Goal: Task Accomplishment & Management: Manage account settings

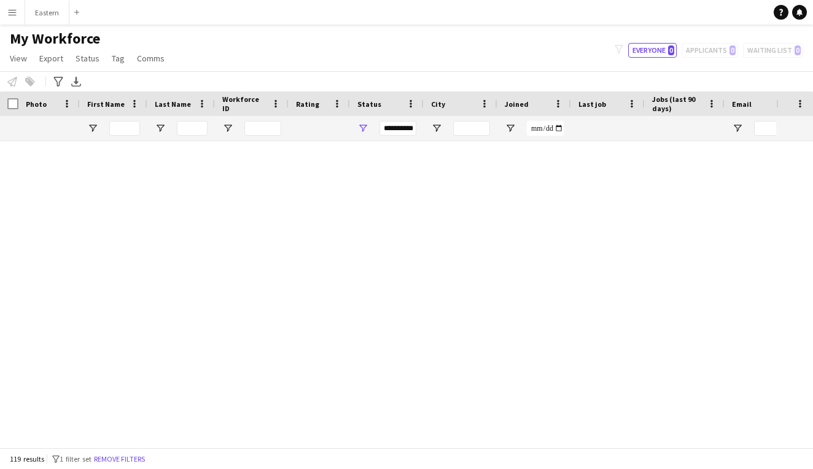
scroll to position [3066, 0]
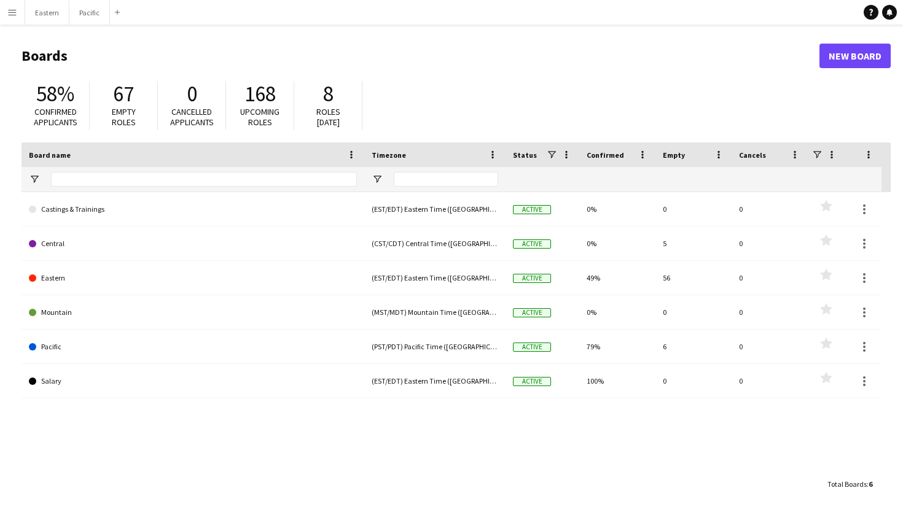
click at [7, 17] on button "Menu" at bounding box center [12, 12] width 25 height 25
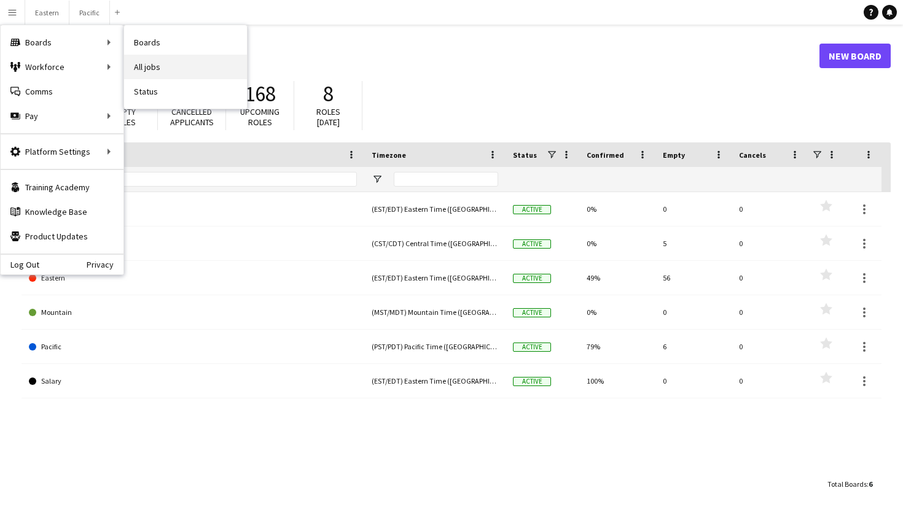
click at [165, 63] on link "All jobs" at bounding box center [185, 67] width 123 height 25
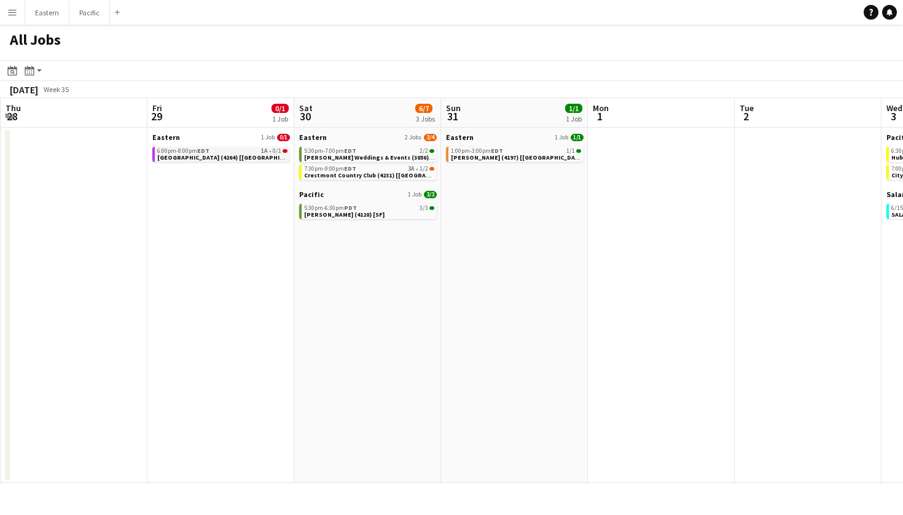
click at [267, 155] on span "[GEOGRAPHIC_DATA] (4264) [[GEOGRAPHIC_DATA]] - POSTPONED" at bounding box center [253, 158] width 192 height 8
click at [11, 23] on button "Menu" at bounding box center [12, 12] width 25 height 25
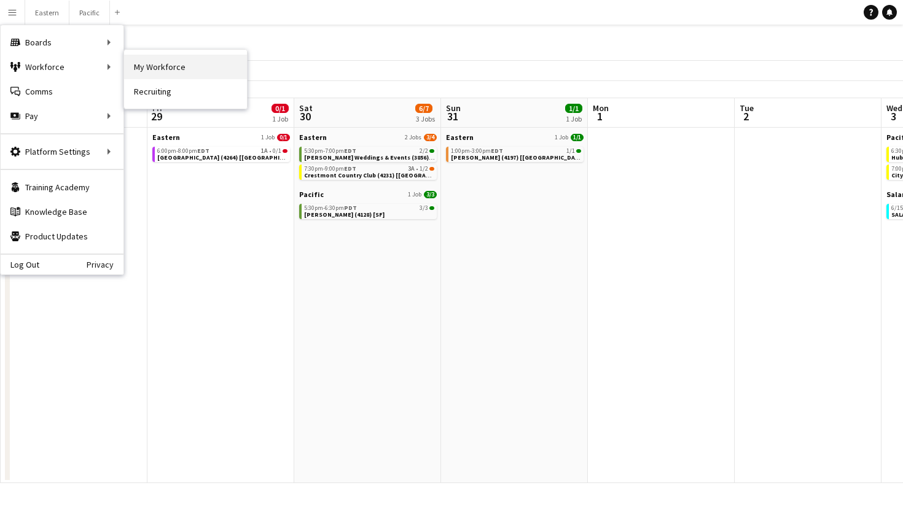
click at [174, 79] on link "My Workforce" at bounding box center [185, 67] width 123 height 25
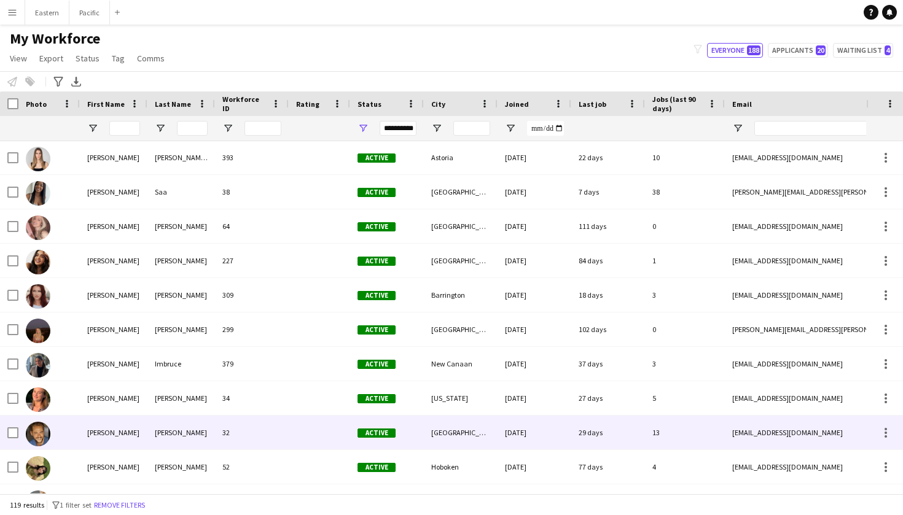
scroll to position [1062, 0]
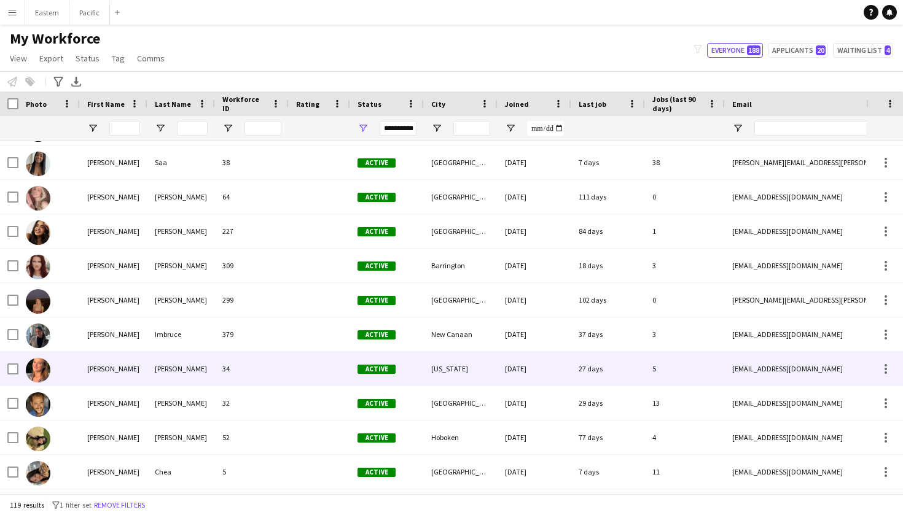
click at [139, 381] on div "Emma" at bounding box center [114, 369] width 68 height 34
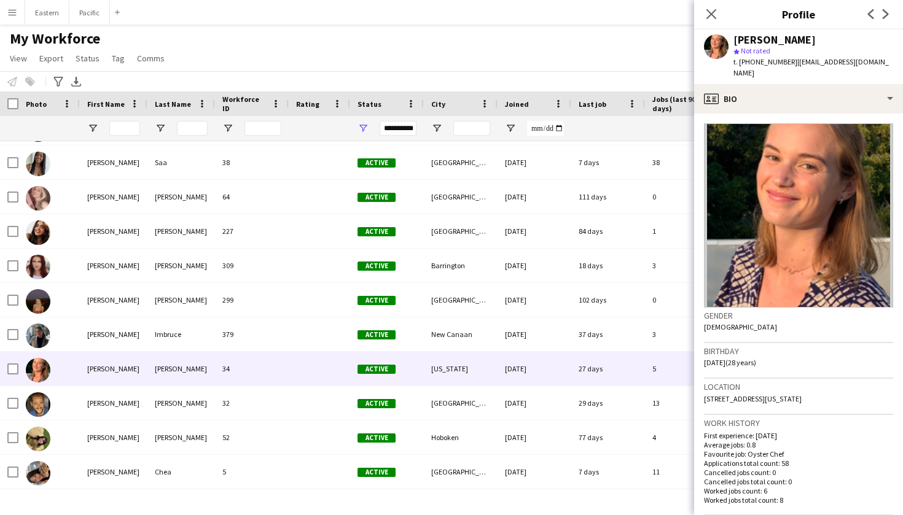
click at [773, 64] on span "t. +14152165084" at bounding box center [765, 61] width 64 height 9
copy span "14152165084"
drag, startPoint x: 876, startPoint y: 60, endPoint x: 788, endPoint y: 63, distance: 87.9
click at [788, 63] on app-profile-header "Emma Stearns star Not rated t. +14152165084 | sf.stearns97@gmail.com" at bounding box center [798, 56] width 209 height 55
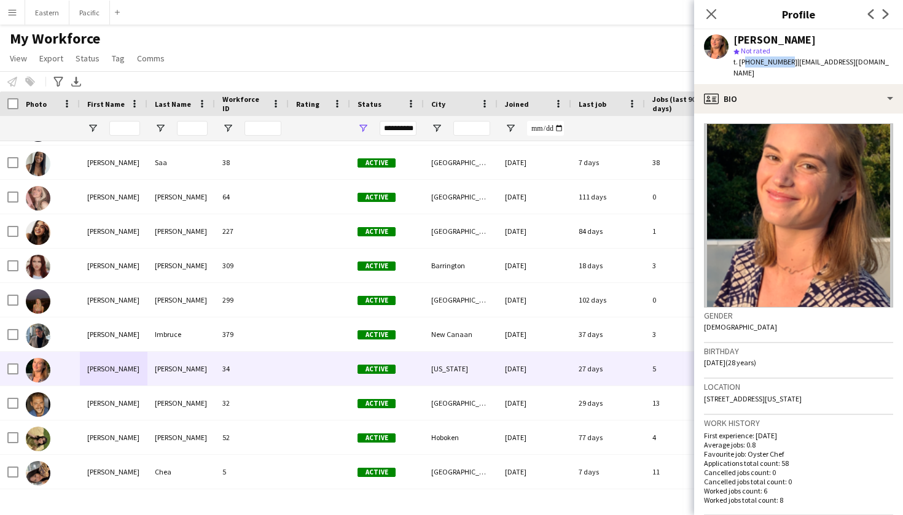
copy span "sf.stearns97@gmail.com"
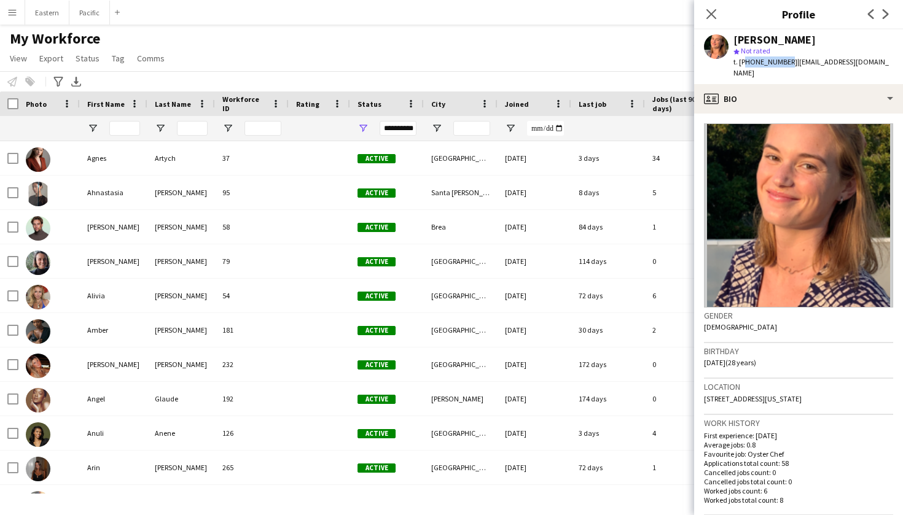
scroll to position [0, 0]
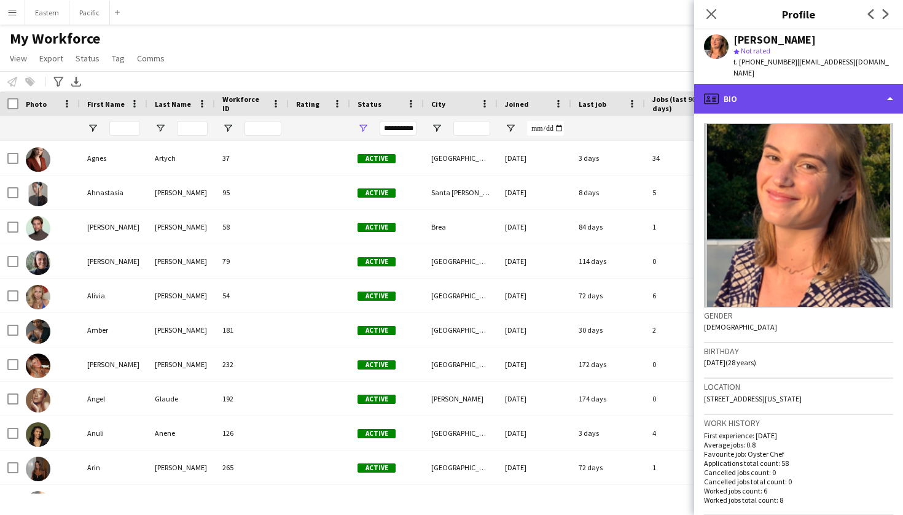
click at [861, 85] on div "profile Bio" at bounding box center [798, 98] width 209 height 29
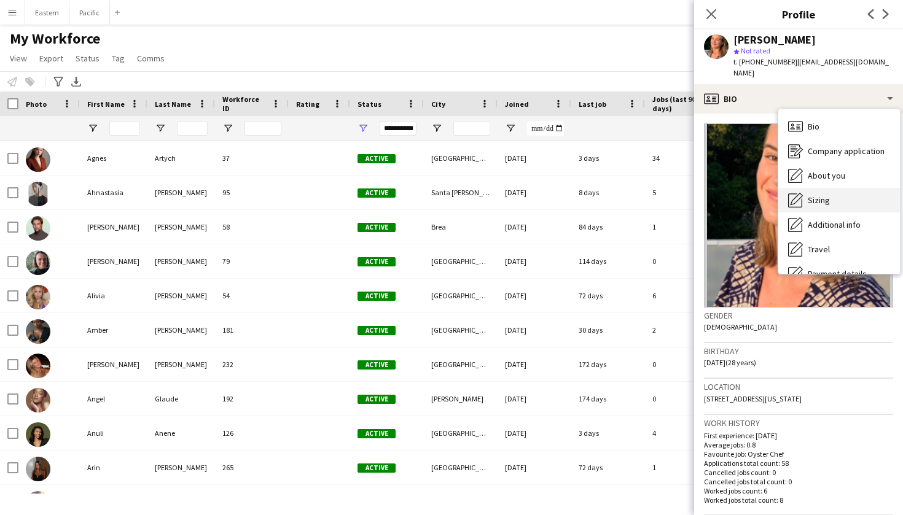
click at [833, 188] on div "Sizing Sizing" at bounding box center [839, 200] width 122 height 25
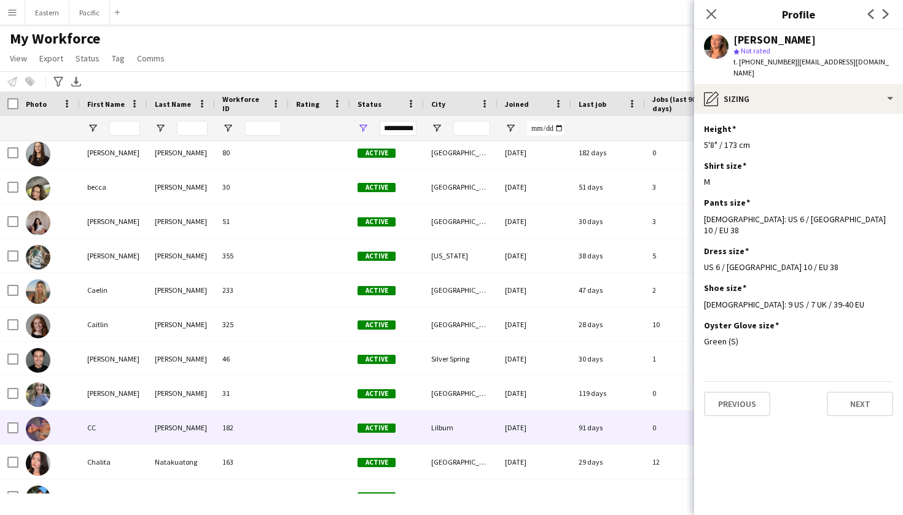
scroll to position [447, 0]
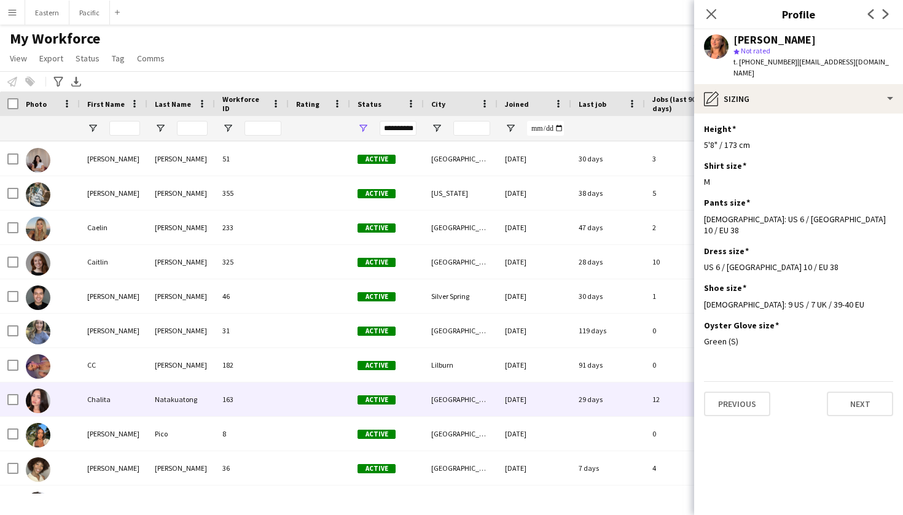
click at [139, 394] on div "Chalita" at bounding box center [114, 400] width 68 height 34
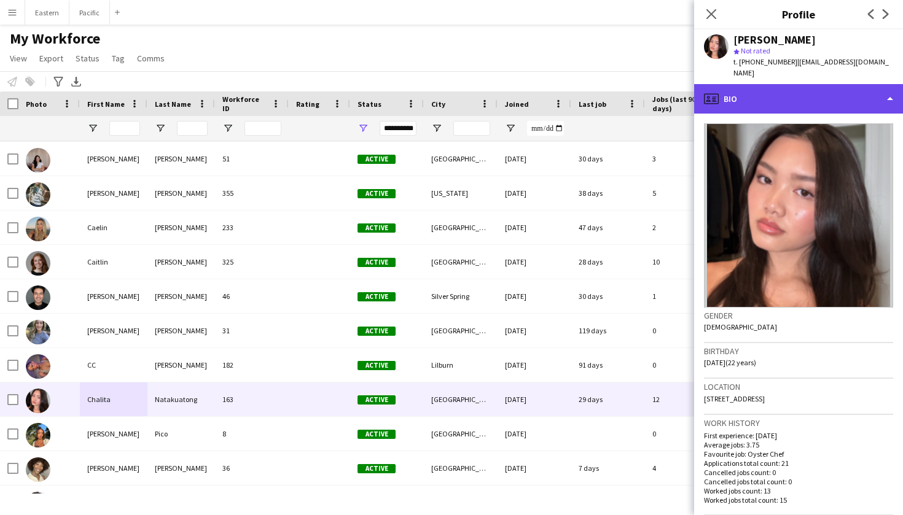
click at [827, 89] on div "profile Bio" at bounding box center [798, 98] width 209 height 29
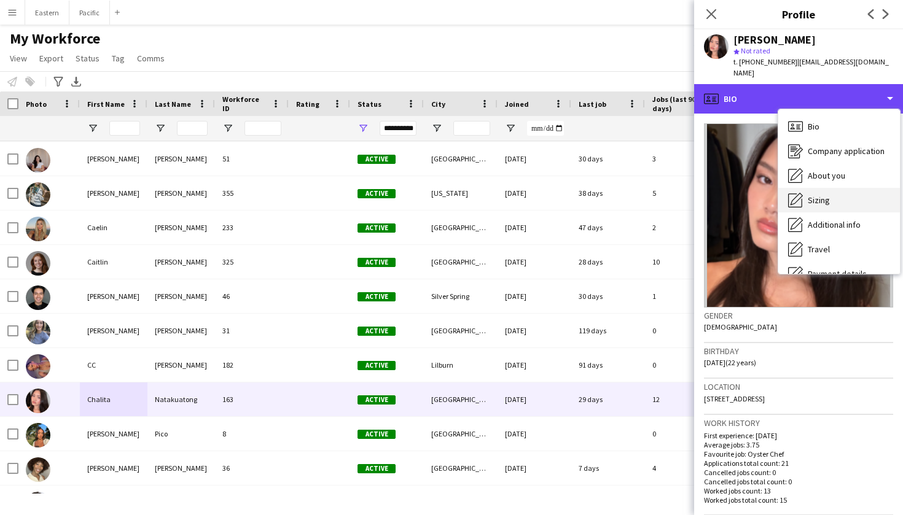
scroll to position [26, 0]
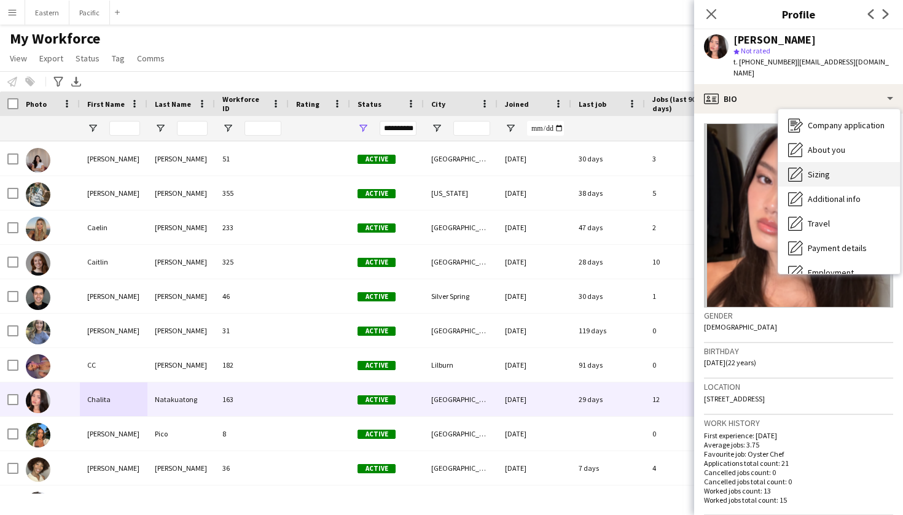
click at [843, 170] on div "Sizing Sizing" at bounding box center [839, 174] width 122 height 25
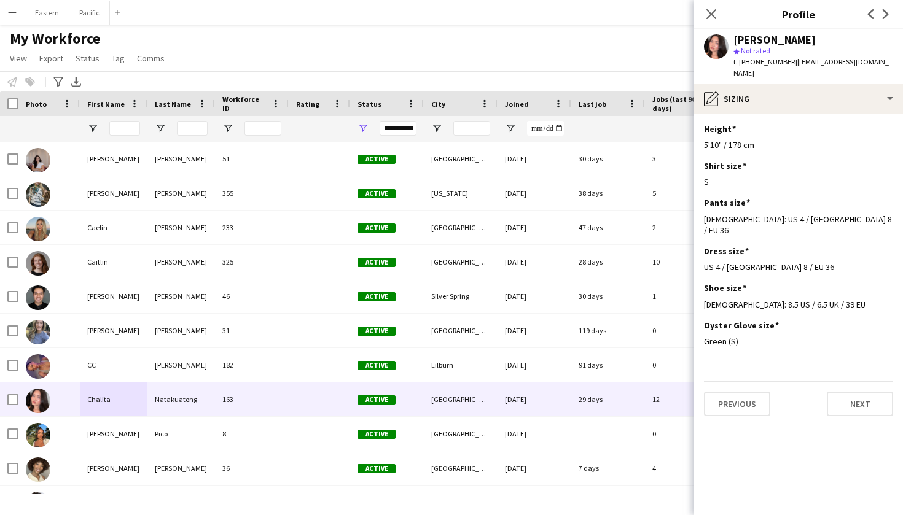
click at [782, 63] on span "t. +14694005903" at bounding box center [765, 61] width 64 height 9
drag, startPoint x: 782, startPoint y: 63, endPoint x: 752, endPoint y: 64, distance: 30.1
click at [752, 64] on span "t. +14694005903" at bounding box center [765, 61] width 64 height 9
copy span "14694005903"
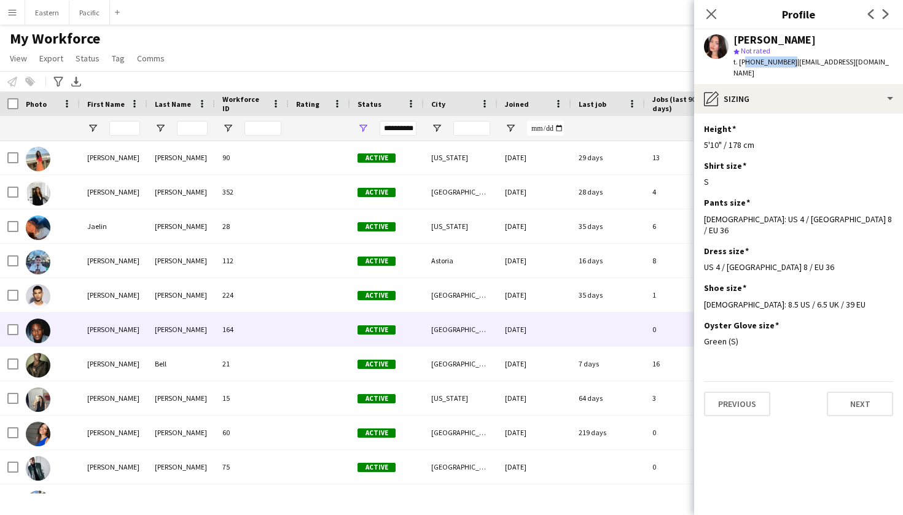
scroll to position [1549, 0]
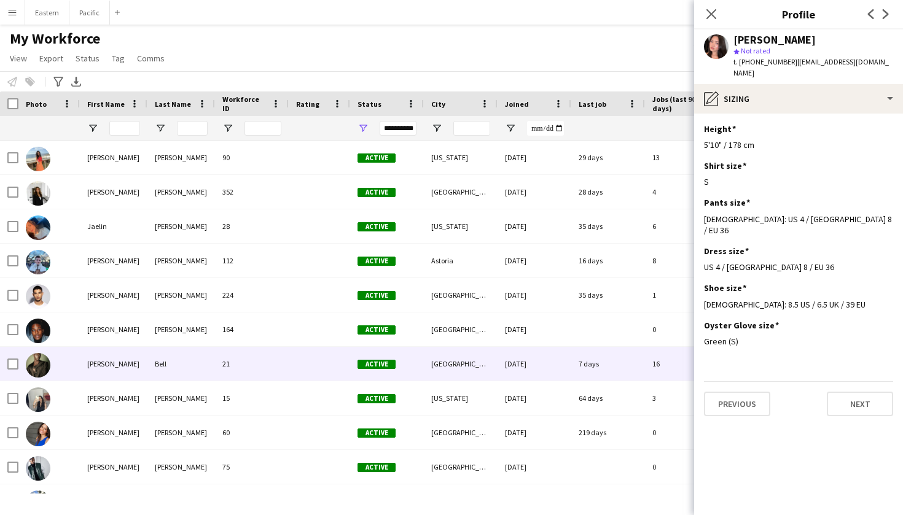
click at [154, 367] on div "Bell" at bounding box center [181, 364] width 68 height 34
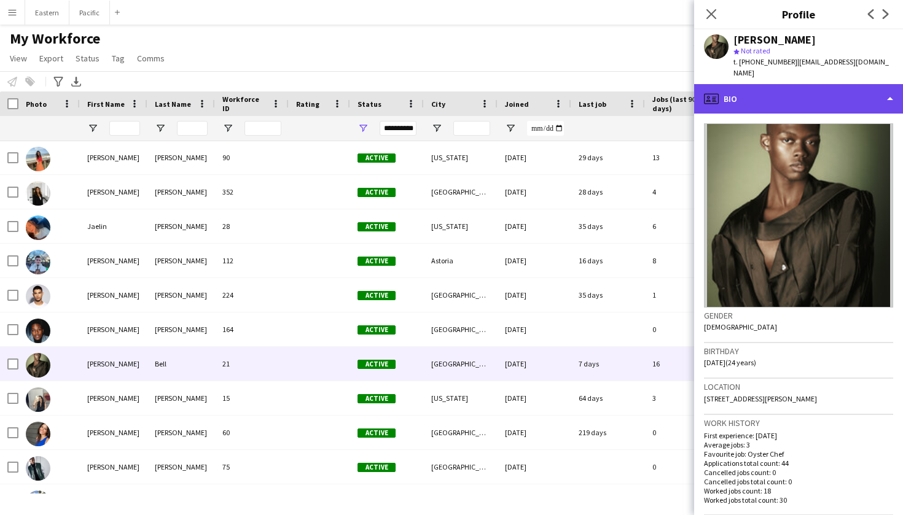
click at [853, 84] on div "profile Bio" at bounding box center [798, 98] width 209 height 29
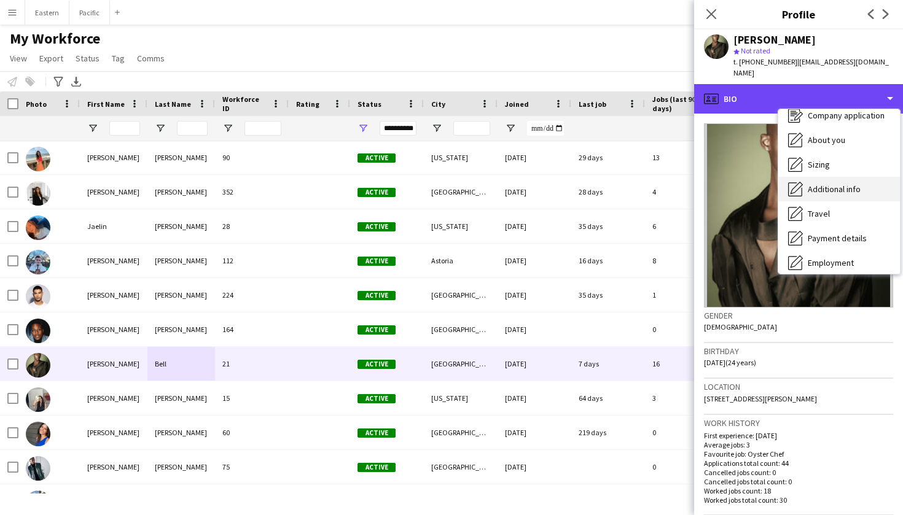
scroll to position [49, 0]
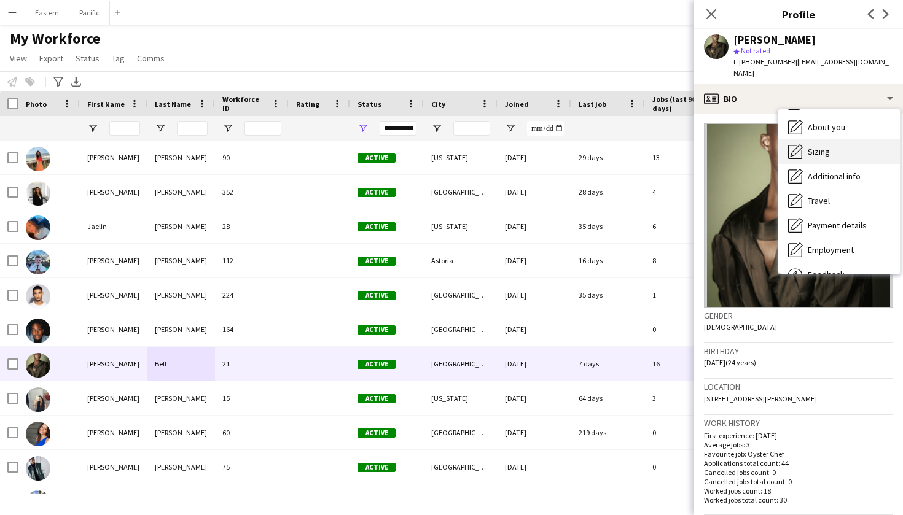
click at [843, 140] on div "Sizing Sizing" at bounding box center [839, 151] width 122 height 25
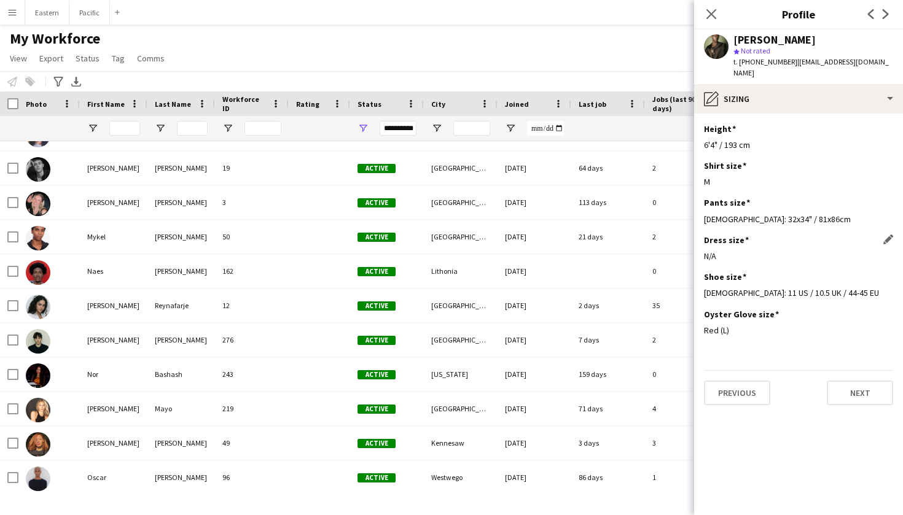
scroll to position [2746, 0]
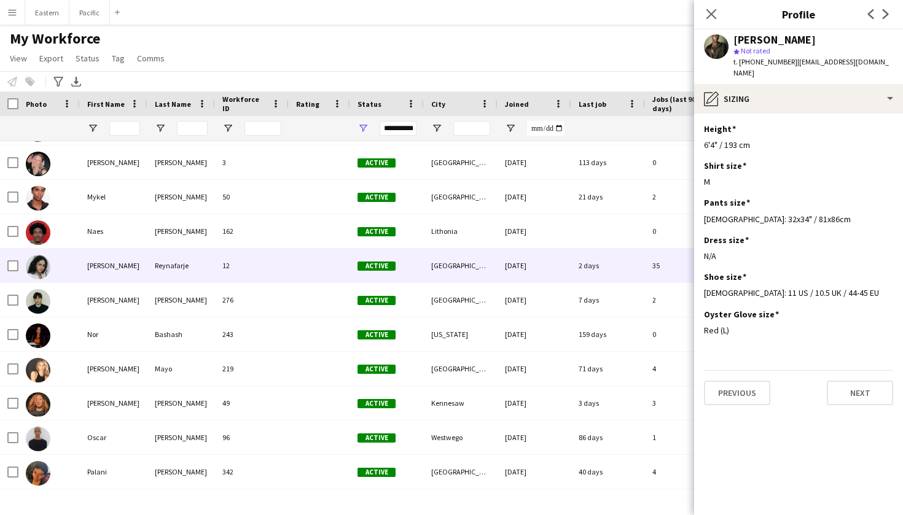
click at [167, 263] on div "Reynafarje" at bounding box center [181, 266] width 68 height 34
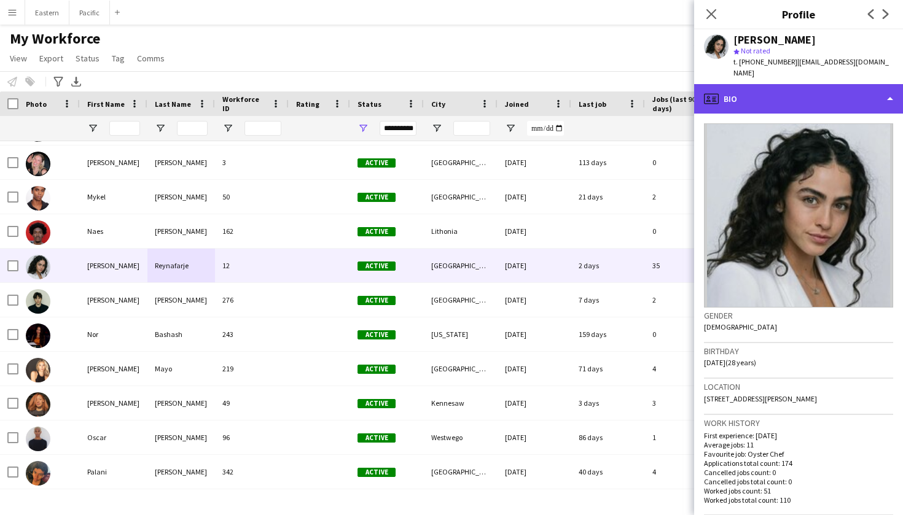
click at [873, 84] on div "profile Bio" at bounding box center [798, 98] width 209 height 29
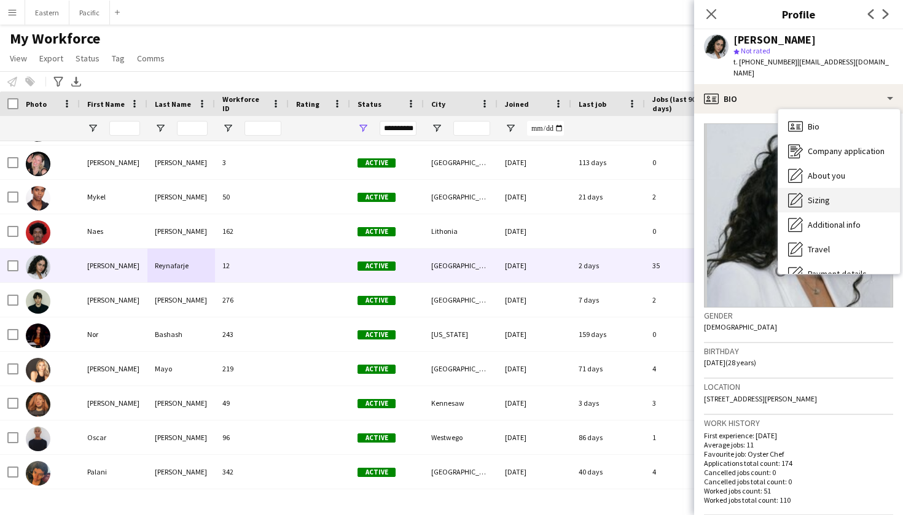
click at [838, 191] on div "Sizing Sizing" at bounding box center [839, 200] width 122 height 25
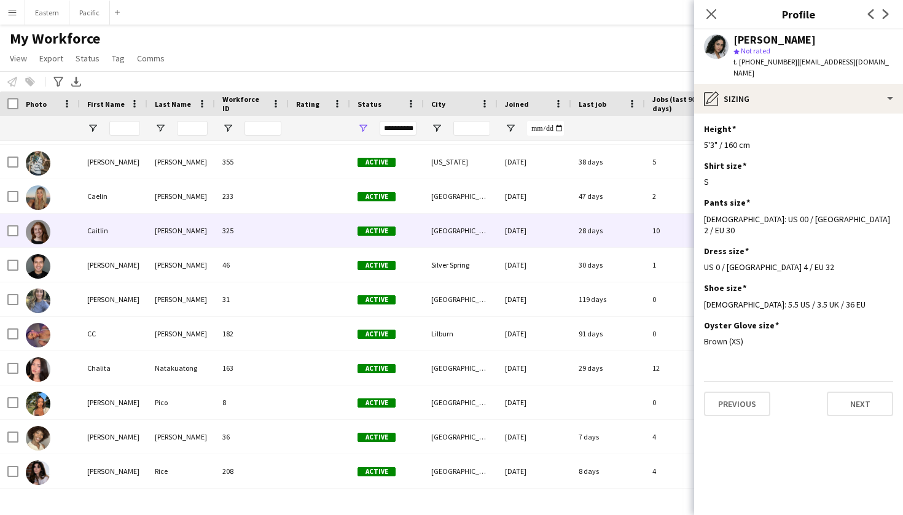
click at [141, 225] on div "Caitlin" at bounding box center [114, 231] width 68 height 34
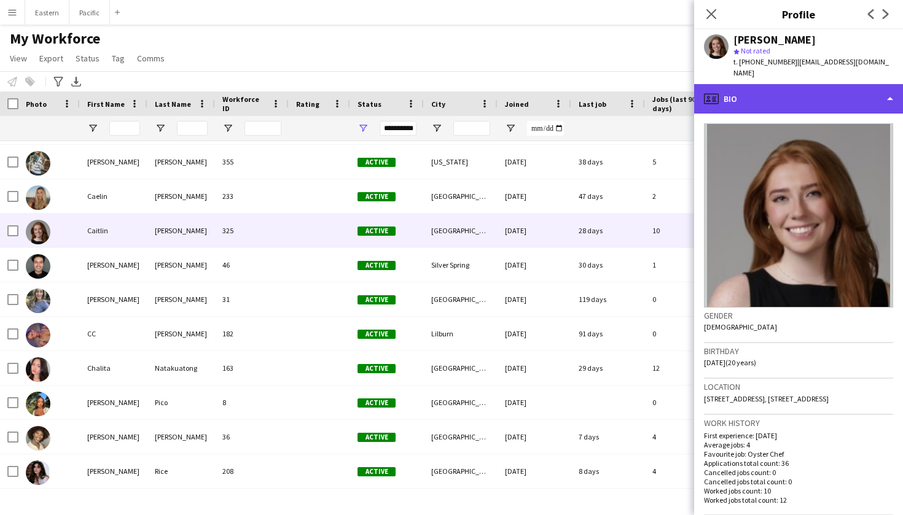
click at [878, 84] on div "profile Bio" at bounding box center [798, 98] width 209 height 29
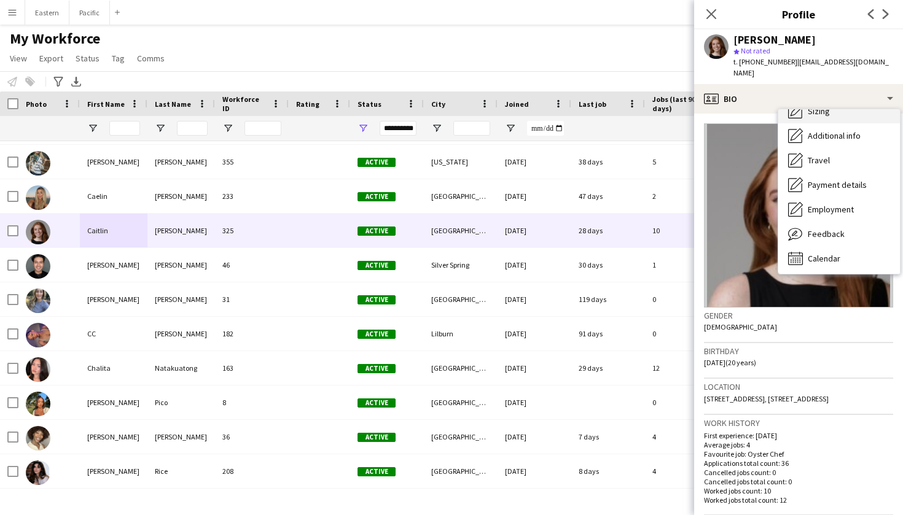
click at [838, 108] on div "Sizing Sizing" at bounding box center [839, 111] width 122 height 25
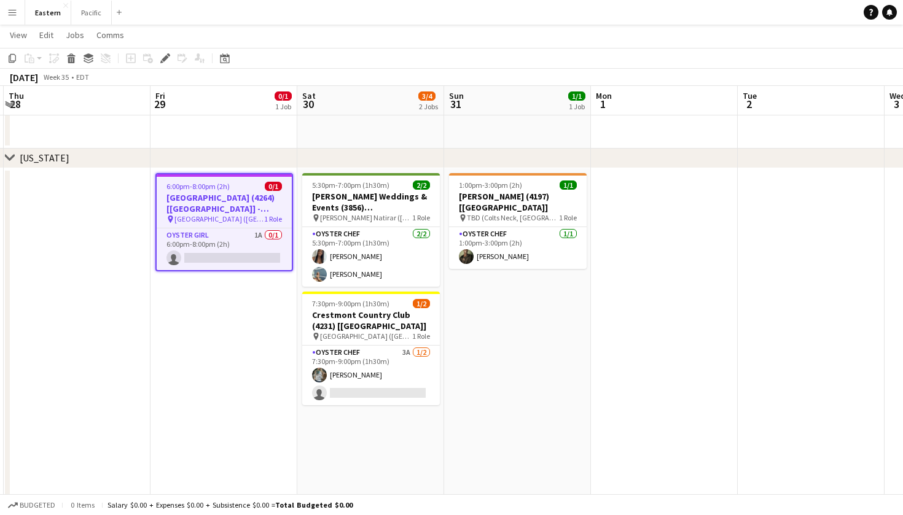
scroll to position [0, 584]
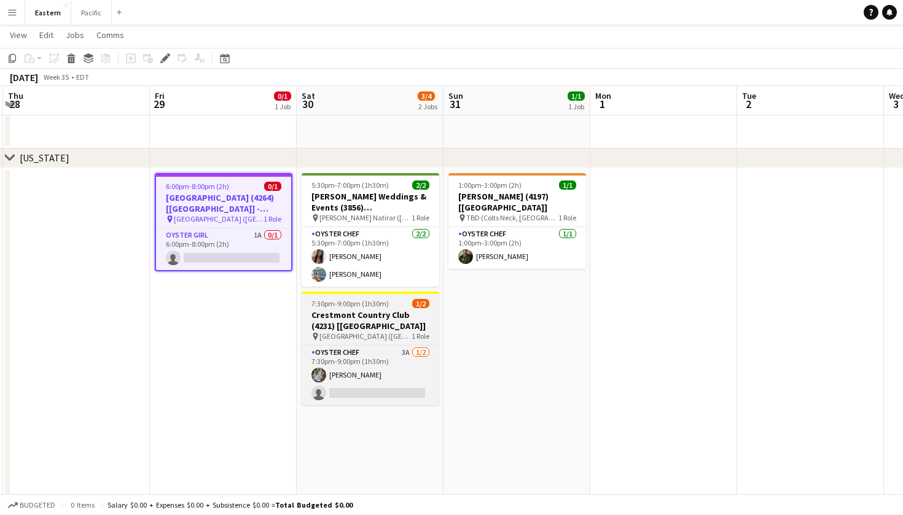
click at [396, 320] on h3 "Crestmont Country Club (4231) [[GEOGRAPHIC_DATA]]" at bounding box center [371, 321] width 138 height 22
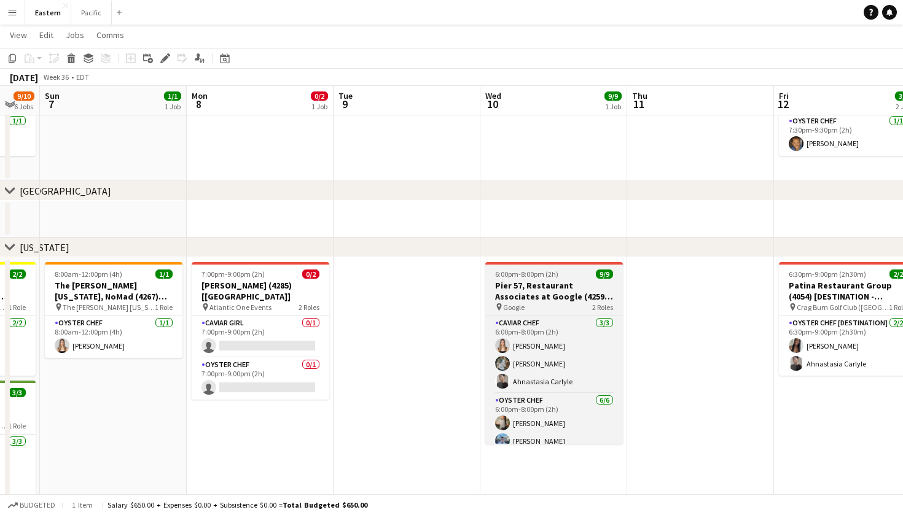
scroll to position [0, 391]
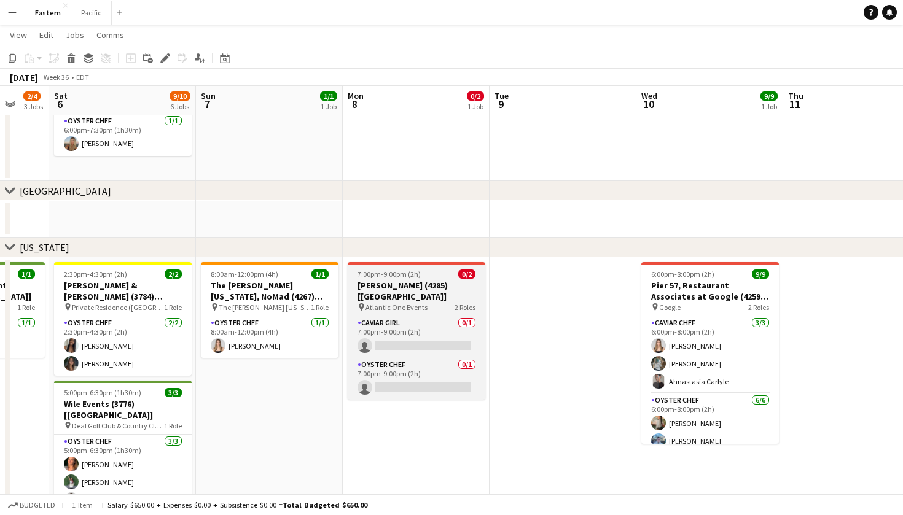
click at [439, 287] on h3 "[PERSON_NAME] (4285) [[GEOGRAPHIC_DATA]]" at bounding box center [417, 291] width 138 height 22
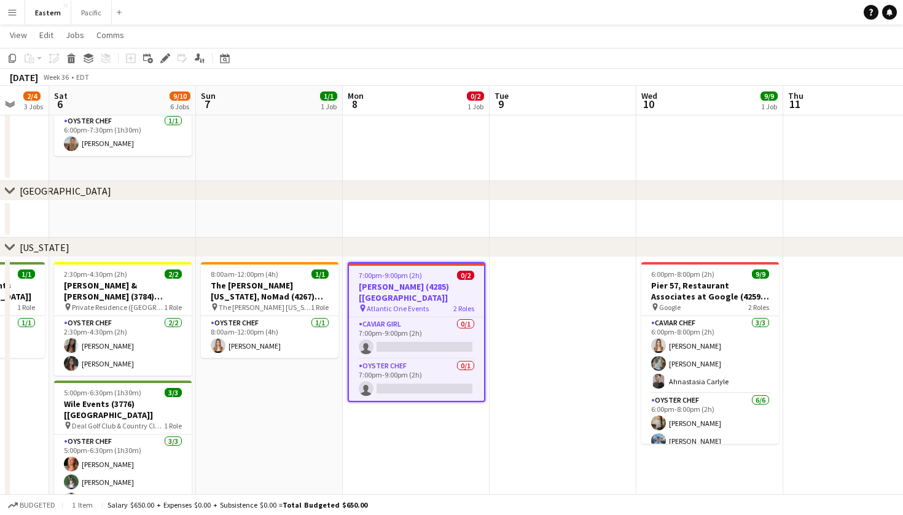
click at [443, 273] on div "7:00pm-9:00pm (2h) 0/2" at bounding box center [416, 275] width 135 height 9
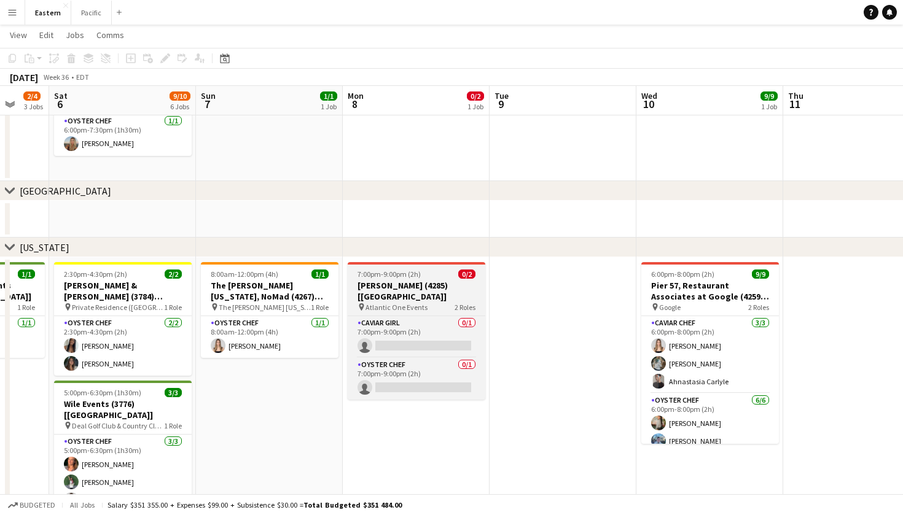
click at [445, 281] on h3 "[PERSON_NAME] (4285) [[GEOGRAPHIC_DATA]]" at bounding box center [417, 291] width 138 height 22
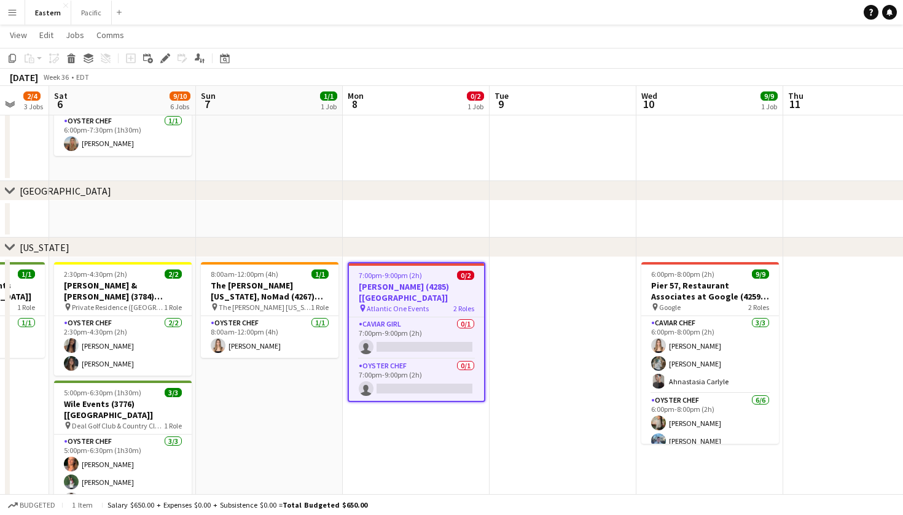
click at [428, 292] on h3 "[PERSON_NAME] (4285) [[GEOGRAPHIC_DATA]]" at bounding box center [416, 292] width 135 height 22
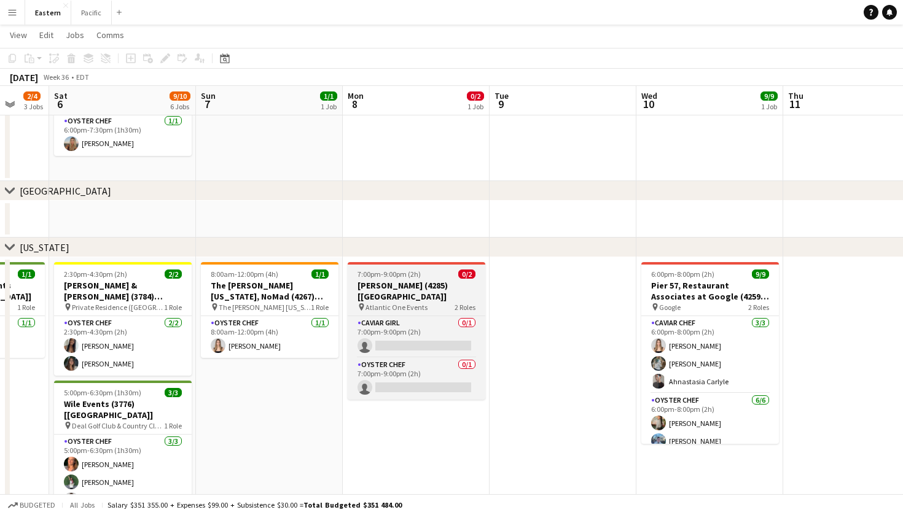
click at [426, 287] on h3 "[PERSON_NAME] (4285) [[GEOGRAPHIC_DATA]]" at bounding box center [417, 291] width 138 height 22
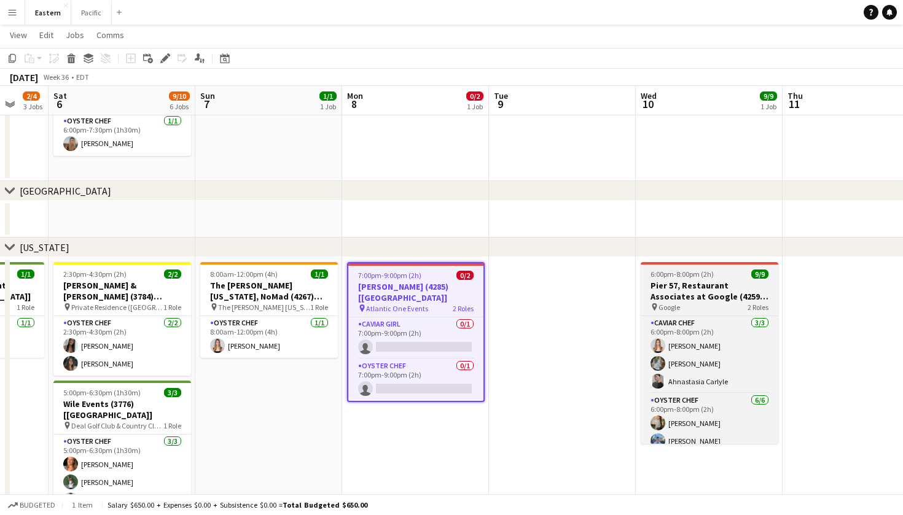
click at [669, 292] on h3 "Pier 57, Restaurant Associates at Google (4259) [[GEOGRAPHIC_DATA]]" at bounding box center [710, 291] width 138 height 22
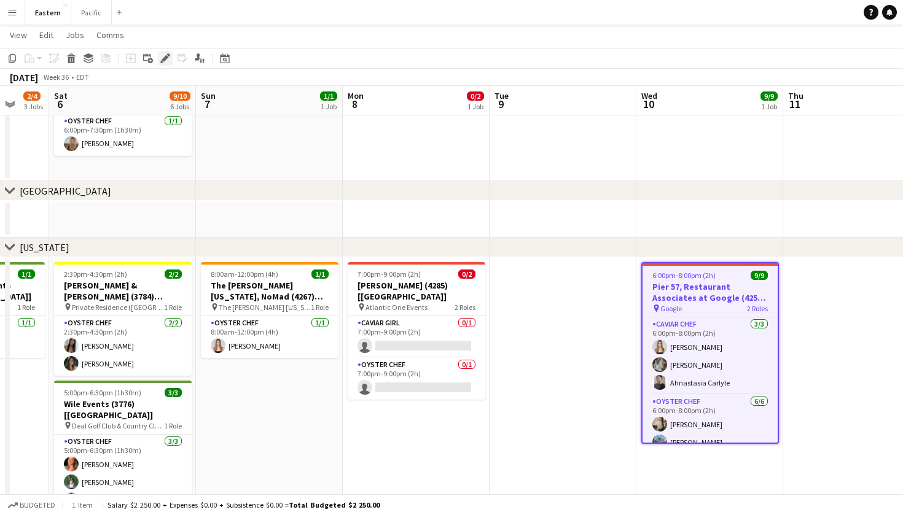
click at [168, 54] on icon at bounding box center [168, 54] width 3 height 3
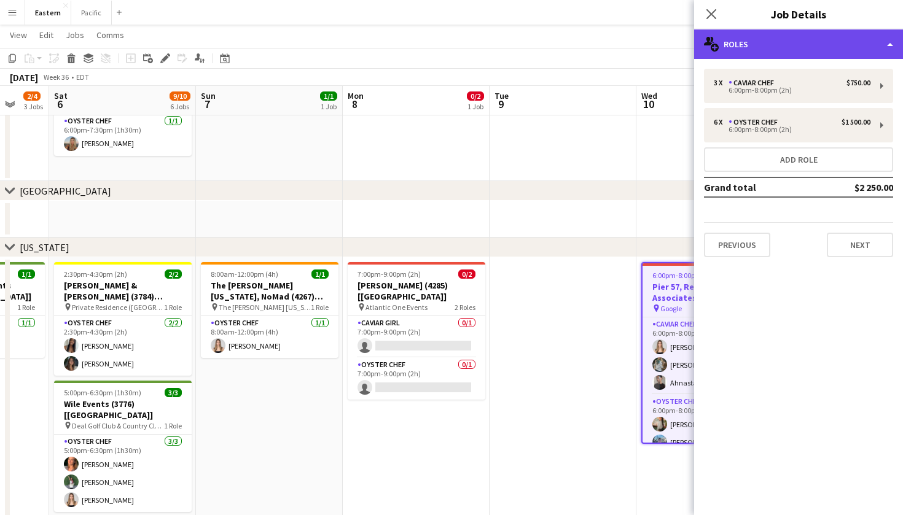
click at [797, 48] on div "multiple-users-add Roles" at bounding box center [798, 43] width 209 height 29
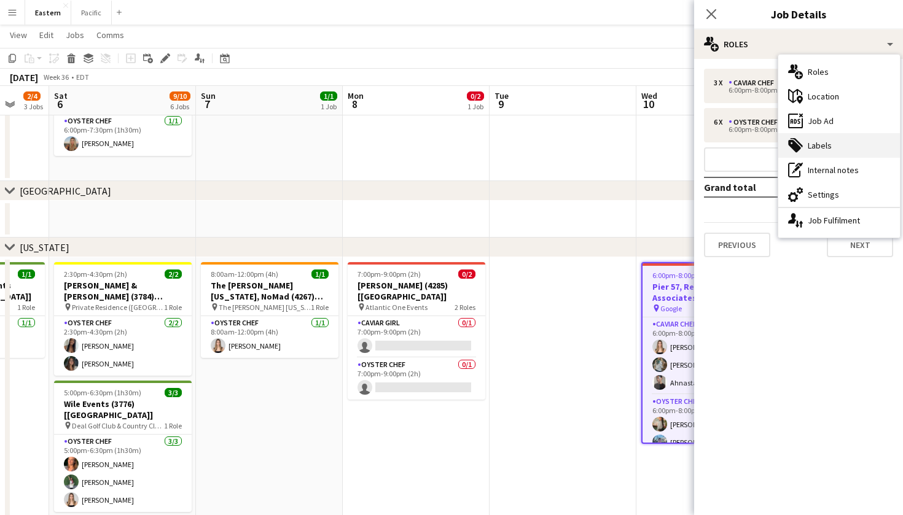
click at [834, 149] on div "tags-double Labels" at bounding box center [839, 145] width 122 height 25
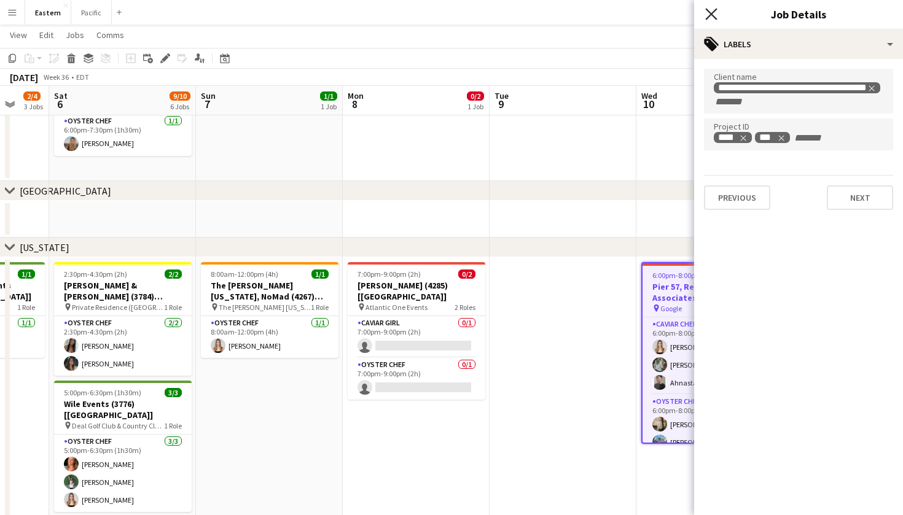
click at [709, 17] on icon "Close pop-in" at bounding box center [711, 14] width 12 height 12
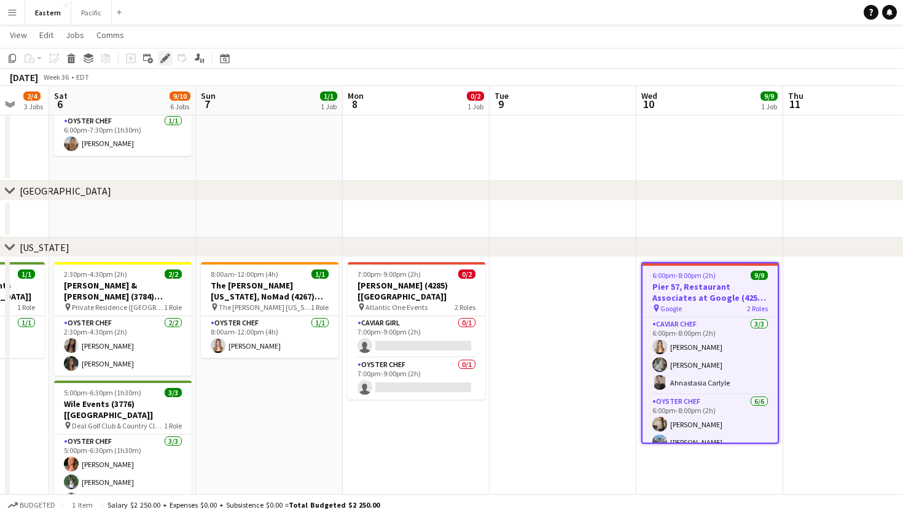
click at [163, 54] on icon "Edit" at bounding box center [165, 58] width 10 height 10
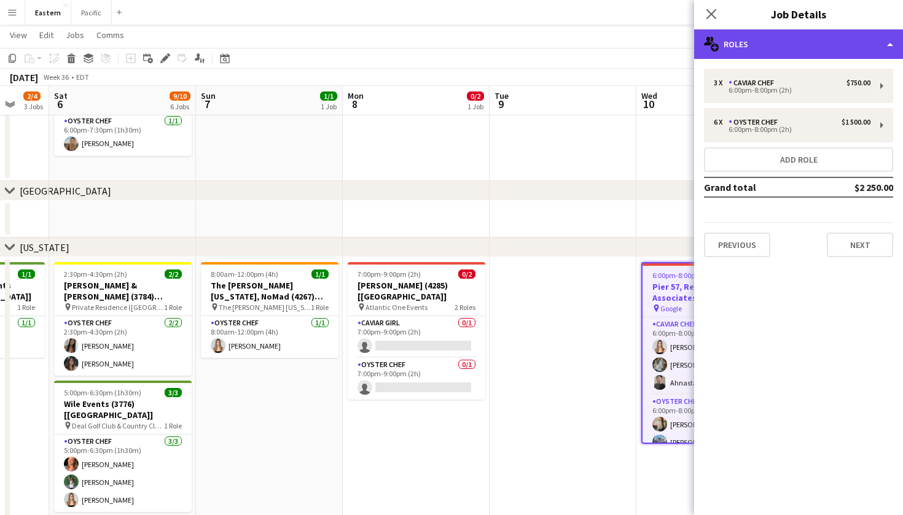
click at [787, 29] on div "multiple-users-add Roles" at bounding box center [798, 43] width 209 height 29
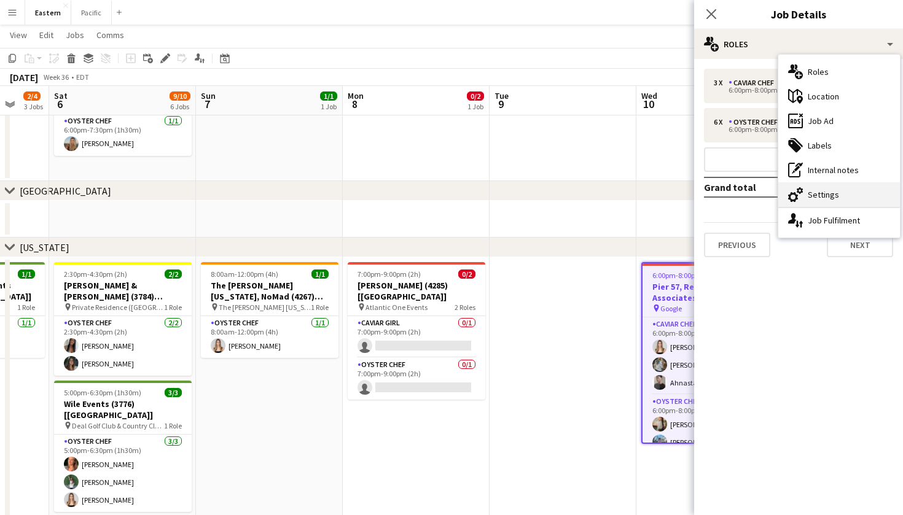
click at [829, 190] on div "cog-double-3 Settings" at bounding box center [839, 194] width 122 height 25
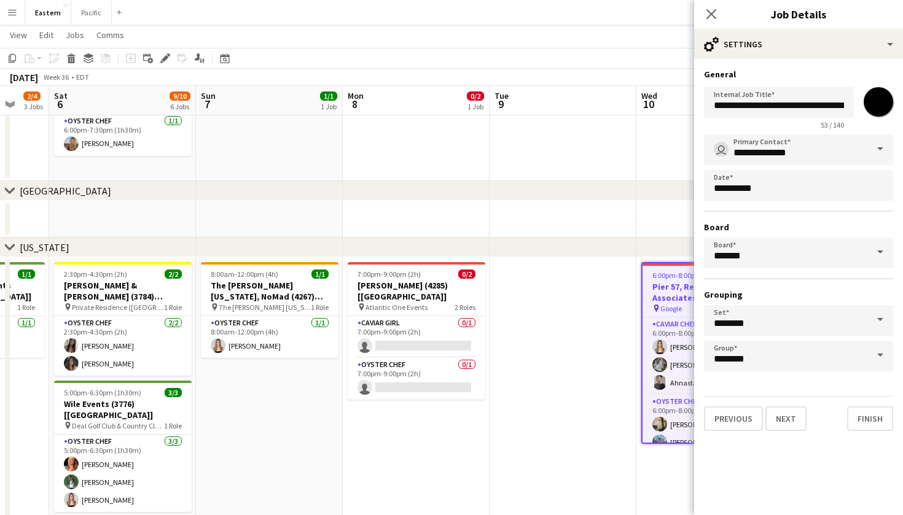
click at [877, 107] on input "*******" at bounding box center [878, 102] width 44 height 44
type input "*******"
click at [716, 19] on icon at bounding box center [711, 14] width 12 height 12
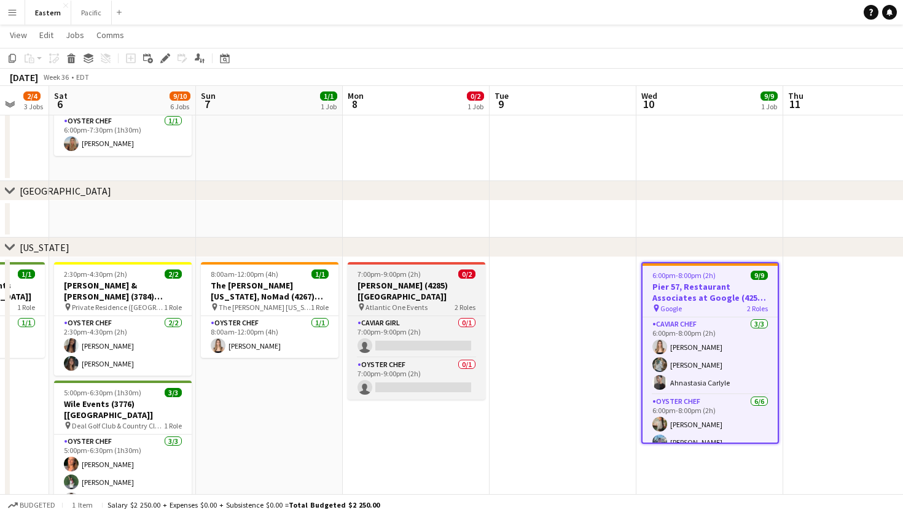
click at [424, 274] on div "7:00pm-9:00pm (2h) 0/2" at bounding box center [417, 274] width 138 height 9
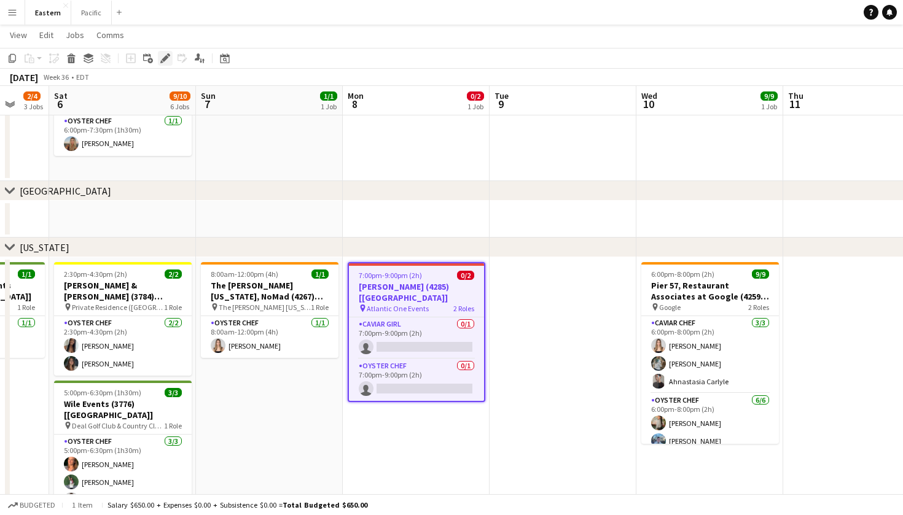
click at [165, 59] on icon at bounding box center [165, 58] width 7 height 7
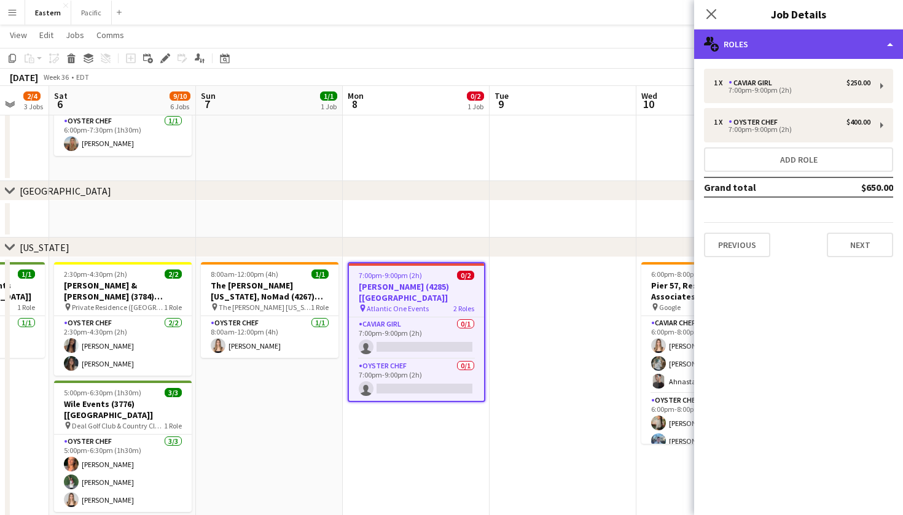
click at [840, 43] on div "multiple-users-add Roles" at bounding box center [798, 43] width 209 height 29
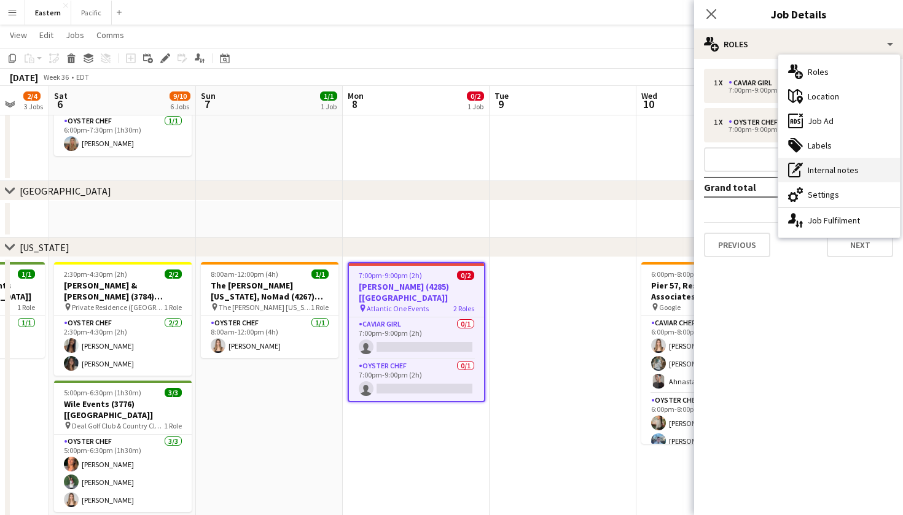
click at [836, 169] on div "pen-write Internal notes" at bounding box center [839, 170] width 122 height 25
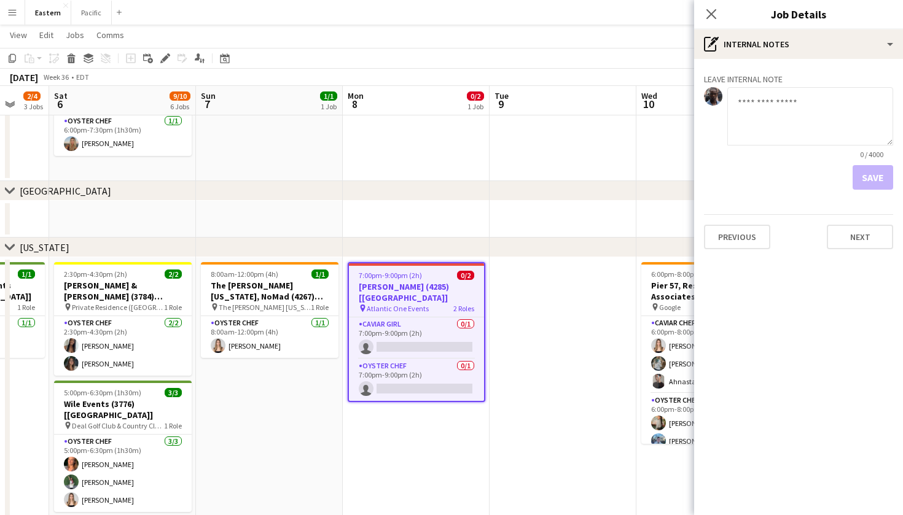
click at [439, 64] on app-toolbar "Copy Paste Paste Command V Paste with crew Command Shift V Paste linked Job [GE…" at bounding box center [451, 58] width 903 height 21
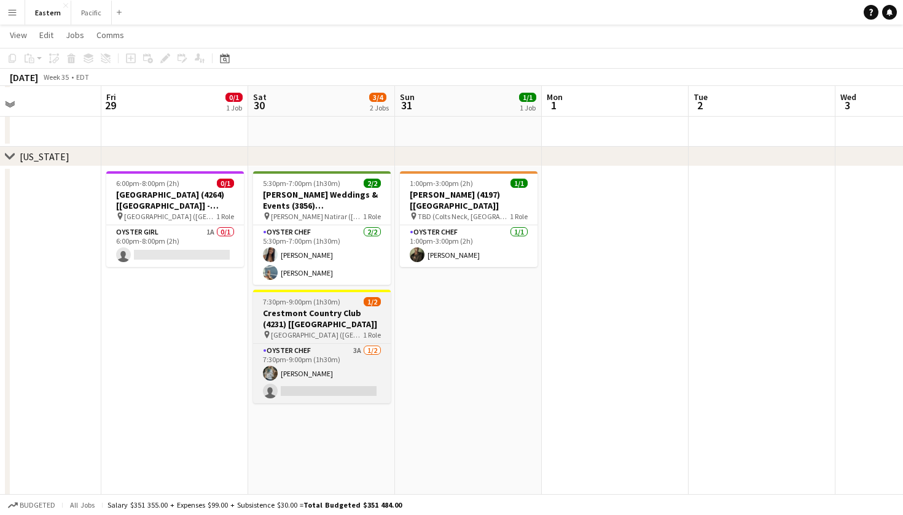
scroll to position [433, 0]
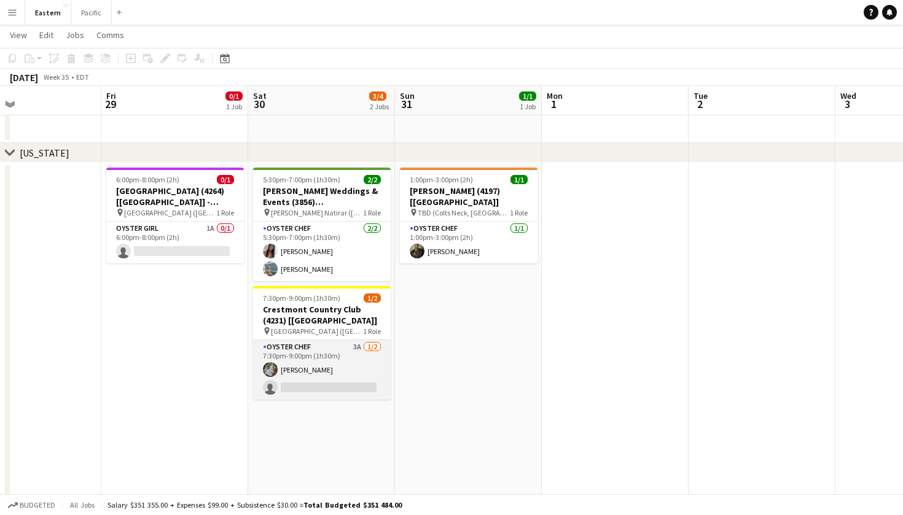
click at [340, 350] on app-card-role "Oyster Chef 3A [DATE] 7:30pm-9:00pm (1h30m) [PERSON_NAME] single-neutral-actions" at bounding box center [322, 370] width 138 height 60
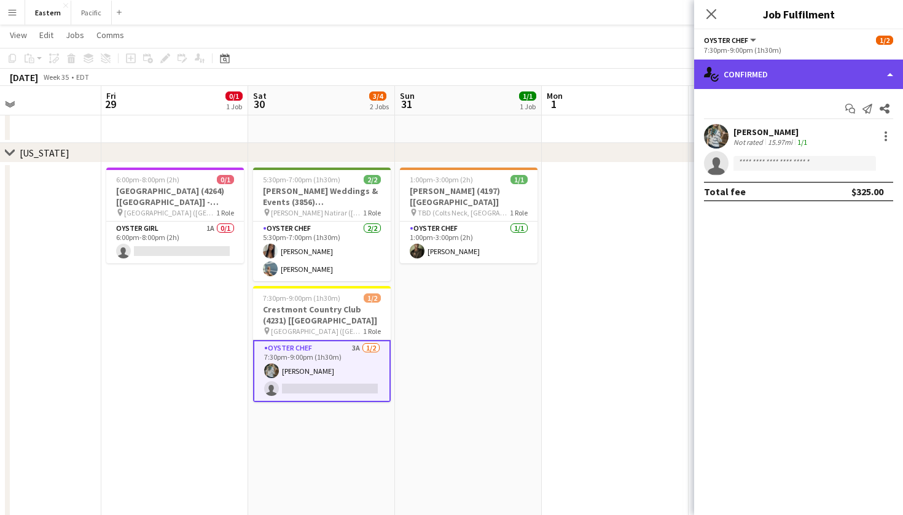
click at [792, 76] on div "single-neutral-actions-check-2 Confirmed" at bounding box center [798, 74] width 209 height 29
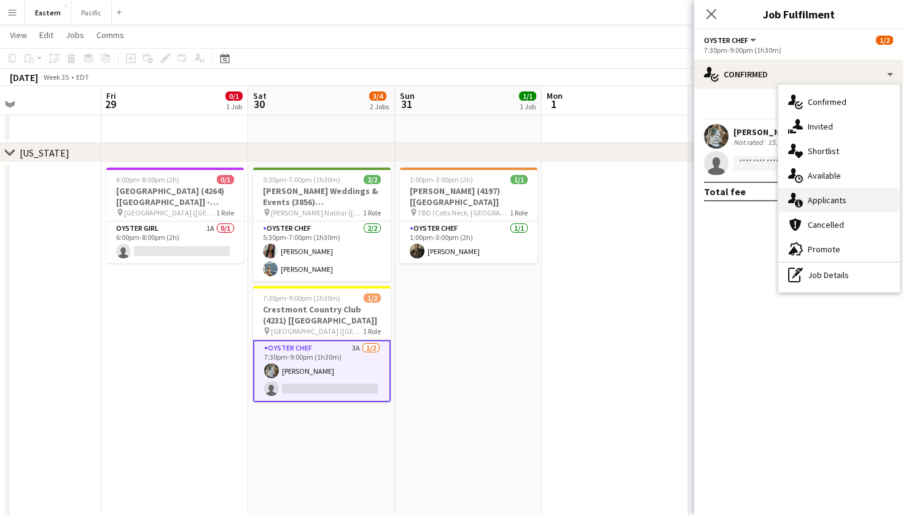
click at [832, 196] on div "single-neutral-actions-information Applicants" at bounding box center [839, 200] width 122 height 25
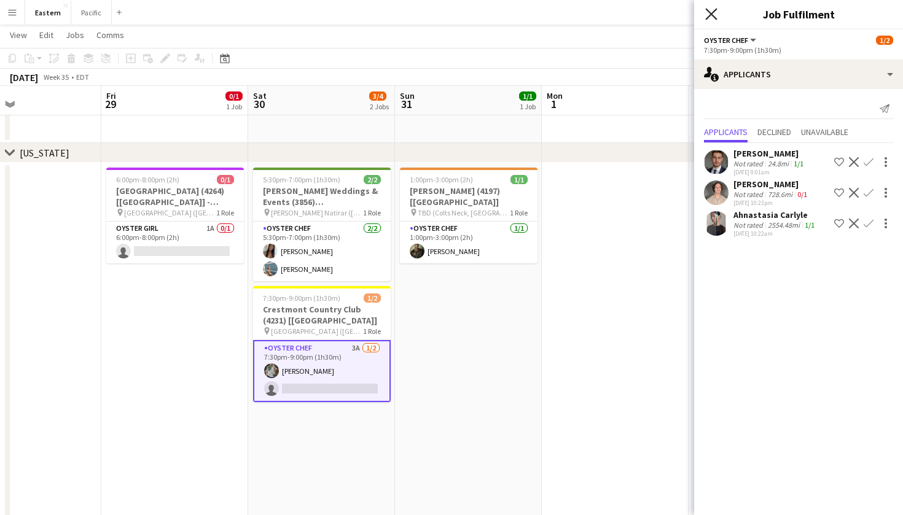
click at [707, 15] on icon "Close pop-in" at bounding box center [711, 14] width 12 height 12
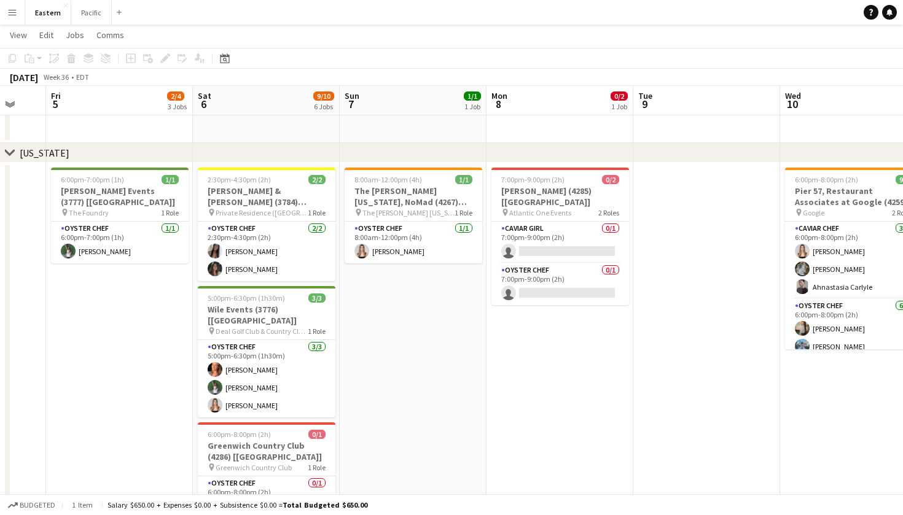
scroll to position [0, 542]
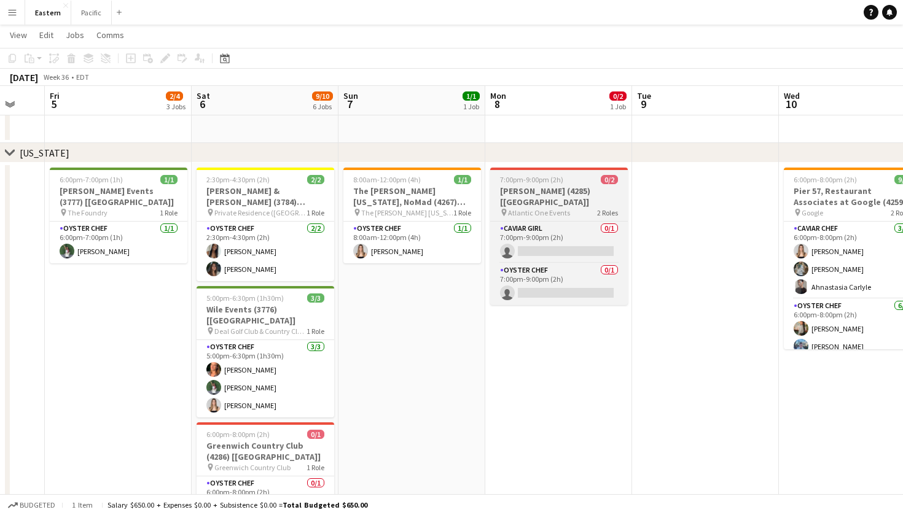
click at [597, 192] on h3 "[PERSON_NAME] (4285) [[GEOGRAPHIC_DATA]]" at bounding box center [559, 197] width 138 height 22
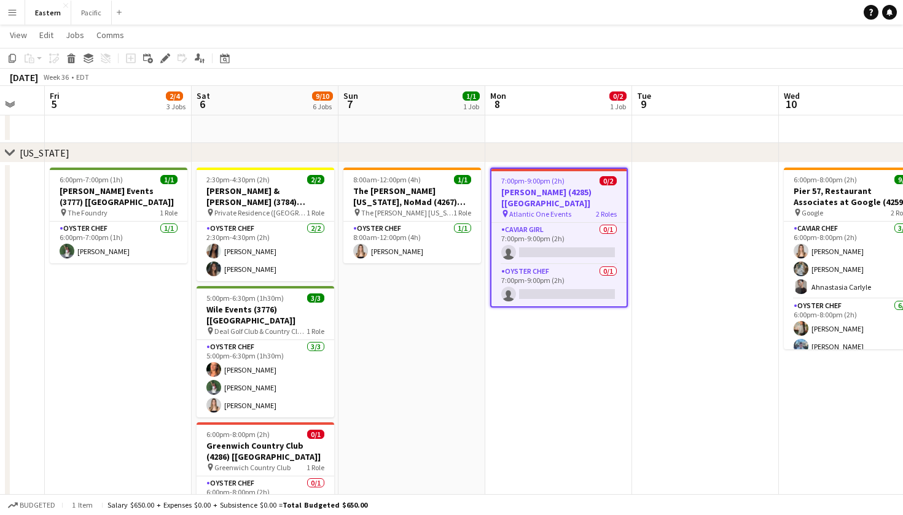
click at [552, 193] on h3 "[PERSON_NAME] (4285) [[GEOGRAPHIC_DATA]]" at bounding box center [558, 198] width 135 height 22
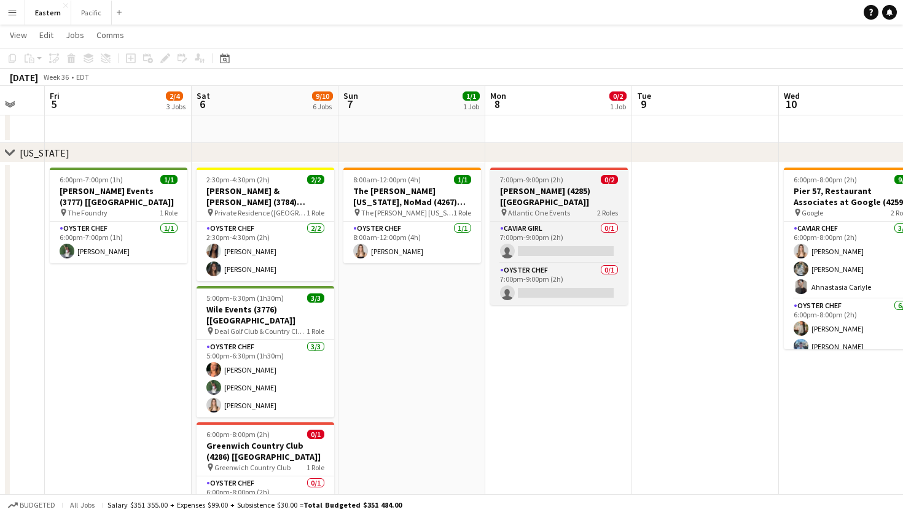
click at [534, 185] on app-job-card "7:00pm-9:00pm (2h) 0/2 [PERSON_NAME] (4285) [[GEOGRAPHIC_DATA]] pin Atlantic On…" at bounding box center [559, 237] width 138 height 138
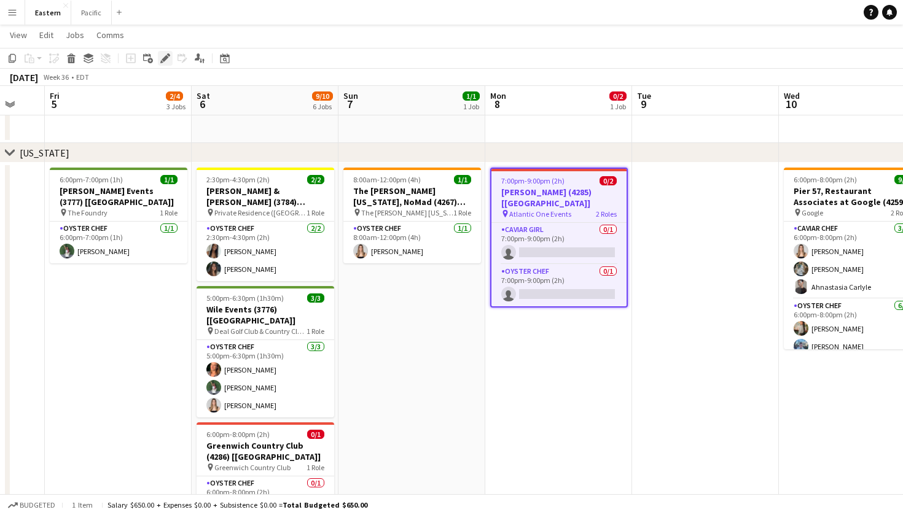
click at [166, 56] on icon at bounding box center [165, 58] width 7 height 7
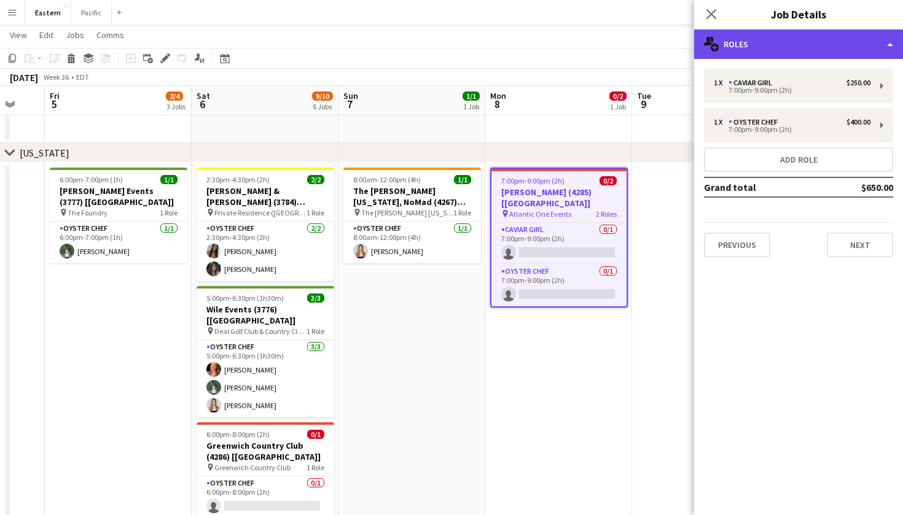
click at [853, 52] on div "multiple-users-add Roles" at bounding box center [798, 43] width 209 height 29
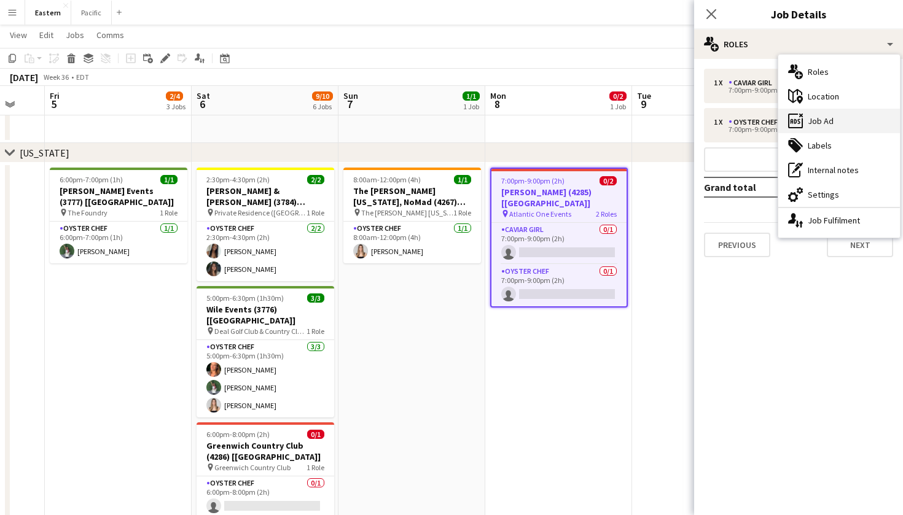
click at [835, 127] on div "ads-window Job Ad" at bounding box center [839, 121] width 122 height 25
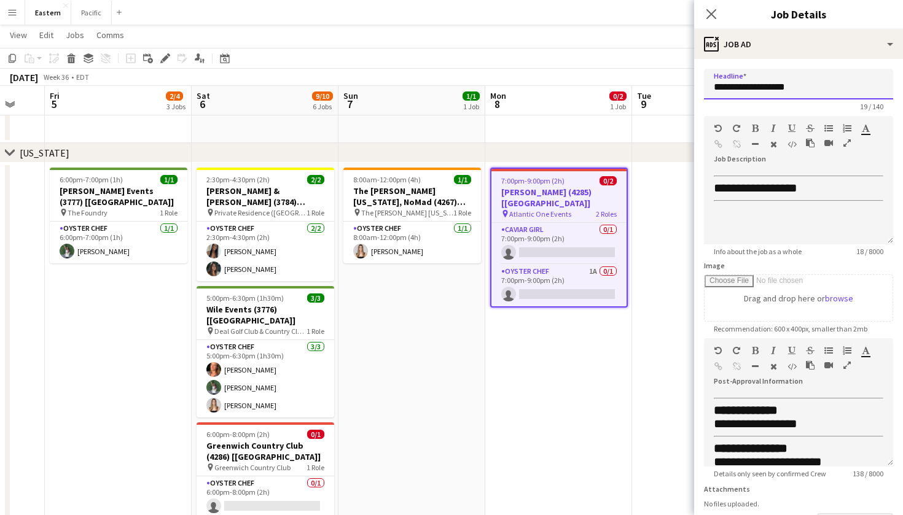
drag, startPoint x: 806, startPoint y: 90, endPoint x: 701, endPoint y: 88, distance: 104.4
click at [701, 88] on form "**********" at bounding box center [798, 333] width 209 height 529
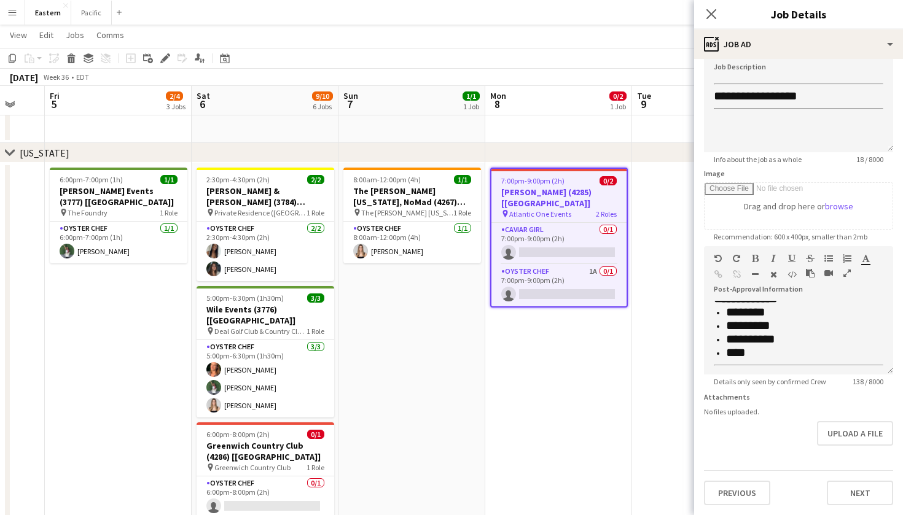
scroll to position [92, 0]
click at [570, 154] on div "chevron-right [US_STATE]" at bounding box center [451, 153] width 903 height 20
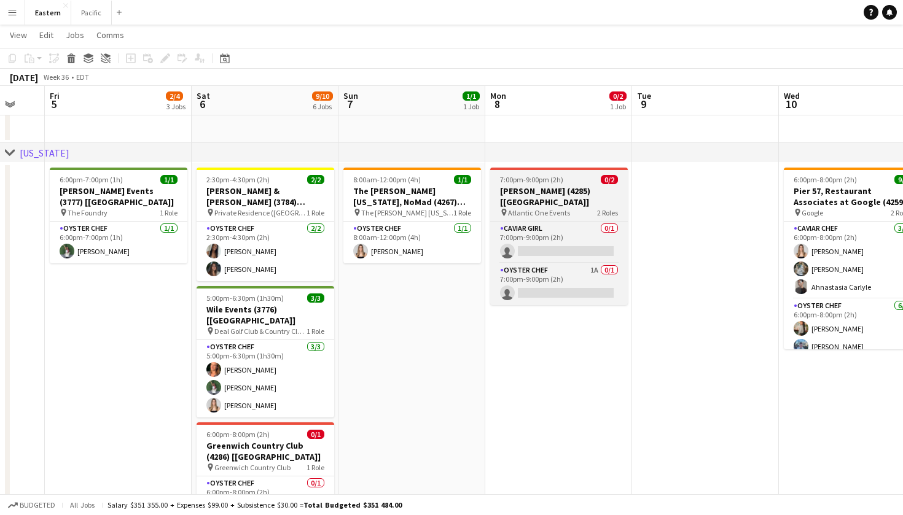
click at [541, 183] on span "7:00pm-9:00pm (2h)" at bounding box center [531, 179] width 63 height 9
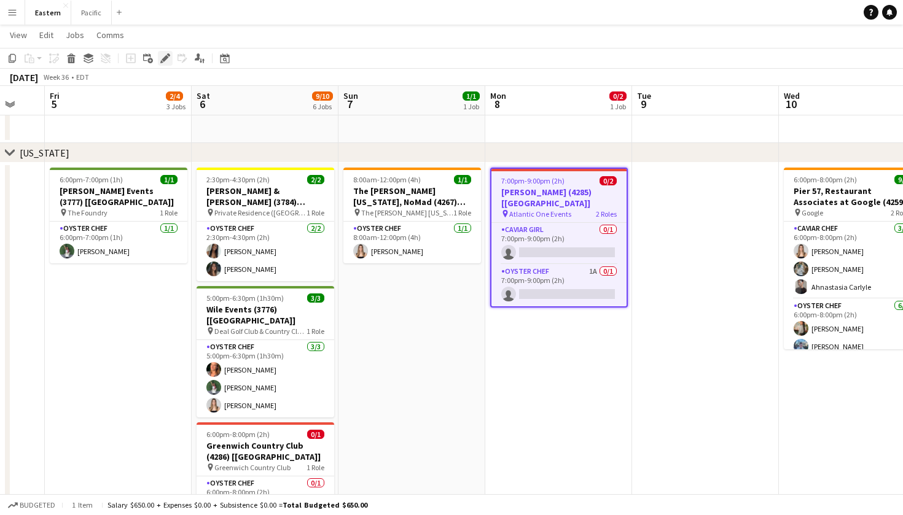
click at [164, 57] on icon "Edit" at bounding box center [165, 58] width 10 height 10
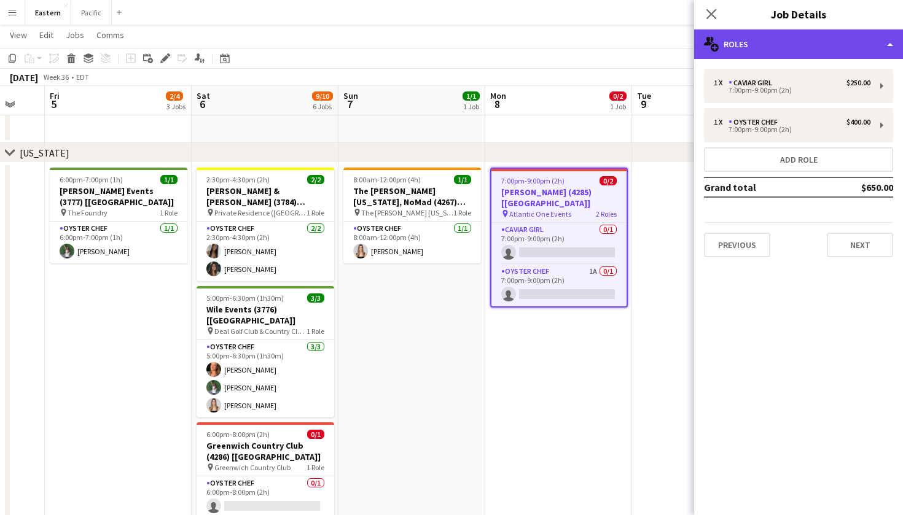
click at [830, 44] on div "multiple-users-add Roles" at bounding box center [798, 43] width 209 height 29
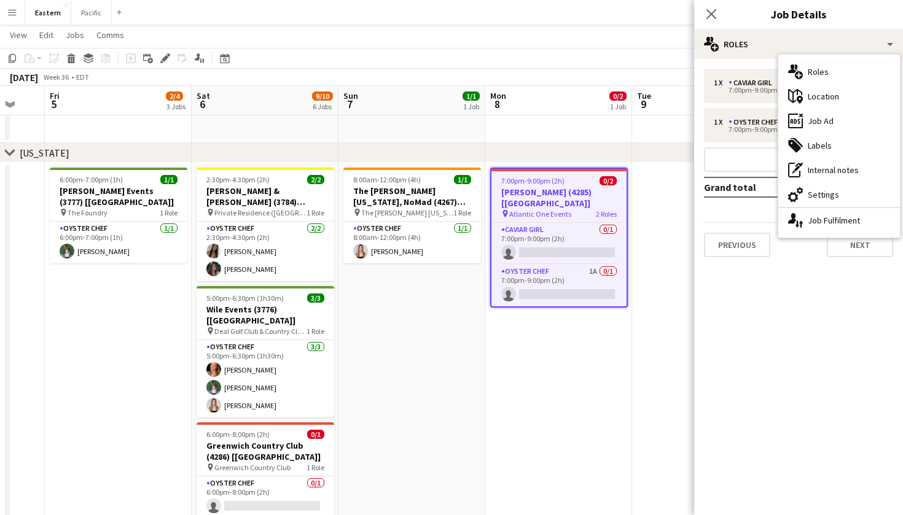
click at [757, 64] on div "1 x Caviar Girl $250.00 7:00pm-9:00pm (2h) 1 x Oyster Chef $400.00 7:00pm-9:00p…" at bounding box center [798, 163] width 209 height 208
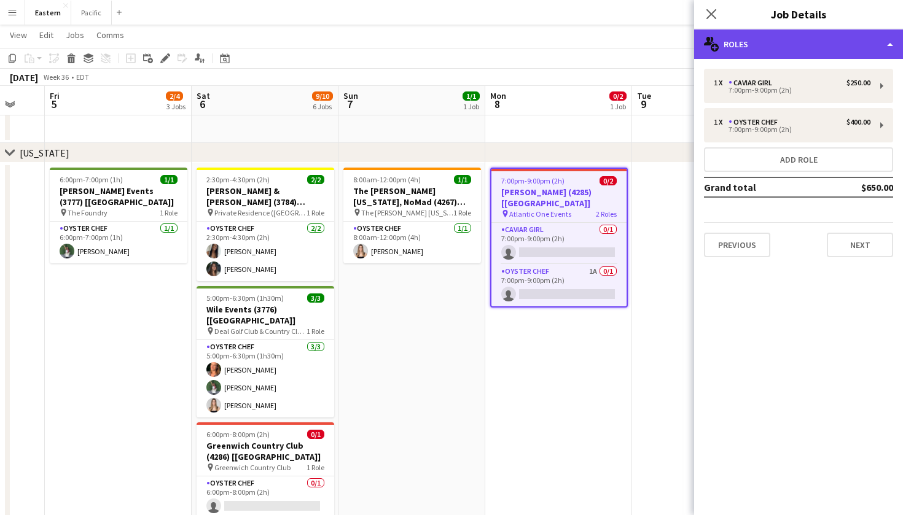
click at [771, 42] on div "multiple-users-add Roles" at bounding box center [798, 43] width 209 height 29
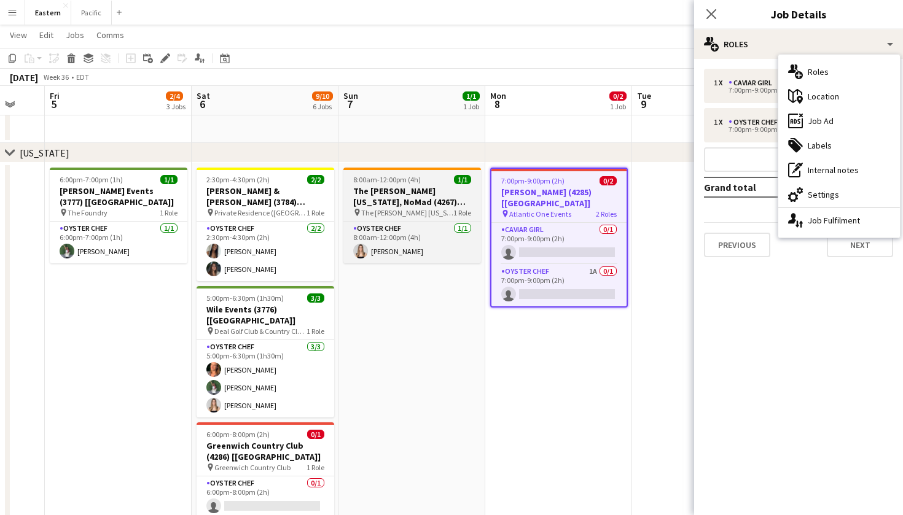
click at [411, 216] on span "The [PERSON_NAME] [US_STATE], NoMad" at bounding box center [407, 212] width 92 height 9
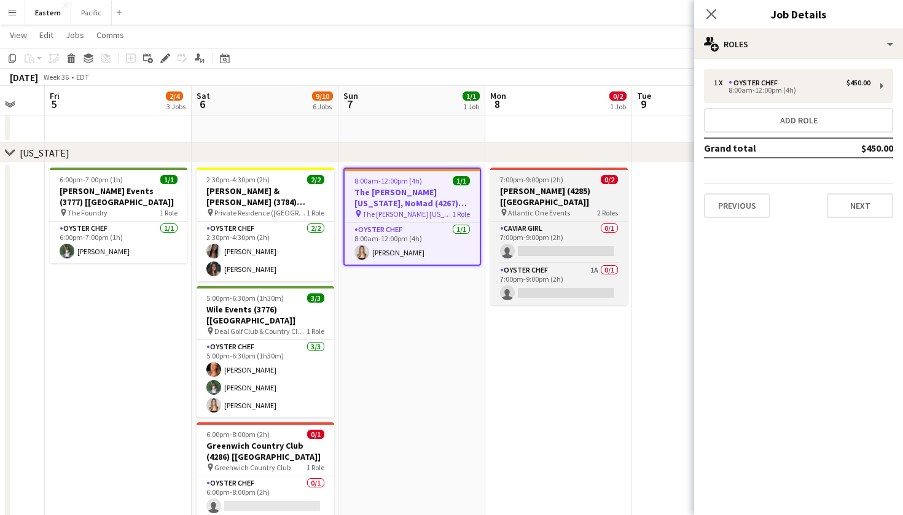
click at [553, 185] on app-job-card "7:00pm-9:00pm (2h) 0/2 [PERSON_NAME] (4285) [[GEOGRAPHIC_DATA]] pin Atlantic On…" at bounding box center [559, 237] width 138 height 138
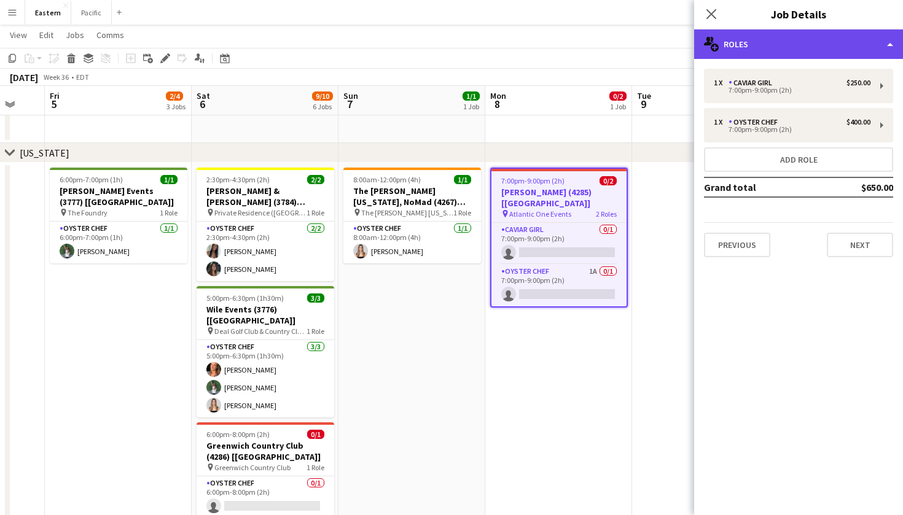
click at [855, 37] on div "multiple-users-add Roles" at bounding box center [798, 43] width 209 height 29
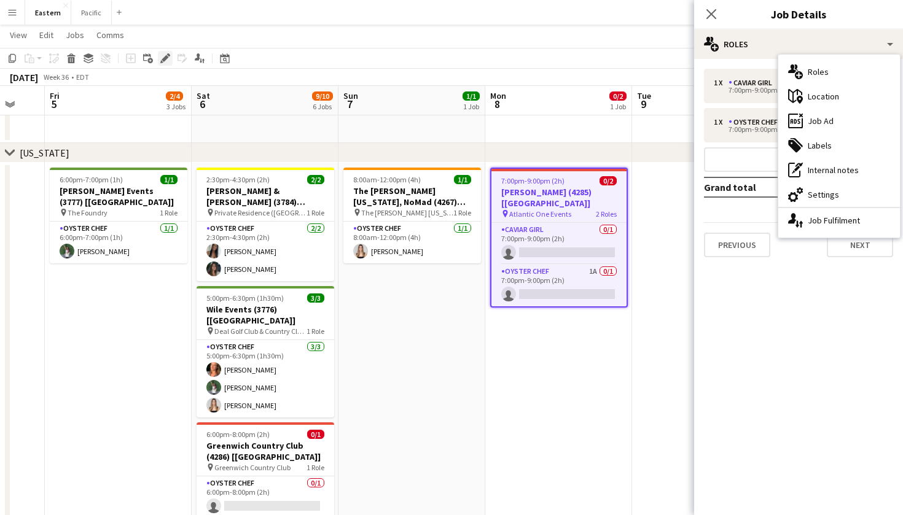
click at [163, 59] on icon at bounding box center [165, 58] width 7 height 7
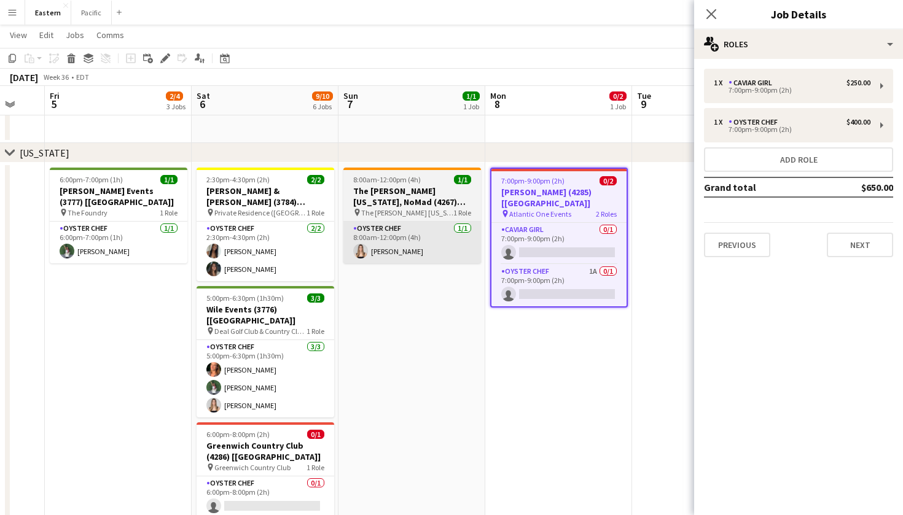
click at [434, 225] on app-card-role "Oyster Chef [DATE] 8:00am-12:00pm (4h) [PERSON_NAME]" at bounding box center [412, 243] width 138 height 42
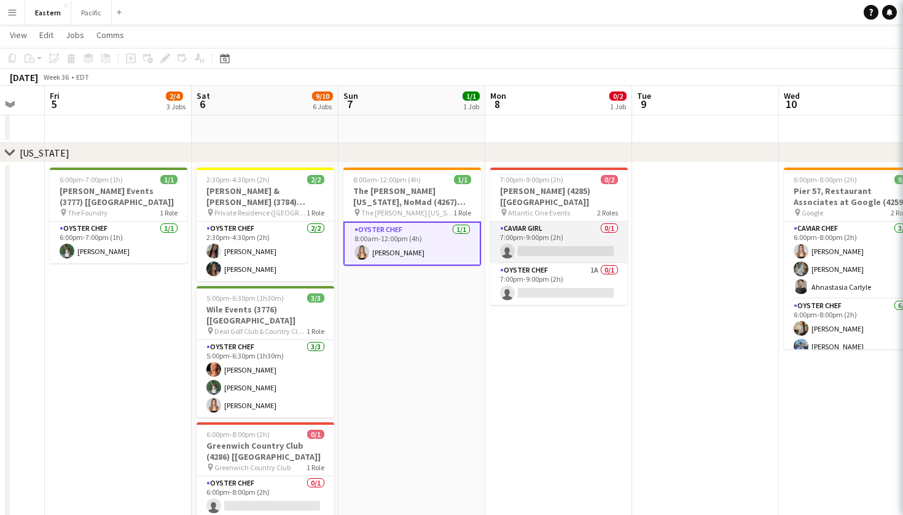
click at [574, 241] on app-card-role "Caviar Girl [DEMOGRAPHIC_DATA]/1 7:00pm-9:00pm (2h) single-neutral-actions" at bounding box center [559, 243] width 138 height 42
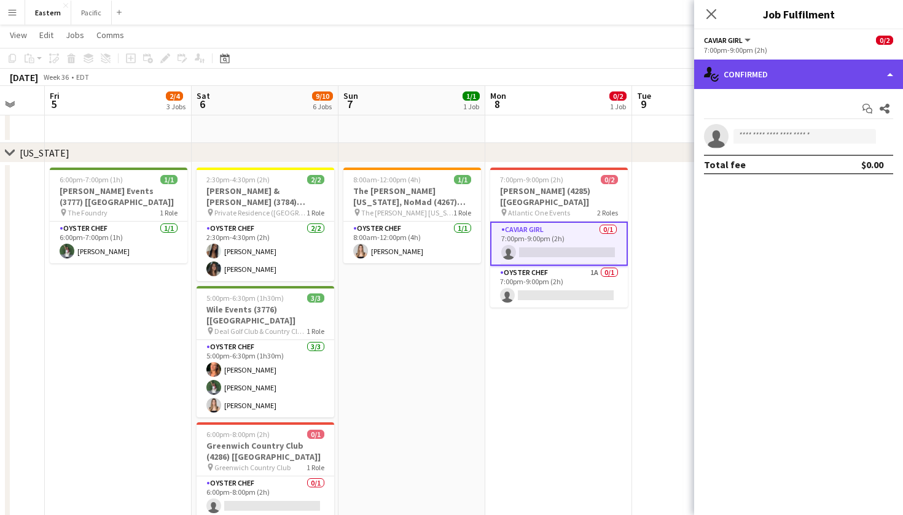
click at [835, 64] on div "single-neutral-actions-check-2 Confirmed" at bounding box center [798, 74] width 209 height 29
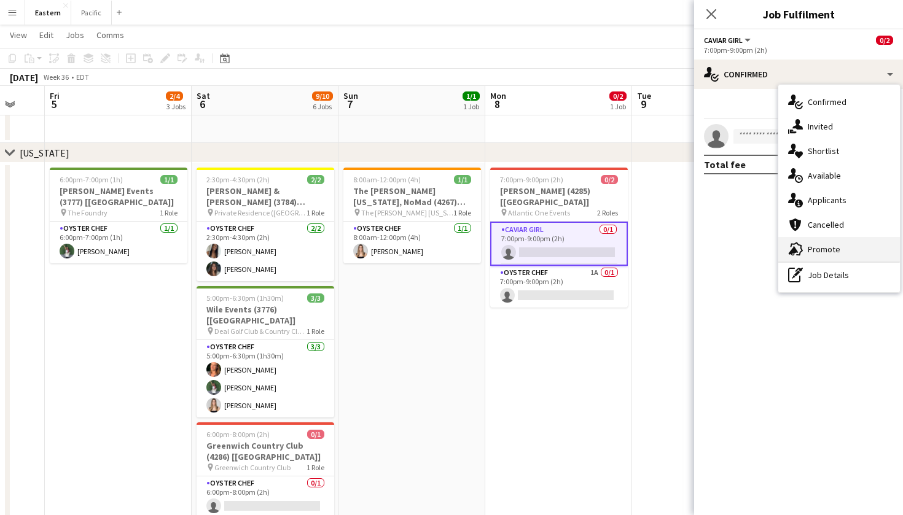
click at [841, 249] on div "advertising-megaphone Promote" at bounding box center [839, 249] width 122 height 25
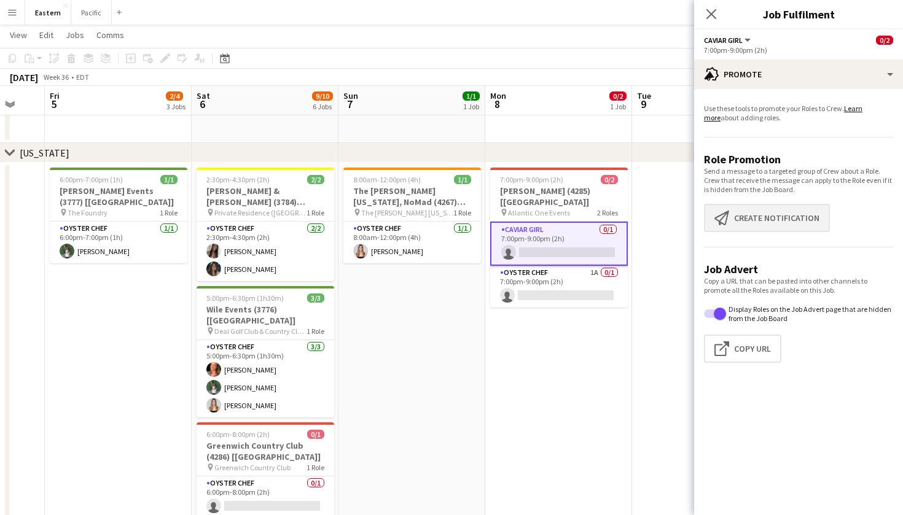
click at [812, 219] on button "Create notification Create notification" at bounding box center [767, 218] width 126 height 28
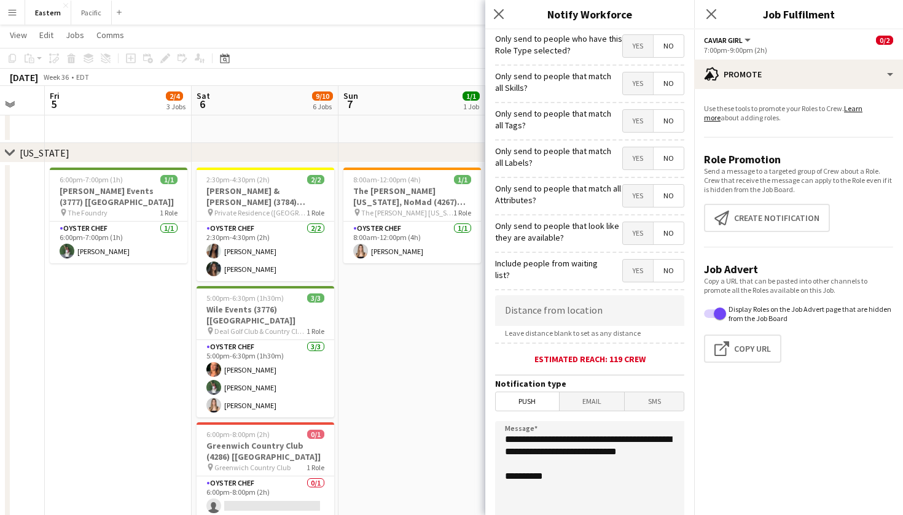
click at [631, 127] on span "Yes" at bounding box center [638, 121] width 30 height 22
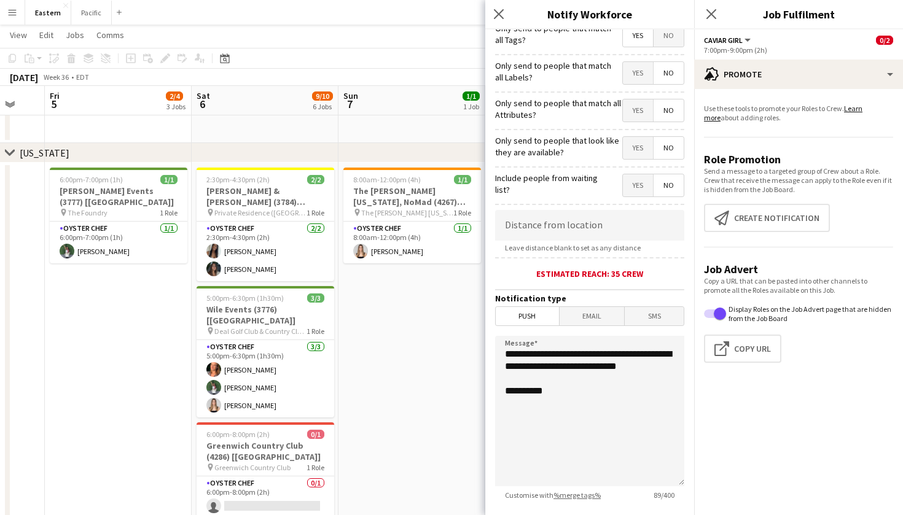
scroll to position [88, 0]
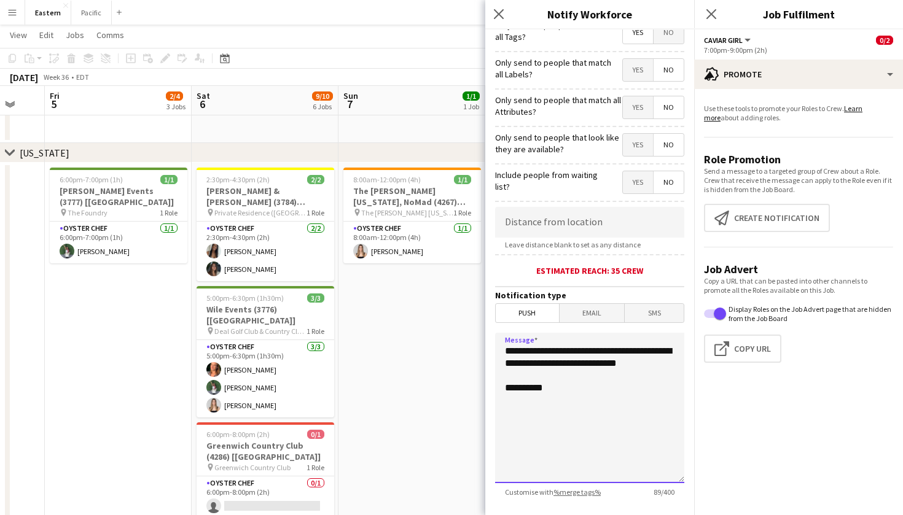
drag, startPoint x: 563, startPoint y: 378, endPoint x: 498, endPoint y: 348, distance: 71.4
click at [498, 348] on textarea "**********" at bounding box center [589, 408] width 189 height 150
paste textarea "**********"
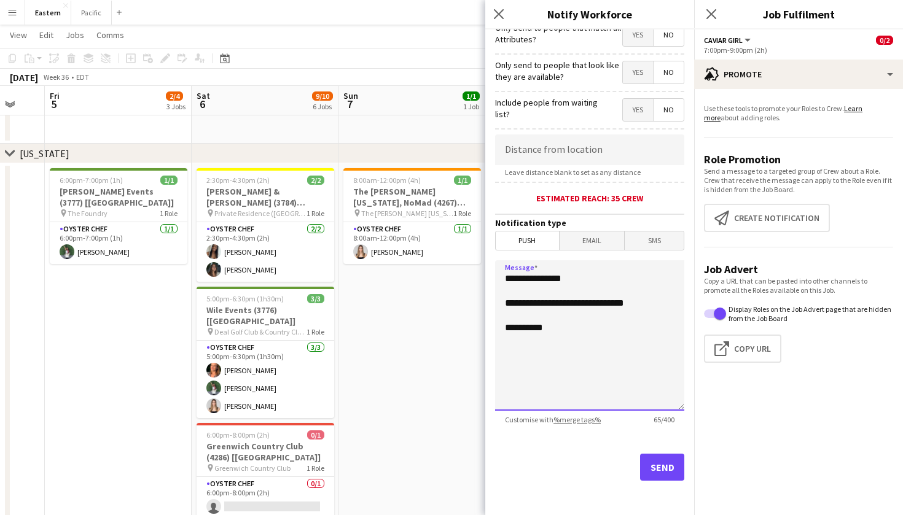
scroll to position [161, 0]
type textarea "**********"
click at [667, 469] on button "Send" at bounding box center [662, 467] width 44 height 27
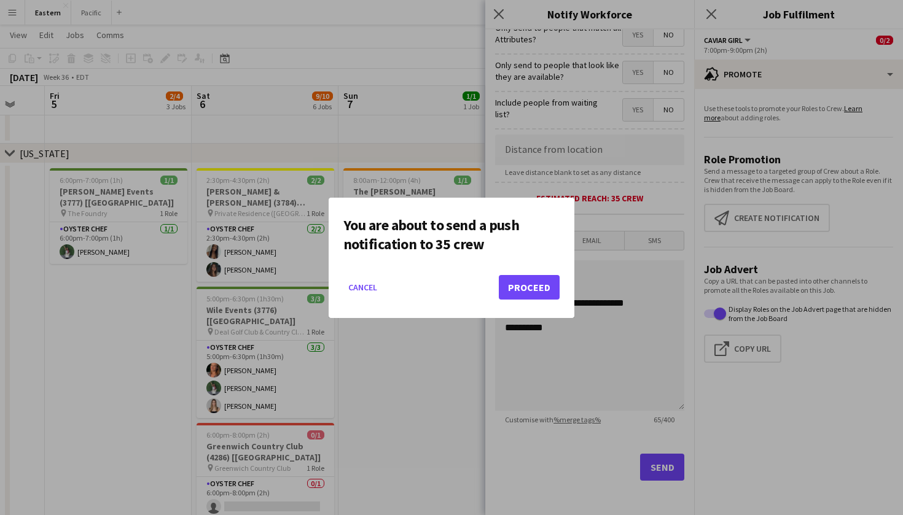
click at [536, 289] on button "Proceed" at bounding box center [529, 287] width 61 height 25
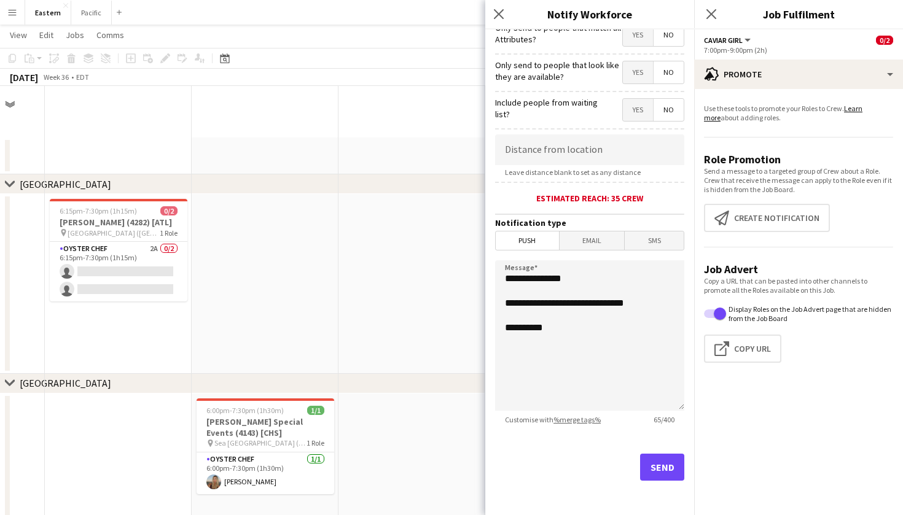
scroll to position [432, 0]
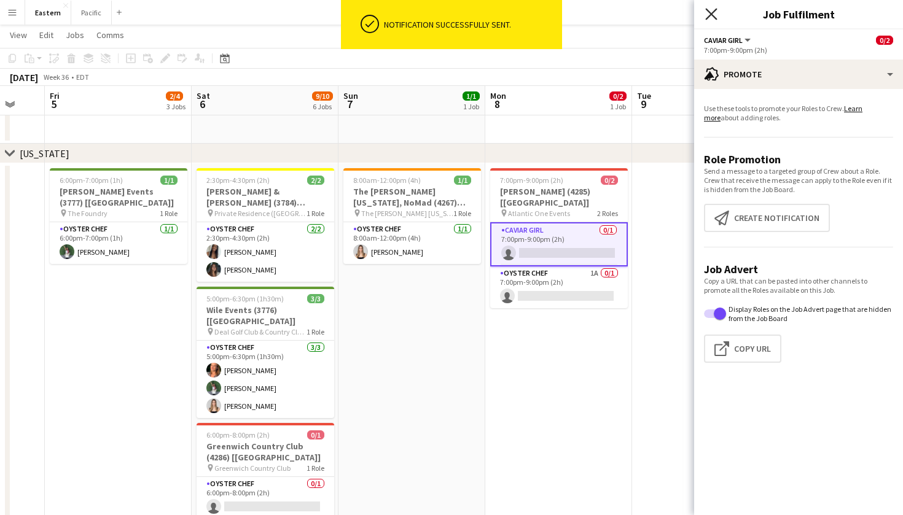
click at [715, 15] on icon "Close pop-in" at bounding box center [711, 14] width 12 height 12
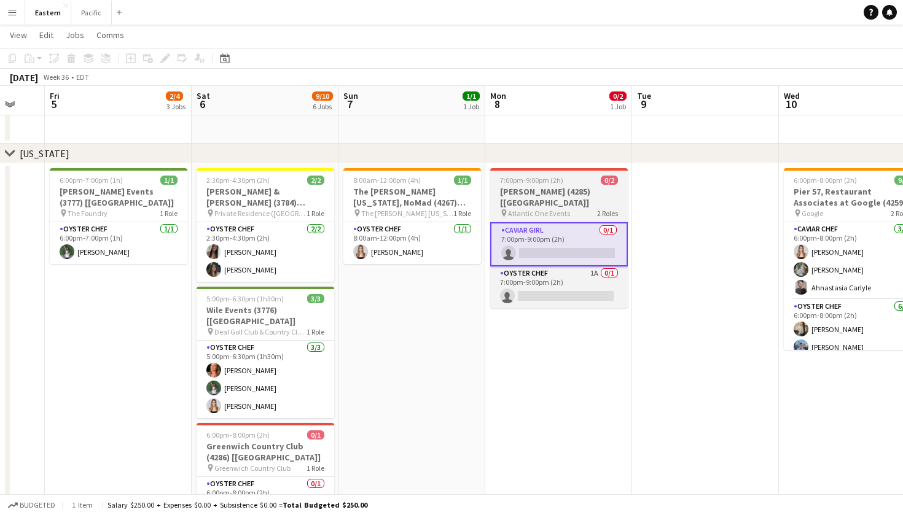
click at [566, 209] on span "Atlantic One Events" at bounding box center [539, 213] width 62 height 9
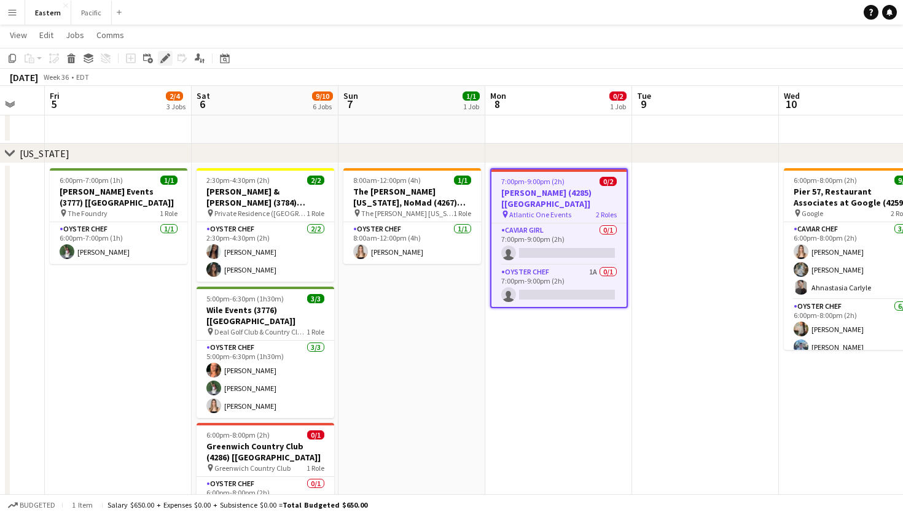
click at [167, 57] on icon at bounding box center [165, 58] width 7 height 7
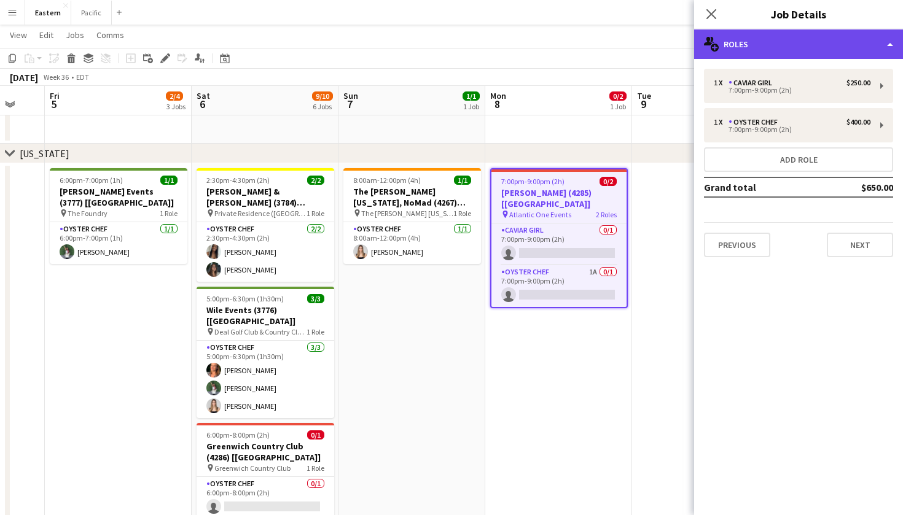
click at [845, 54] on div "multiple-users-add Roles" at bounding box center [798, 43] width 209 height 29
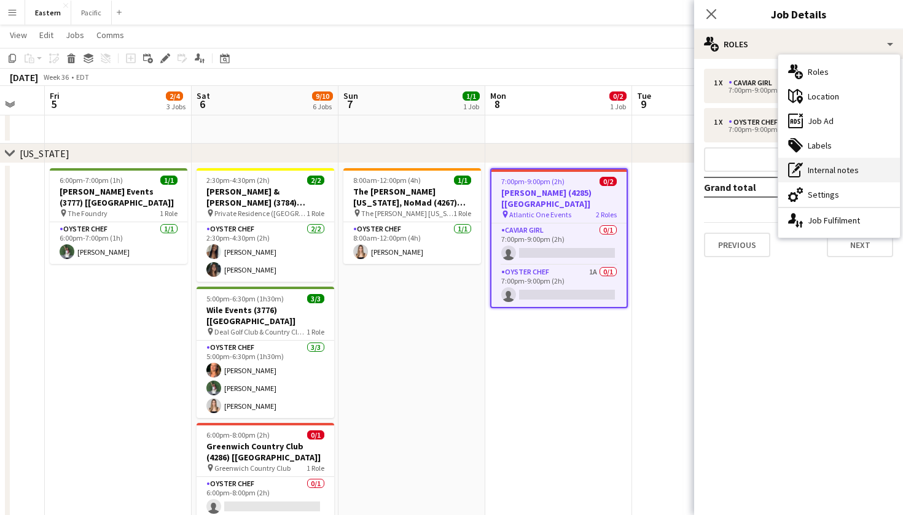
click at [826, 168] on div "pen-write Internal notes" at bounding box center [839, 170] width 122 height 25
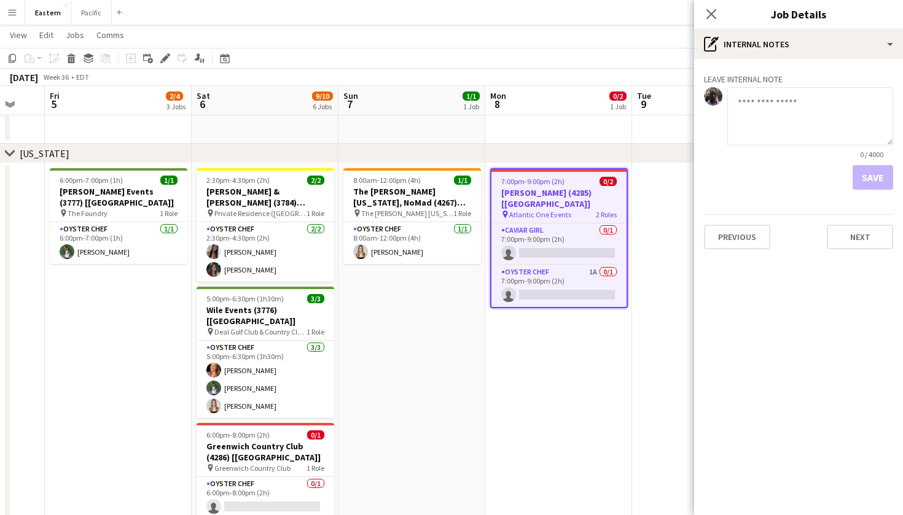
click at [779, 105] on textarea at bounding box center [810, 116] width 166 height 58
type textarea "**********"
click at [870, 187] on button "Save" at bounding box center [873, 177] width 41 height 25
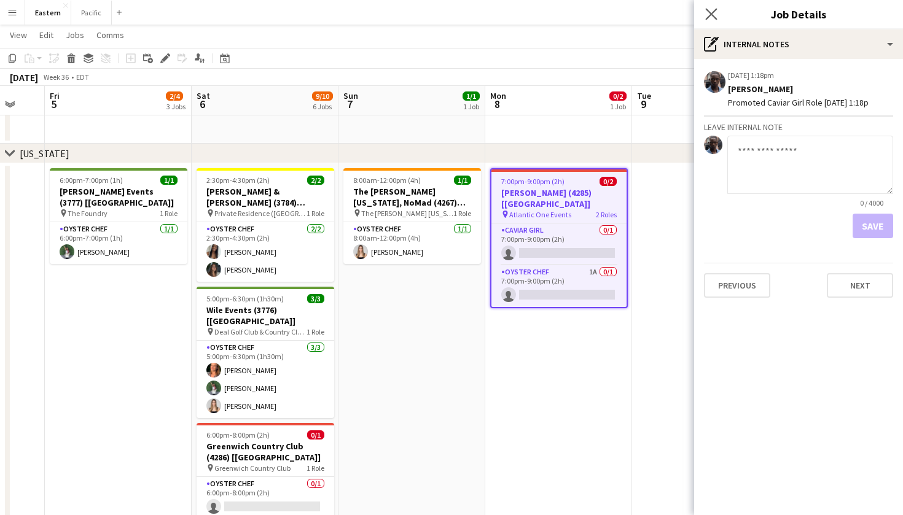
click at [712, 20] on app-icon "Close pop-in" at bounding box center [712, 15] width 18 height 18
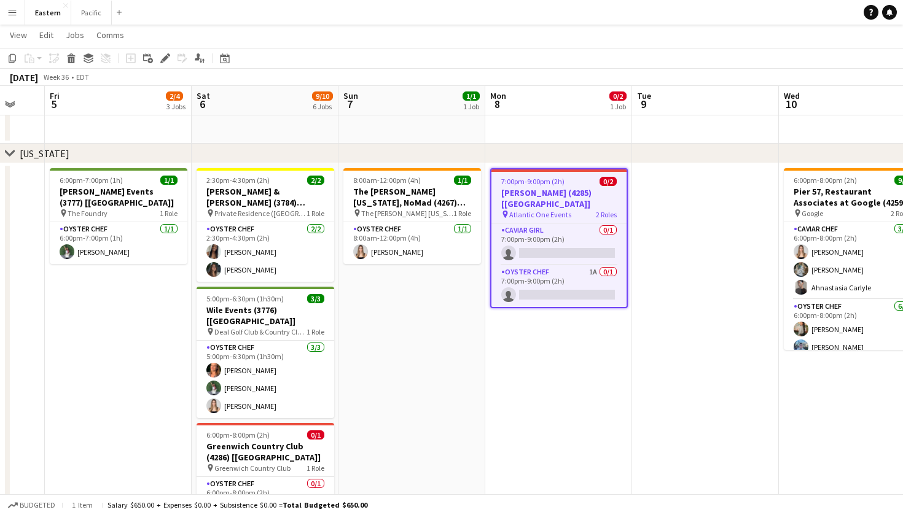
click at [684, 106] on app-board-header-date "Tue 9" at bounding box center [705, 100] width 147 height 29
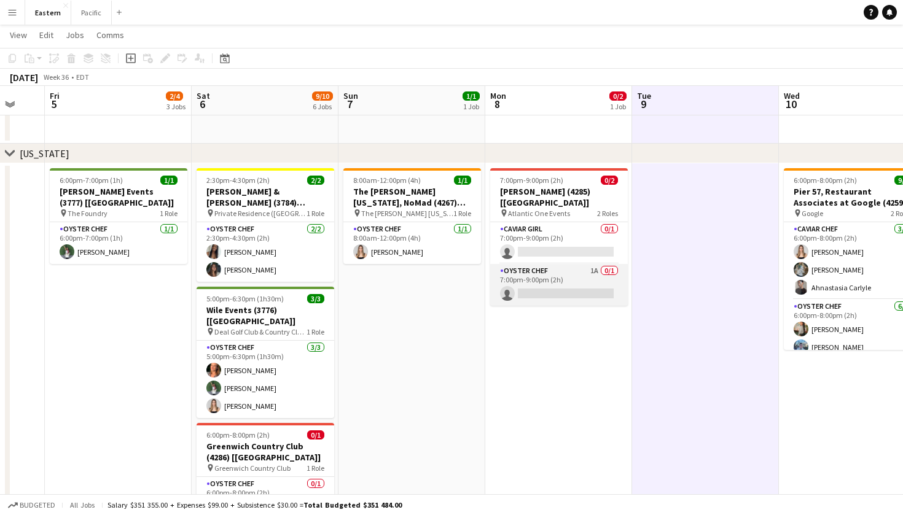
click at [597, 271] on app-card-role "Oyster Chef 1A 0/1 7:00pm-9:00pm (2h) single-neutral-actions" at bounding box center [559, 285] width 138 height 42
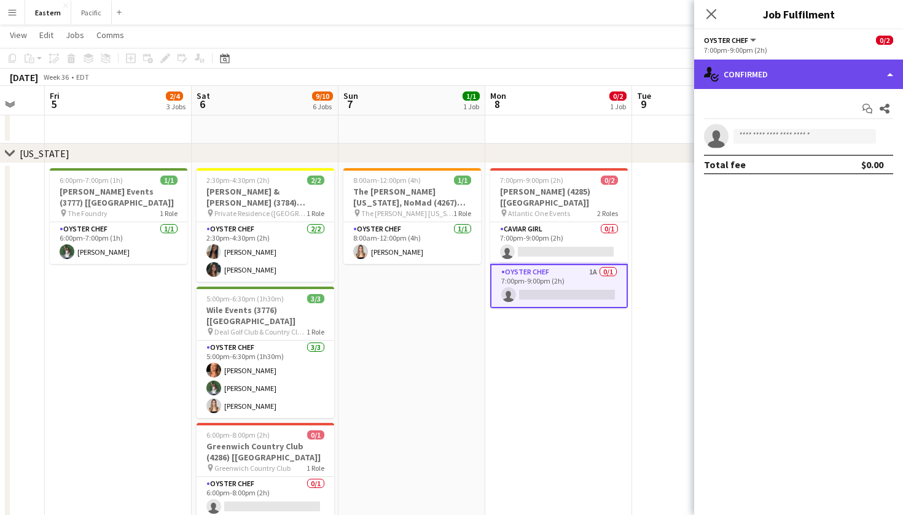
click at [749, 77] on div "single-neutral-actions-check-2 Confirmed" at bounding box center [798, 74] width 209 height 29
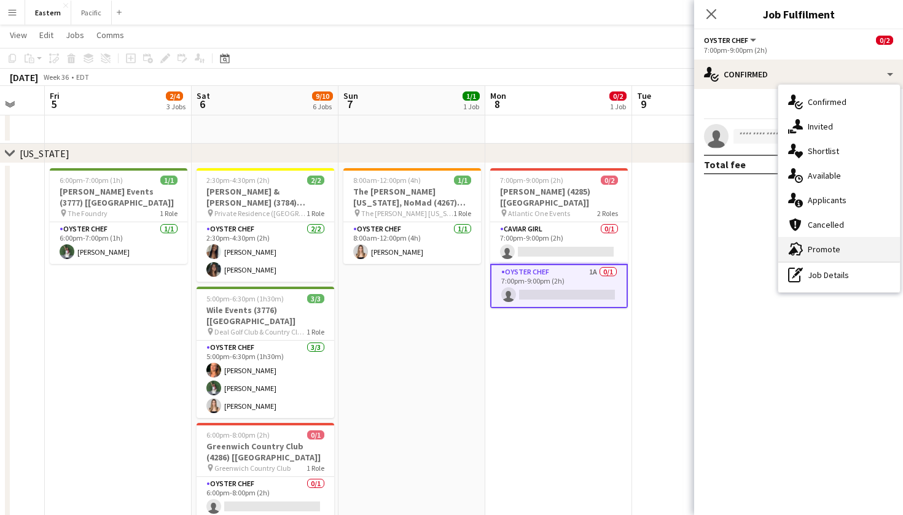
click at [811, 251] on div "advertising-megaphone Promote" at bounding box center [839, 249] width 122 height 25
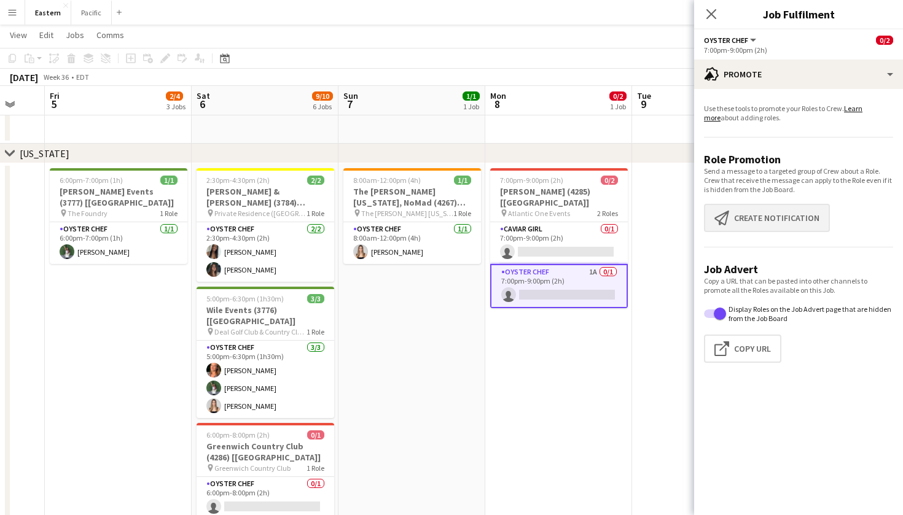
click at [777, 214] on button "Create notification Create notification" at bounding box center [767, 218] width 126 height 28
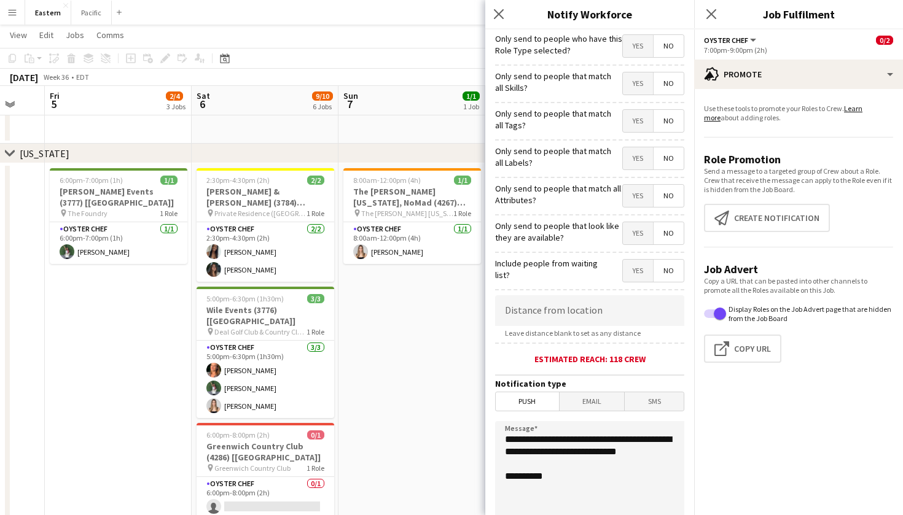
click at [639, 127] on span "Yes" at bounding box center [638, 121] width 30 height 22
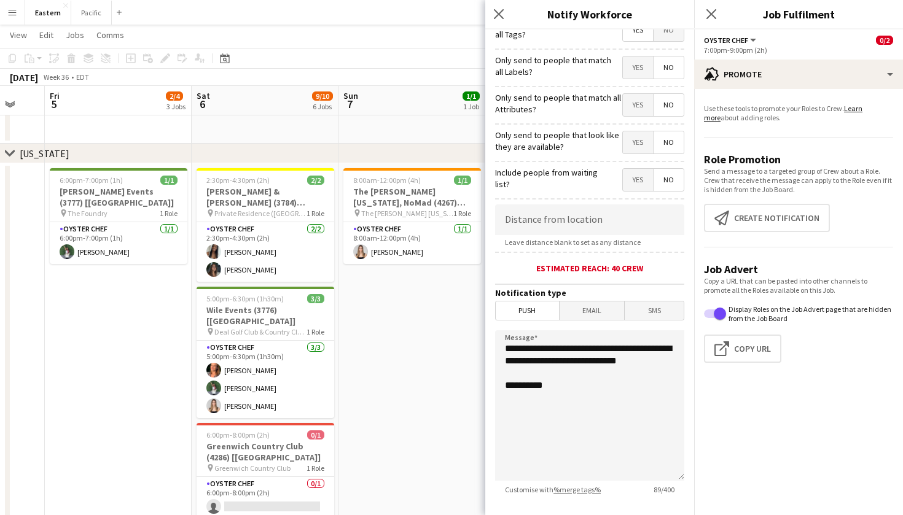
scroll to position [93, 0]
drag, startPoint x: 566, startPoint y: 380, endPoint x: 496, endPoint y: 348, distance: 76.7
click at [496, 348] on textarea "**********" at bounding box center [589, 404] width 189 height 150
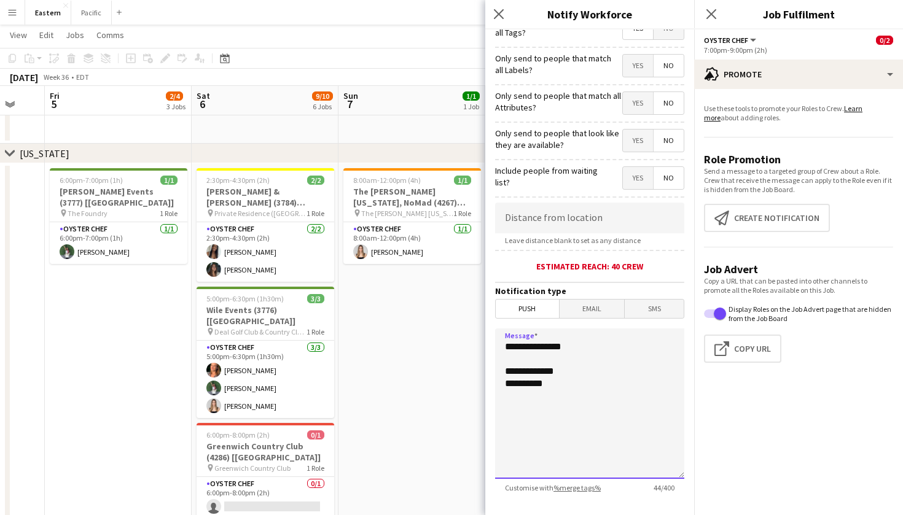
paste textarea "**********"
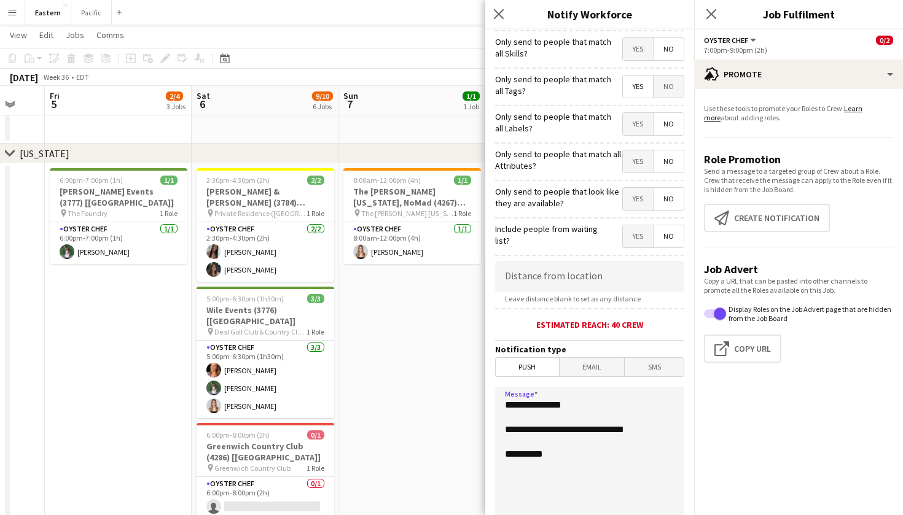
scroll to position [31, 0]
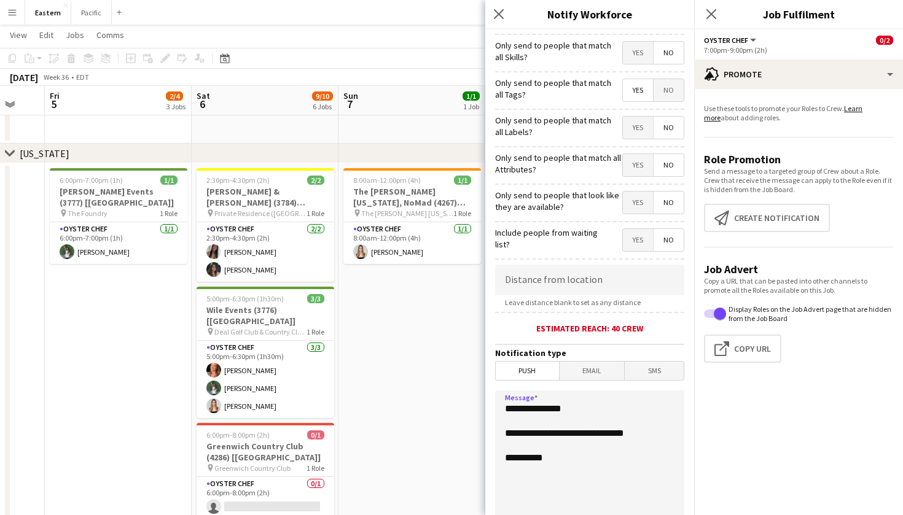
type textarea "**********"
click at [639, 93] on span "Yes" at bounding box center [638, 90] width 30 height 22
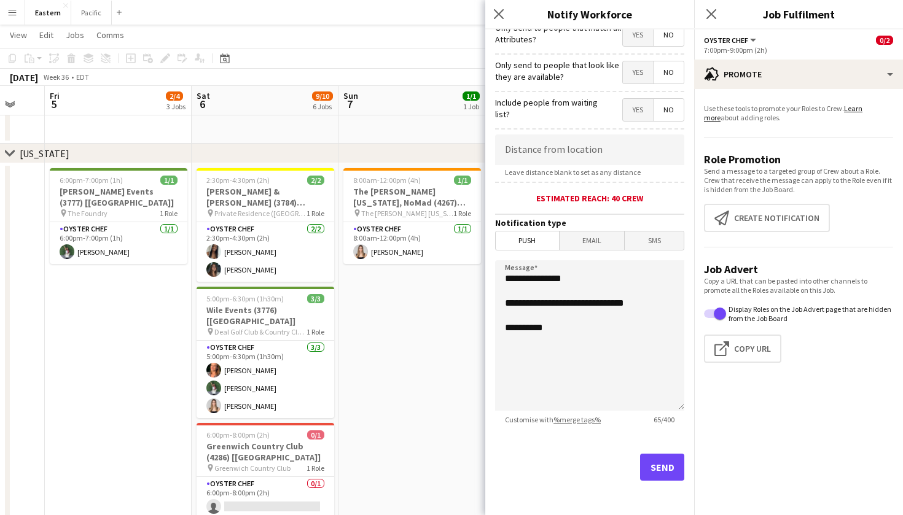
scroll to position [161, 0]
click at [670, 464] on button "Send" at bounding box center [662, 467] width 44 height 27
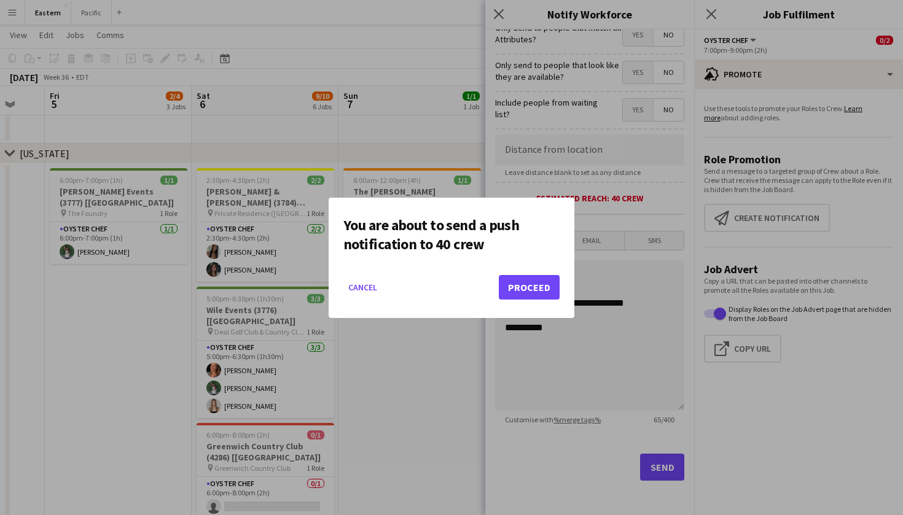
click at [526, 286] on button "Proceed" at bounding box center [529, 287] width 61 height 25
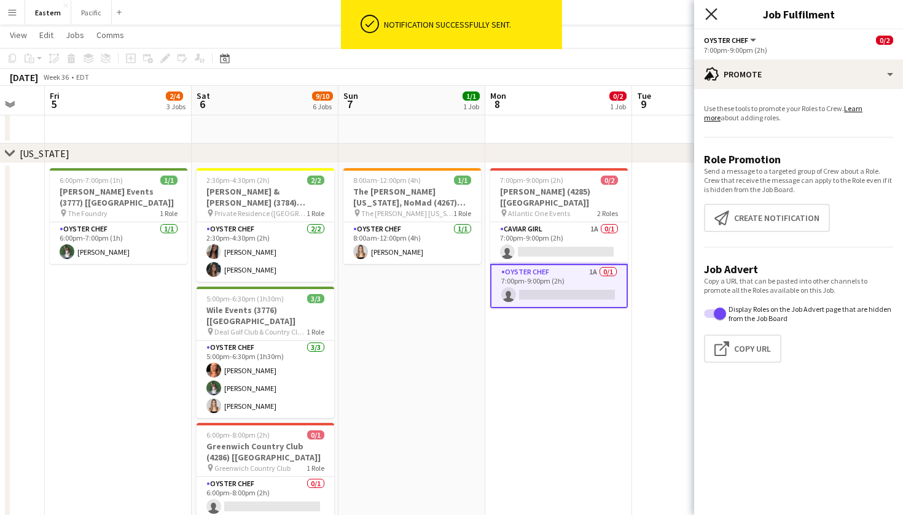
click at [715, 14] on icon "Close pop-in" at bounding box center [711, 14] width 12 height 12
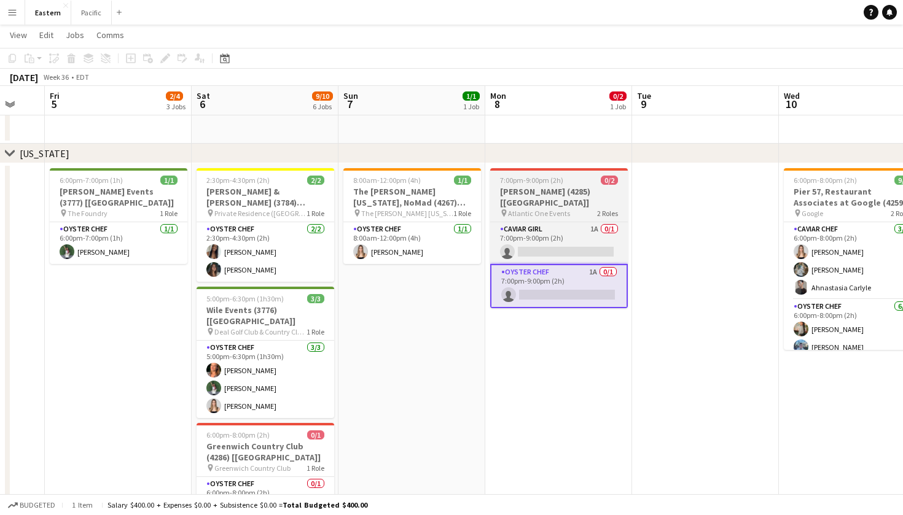
click at [592, 195] on h3 "[PERSON_NAME] (4285) [[GEOGRAPHIC_DATA]]" at bounding box center [559, 197] width 138 height 22
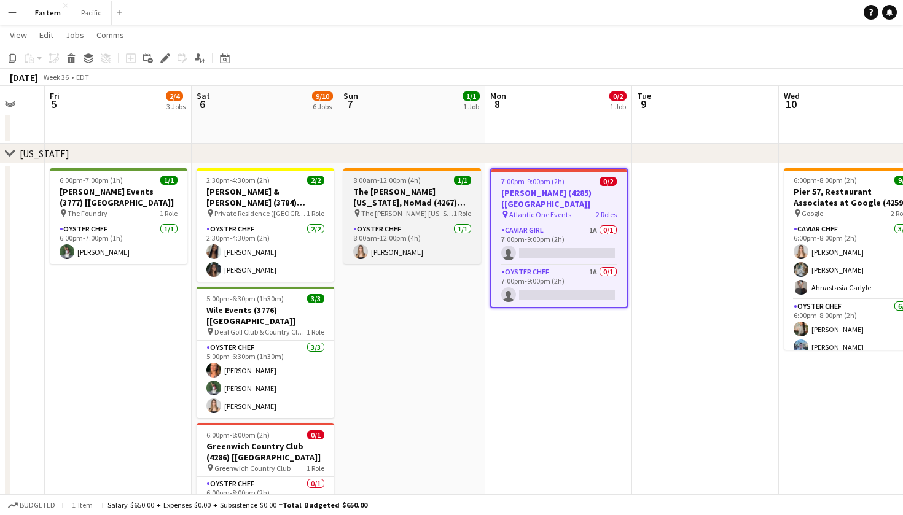
click at [415, 193] on h3 "The [PERSON_NAME] [US_STATE], NoMad (4267) [[GEOGRAPHIC_DATA]]" at bounding box center [412, 197] width 138 height 22
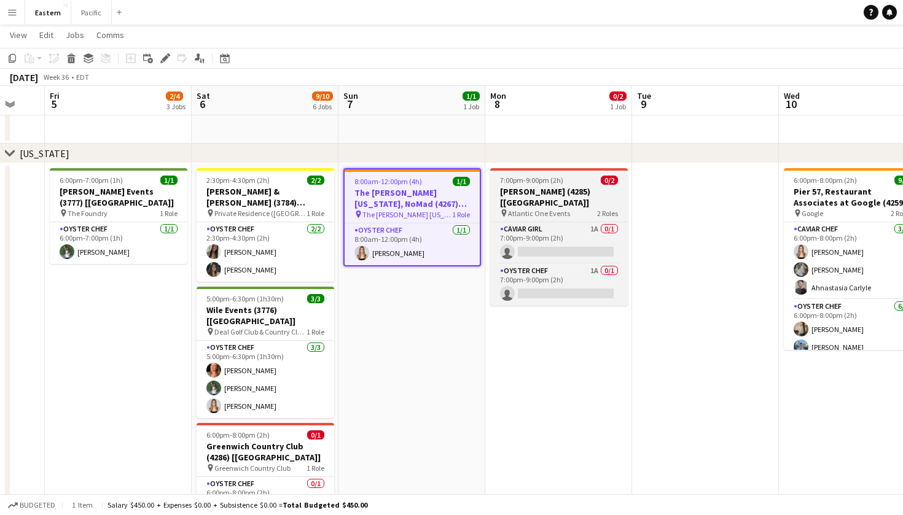
click at [533, 195] on h3 "[PERSON_NAME] (4285) [[GEOGRAPHIC_DATA]]" at bounding box center [559, 197] width 138 height 22
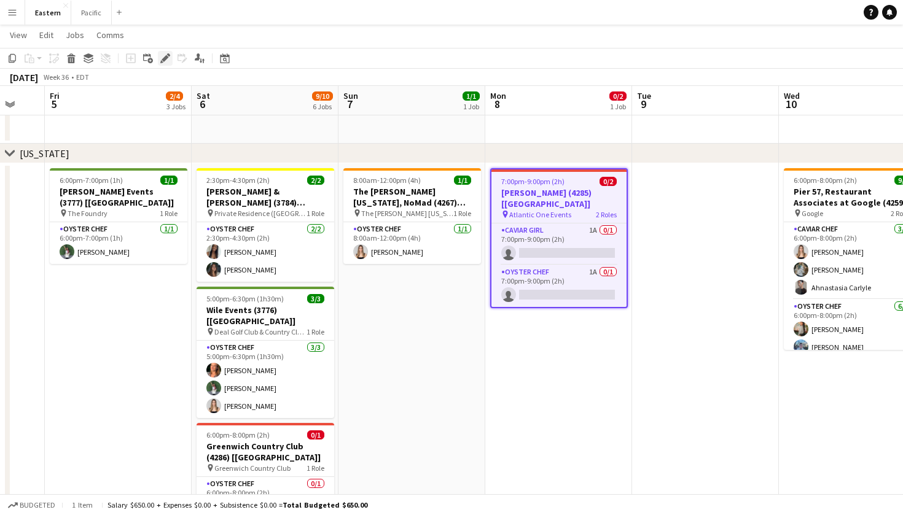
click at [165, 57] on icon at bounding box center [165, 58] width 7 height 7
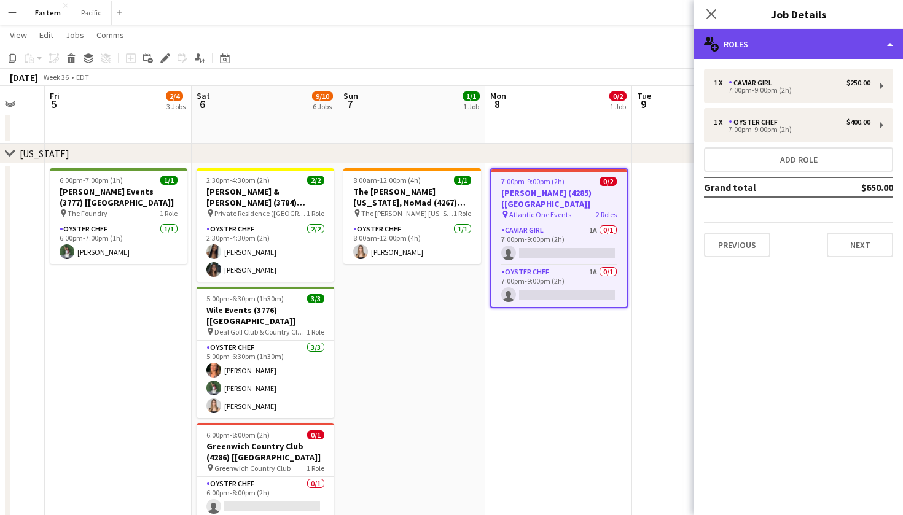
click at [828, 53] on div "multiple-users-add Roles" at bounding box center [798, 43] width 209 height 29
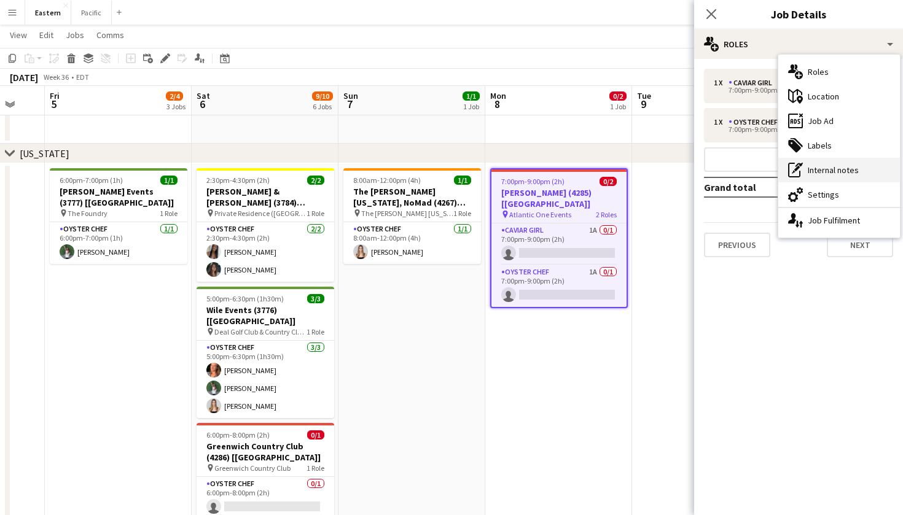
click at [832, 168] on div "pen-write Internal notes" at bounding box center [839, 170] width 122 height 25
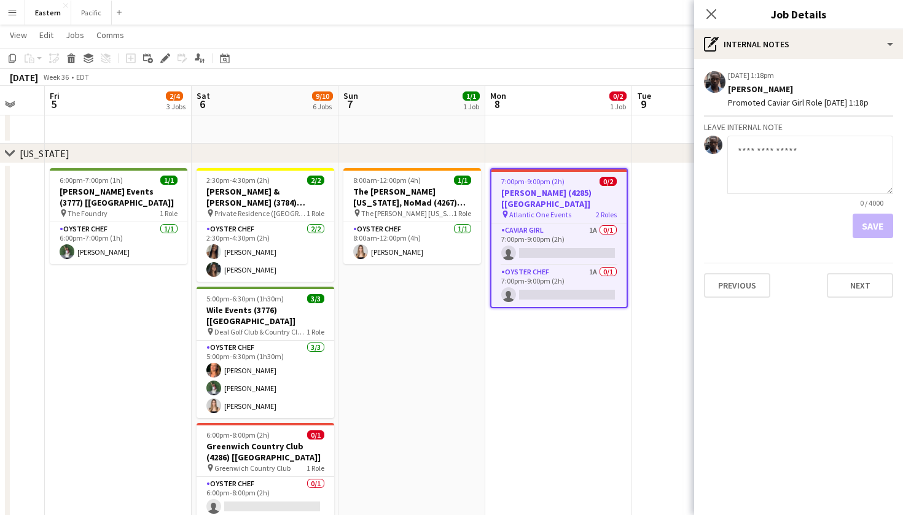
click at [772, 157] on textarea at bounding box center [810, 165] width 166 height 58
type textarea "**********"
click at [880, 227] on button "Save" at bounding box center [873, 226] width 41 height 25
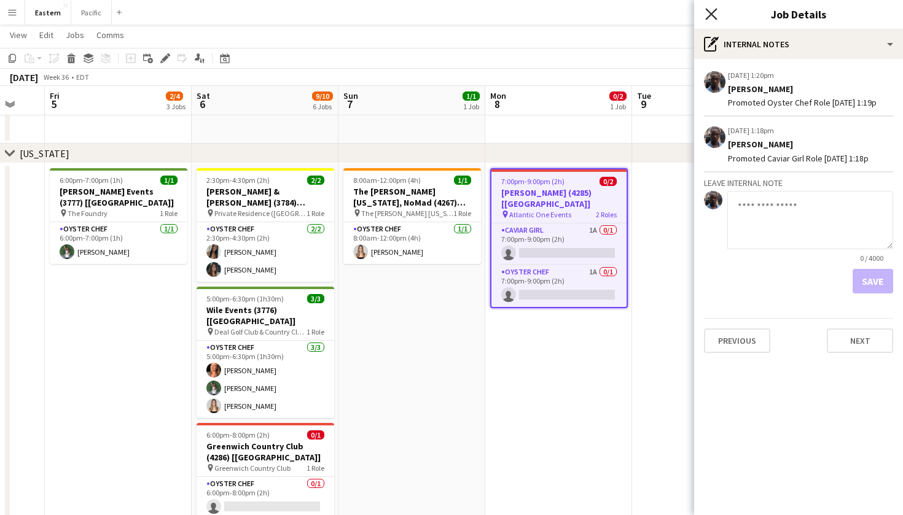
click at [717, 17] on icon "Close pop-in" at bounding box center [711, 14] width 12 height 12
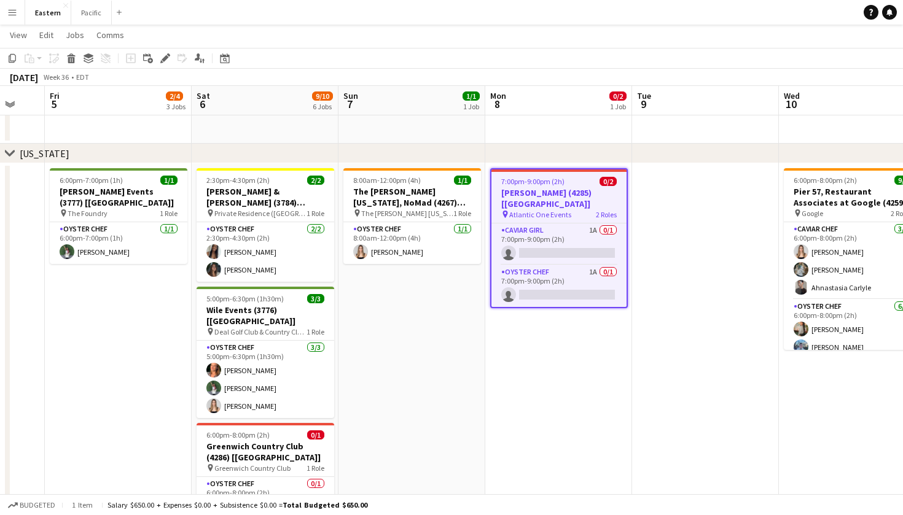
click at [582, 209] on div "pin Atlantic One Events 2 Roles" at bounding box center [558, 214] width 135 height 10
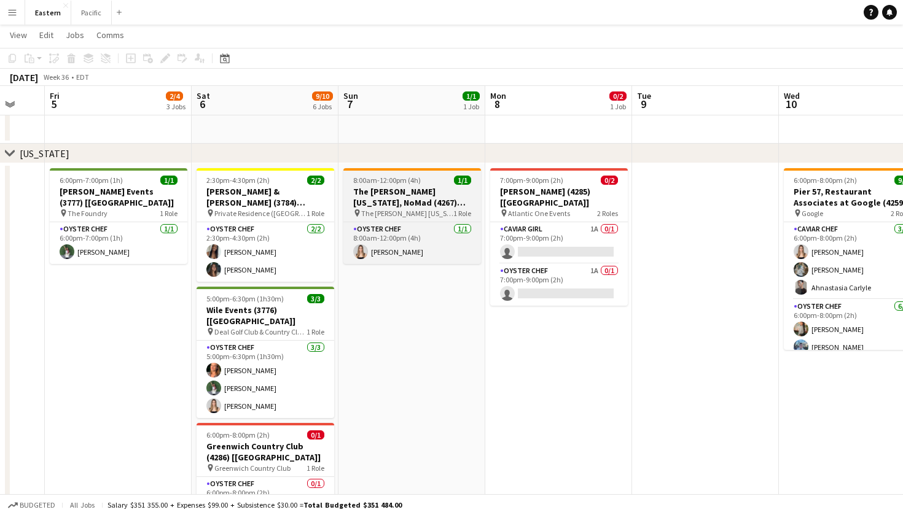
click at [439, 186] on h3 "The [PERSON_NAME] [US_STATE], NoMad (4267) [[GEOGRAPHIC_DATA]]" at bounding box center [412, 197] width 138 height 22
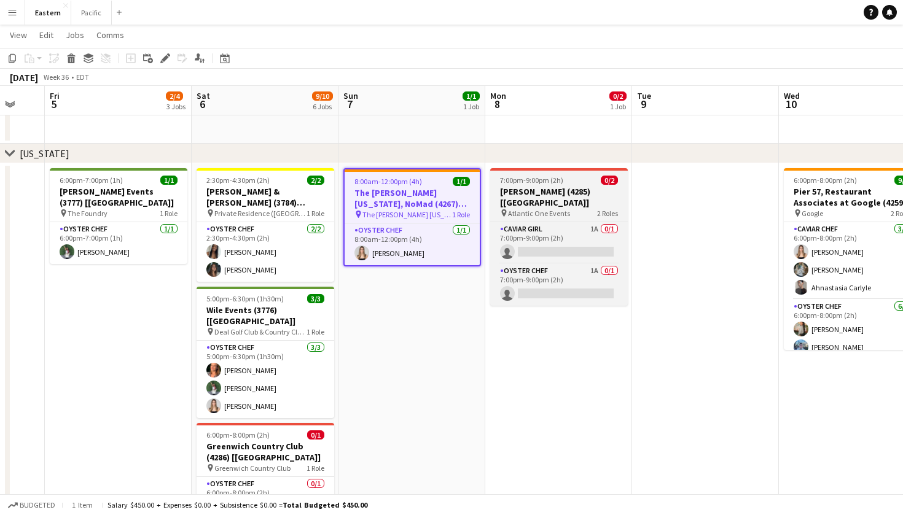
click at [571, 193] on h3 "[PERSON_NAME] (4285) [[GEOGRAPHIC_DATA]]" at bounding box center [559, 197] width 138 height 22
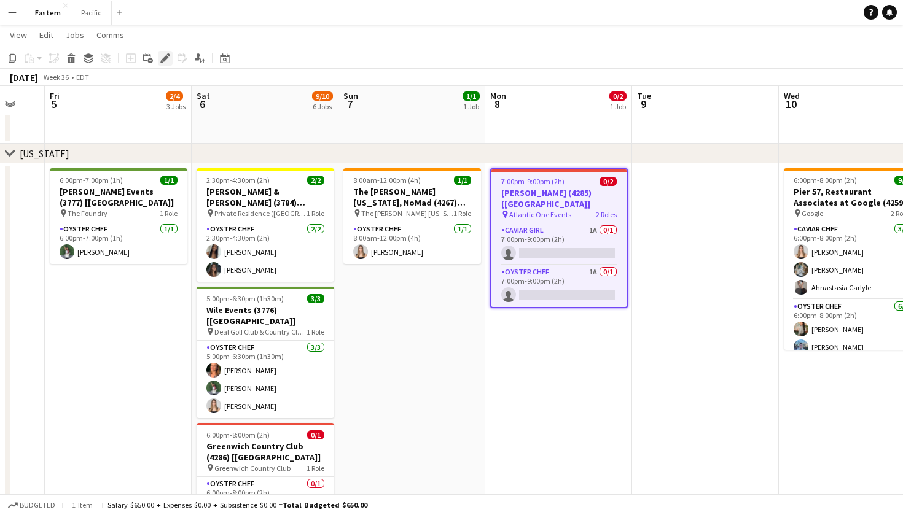
click at [162, 64] on div "Edit" at bounding box center [165, 58] width 15 height 15
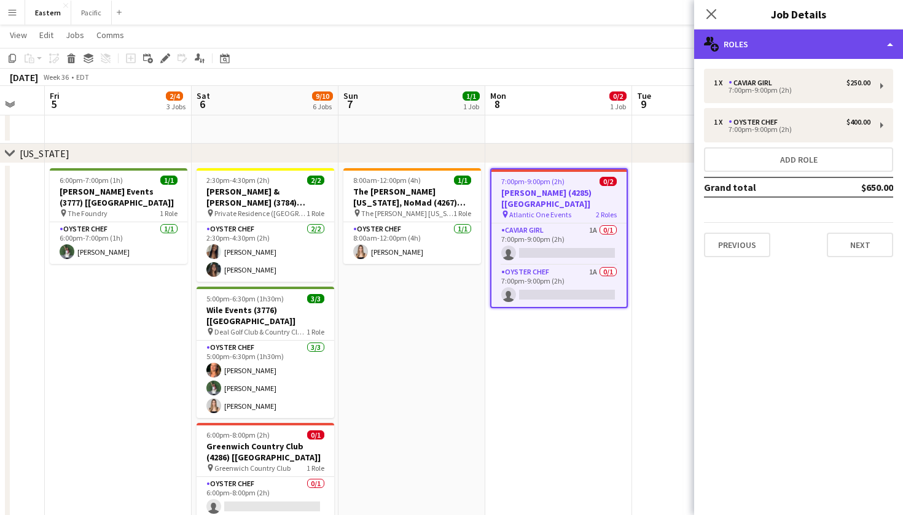
click at [737, 44] on div "multiple-users-add Roles" at bounding box center [798, 43] width 209 height 29
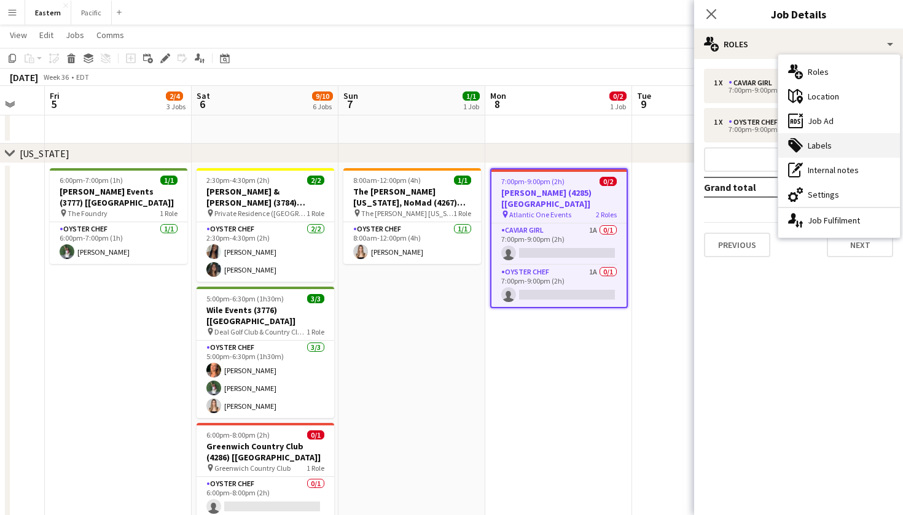
click at [834, 145] on div "tags-double Labels" at bounding box center [839, 145] width 122 height 25
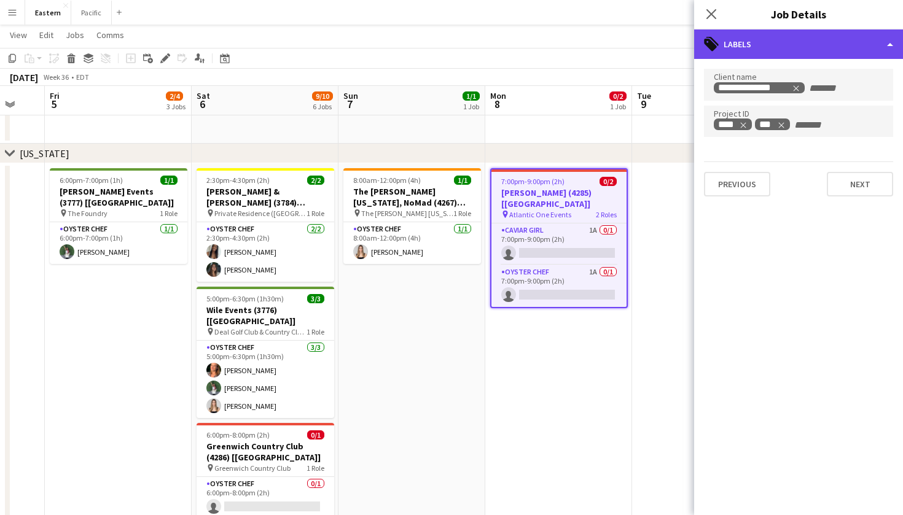
click at [766, 49] on div "tags-double Labels" at bounding box center [798, 43] width 209 height 29
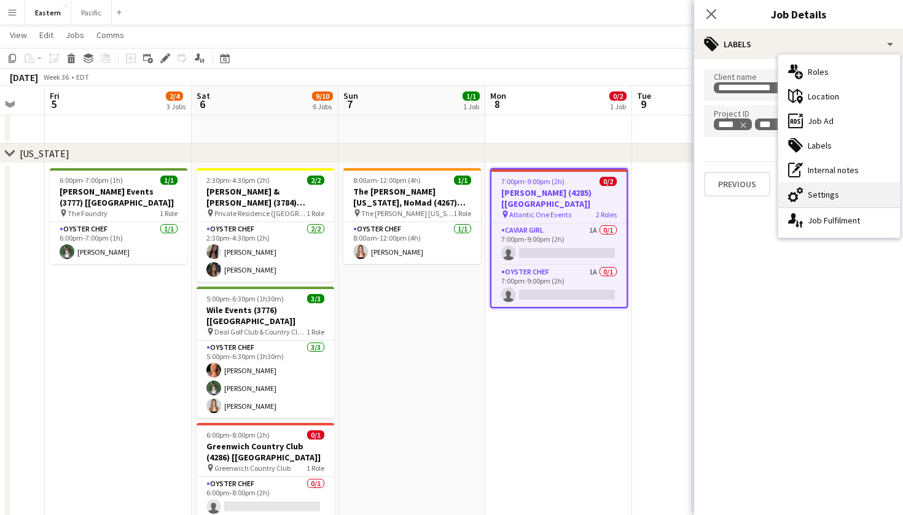
click at [822, 197] on div "cog-double-3 Settings" at bounding box center [839, 194] width 122 height 25
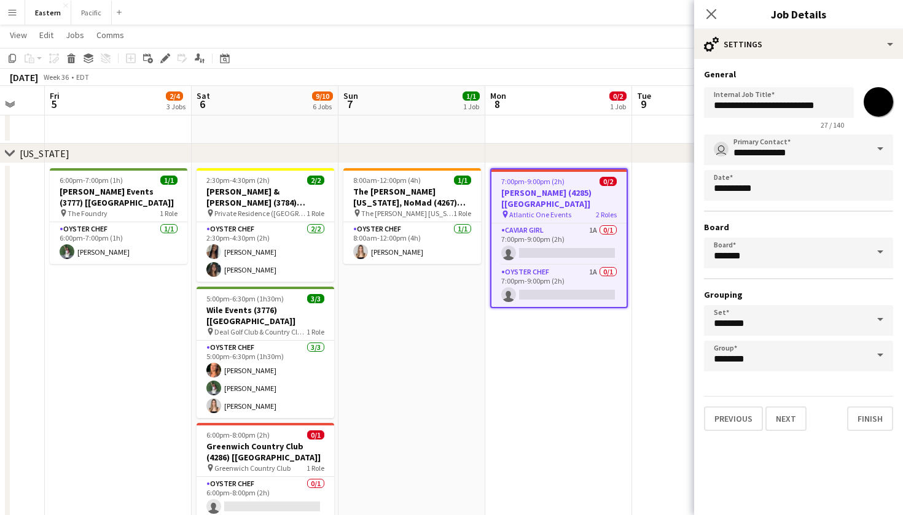
click at [881, 100] on input "*******" at bounding box center [878, 102] width 44 height 44
type input "*******"
click at [713, 16] on icon at bounding box center [711, 14] width 12 height 12
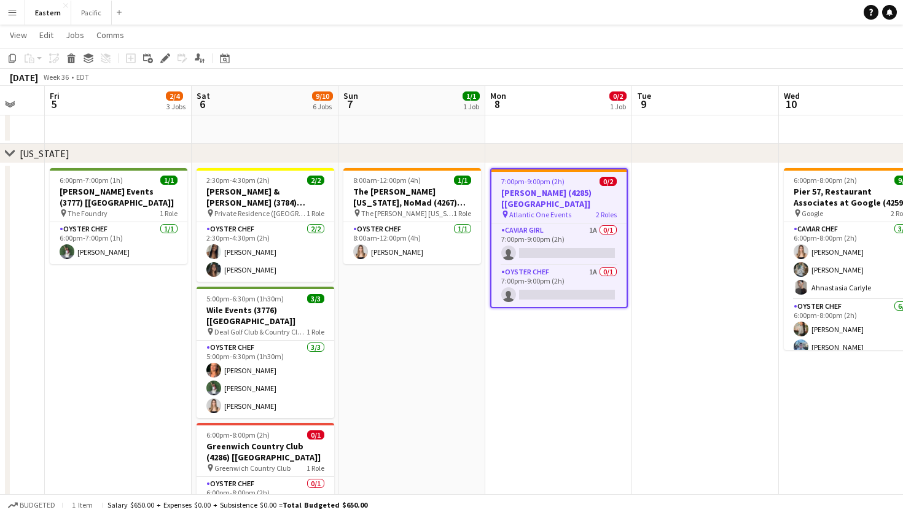
click at [571, 130] on app-date-cell at bounding box center [558, 125] width 147 height 37
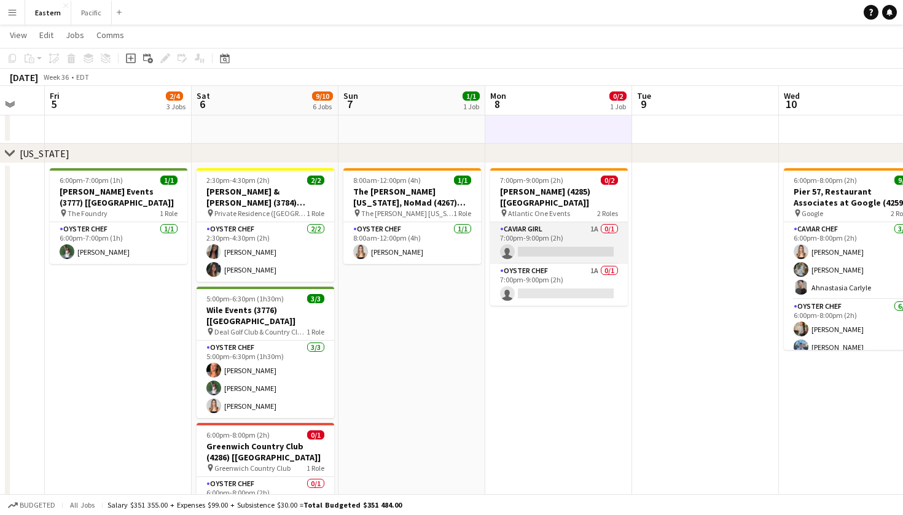
click at [588, 230] on app-card-role "Caviar Girl 1A 0/1 7:00pm-9:00pm (2h) single-neutral-actions" at bounding box center [559, 243] width 138 height 42
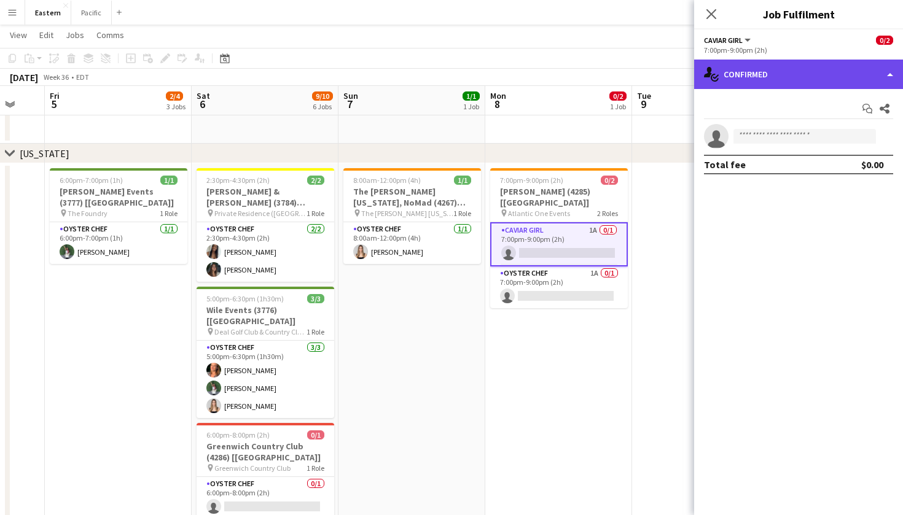
click at [822, 80] on div "single-neutral-actions-check-2 Confirmed" at bounding box center [798, 74] width 209 height 29
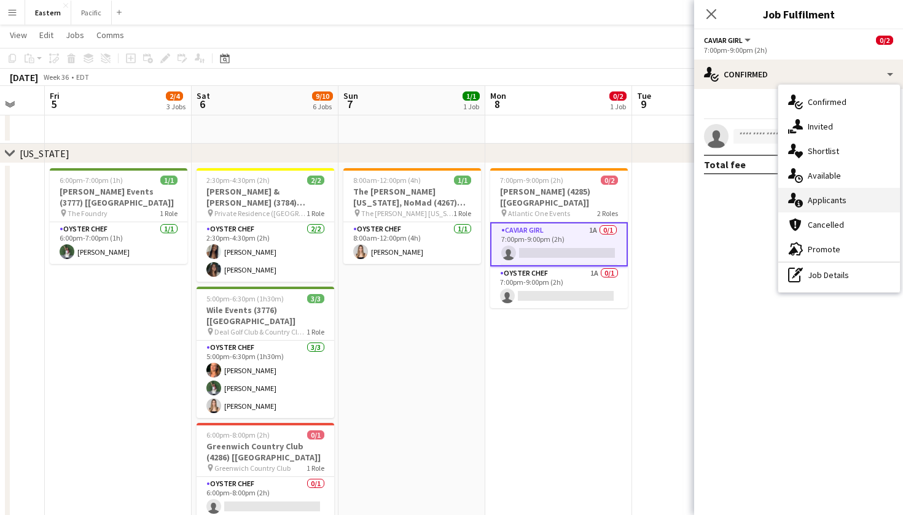
click at [822, 197] on div "single-neutral-actions-information Applicants" at bounding box center [839, 200] width 122 height 25
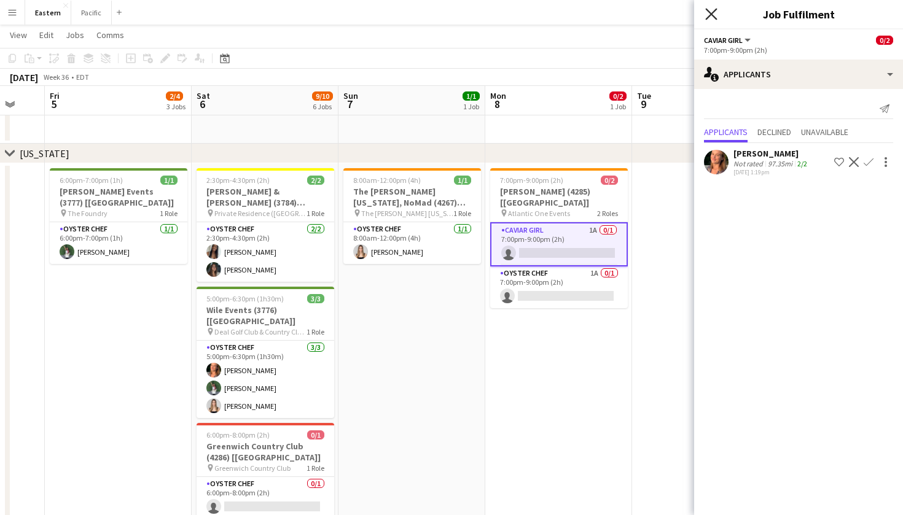
click at [709, 14] on icon "Close pop-in" at bounding box center [711, 14] width 12 height 12
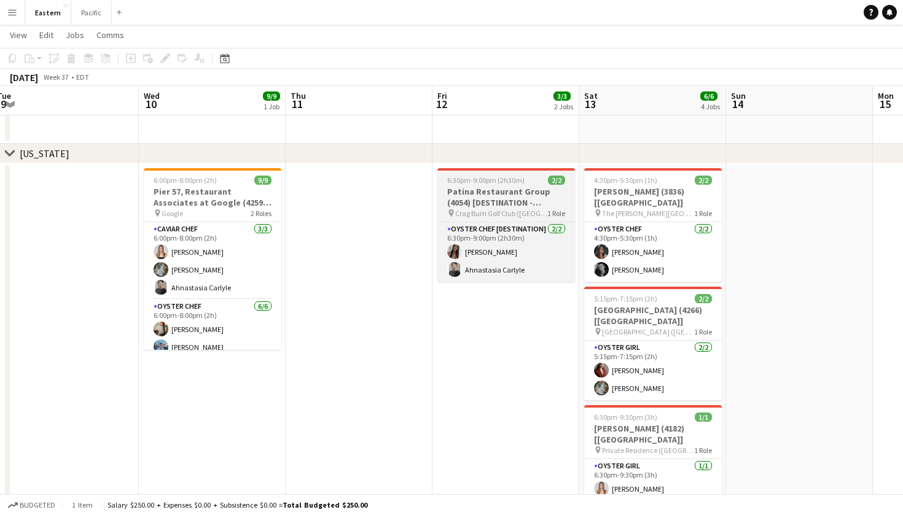
scroll to position [0, 606]
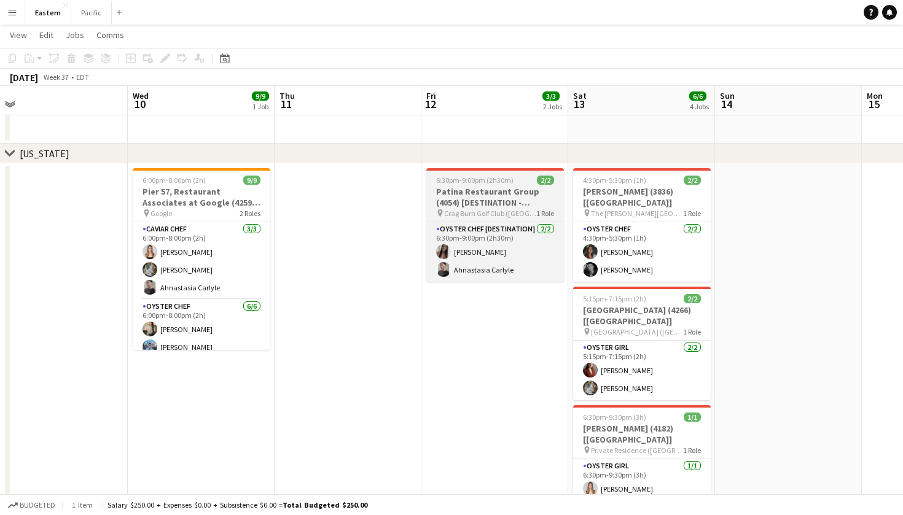
click at [521, 186] on h3 "Patina Restaurant Group (4054) [DESTINATION - [GEOGRAPHIC_DATA], [GEOGRAPHIC_DA…" at bounding box center [495, 197] width 138 height 22
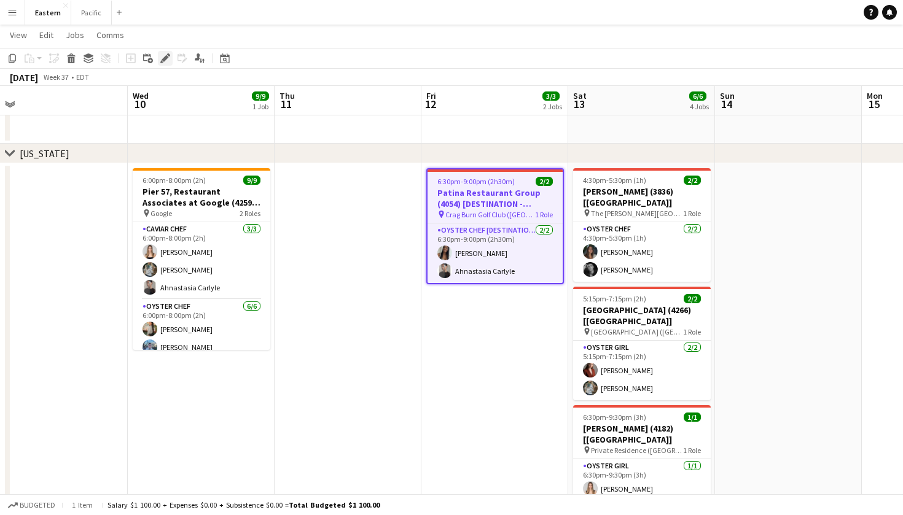
click at [165, 61] on icon "Edit" at bounding box center [165, 58] width 10 height 10
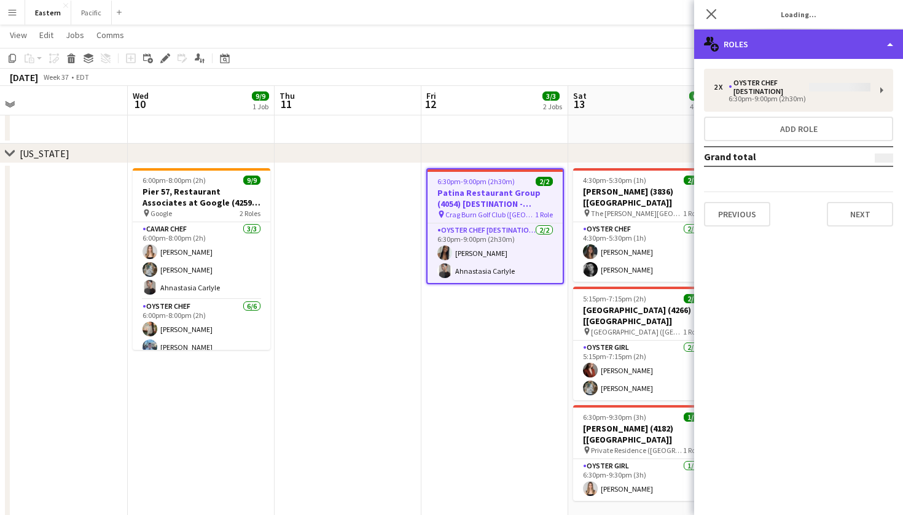
click at [795, 42] on div "multiple-users-add Roles" at bounding box center [798, 43] width 209 height 29
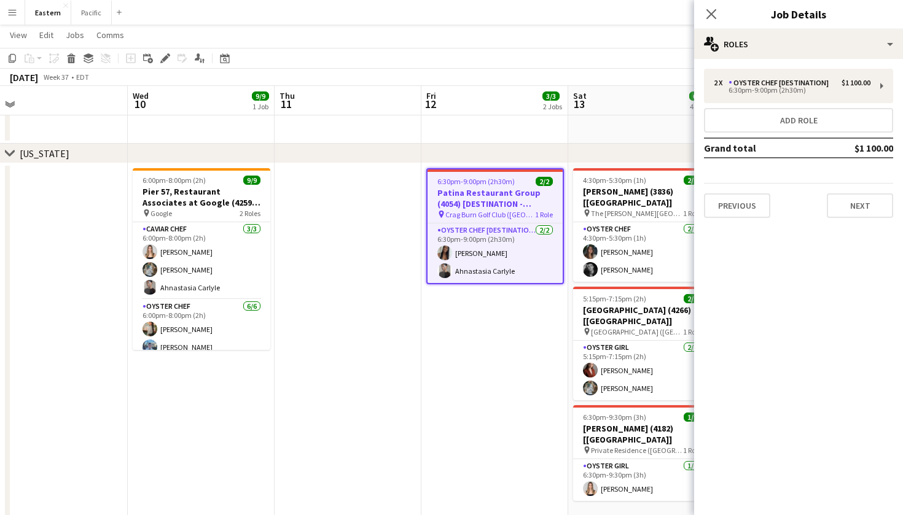
click at [828, 184] on div "Previous Next" at bounding box center [798, 200] width 189 height 35
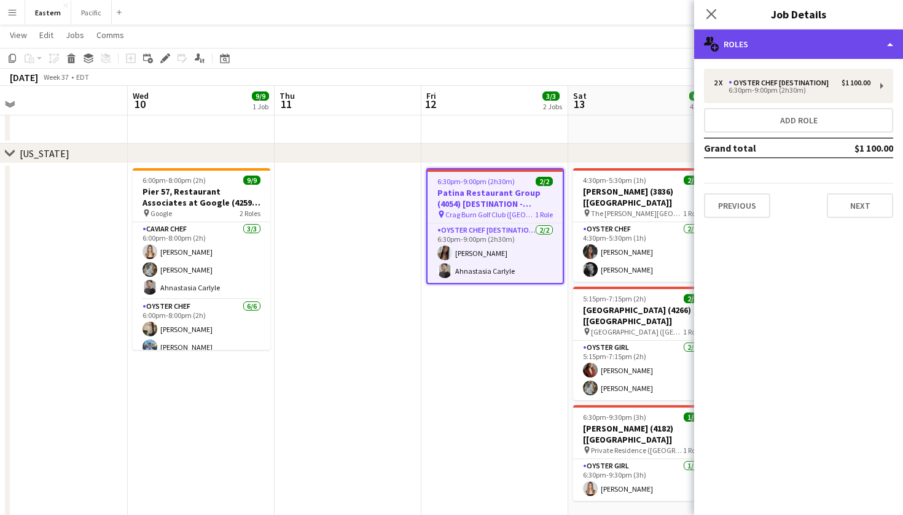
click at [805, 37] on div "multiple-users-add Roles" at bounding box center [798, 43] width 209 height 29
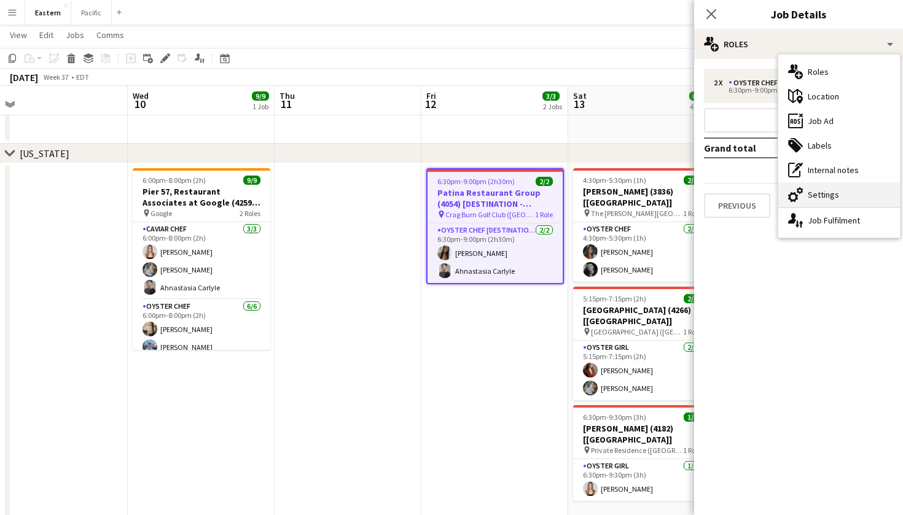
click at [809, 192] on div "cog-double-3 Settings" at bounding box center [839, 194] width 122 height 25
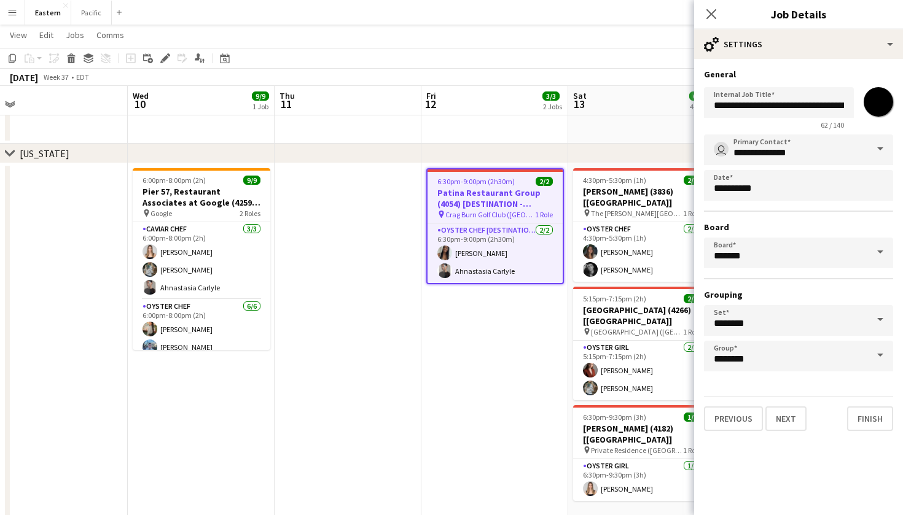
click at [886, 112] on input "*******" at bounding box center [878, 102] width 44 height 44
type input "*******"
click at [714, 10] on icon at bounding box center [711, 14] width 12 height 12
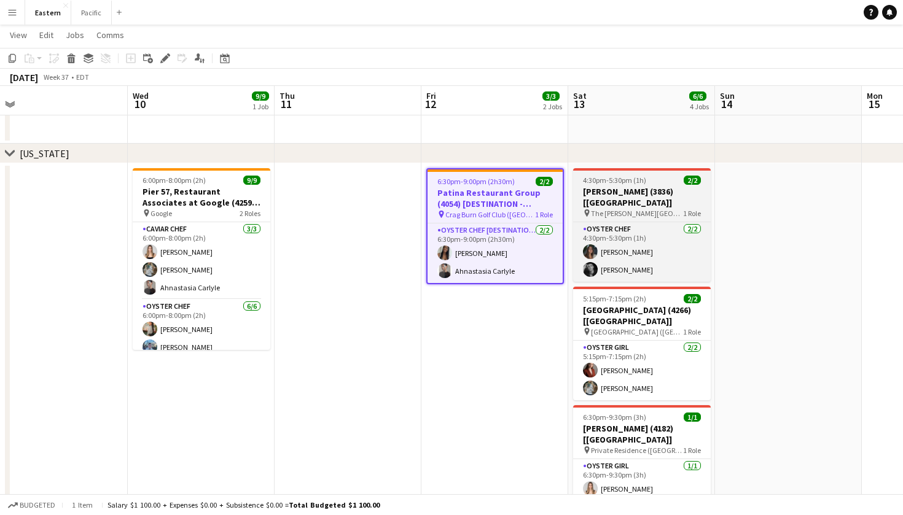
click at [676, 189] on h3 "[PERSON_NAME] (3836) [[GEOGRAPHIC_DATA]]" at bounding box center [642, 197] width 138 height 22
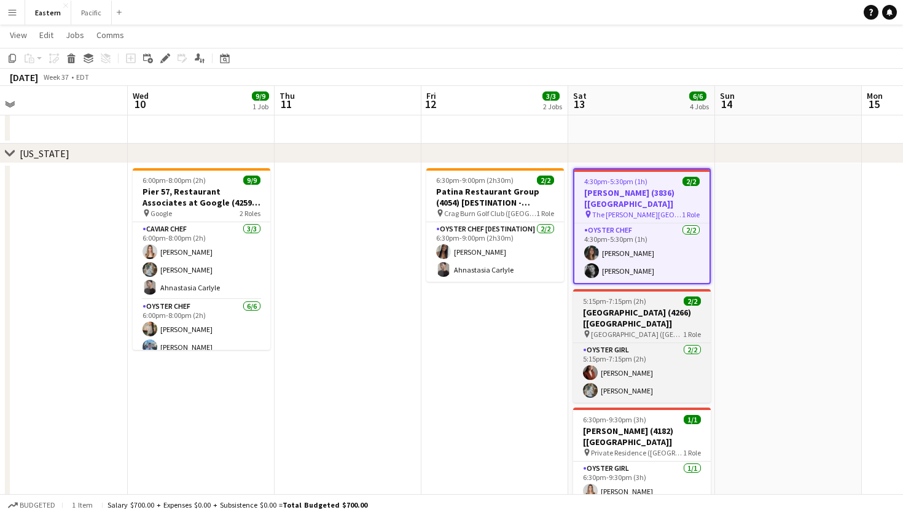
click at [663, 297] on div "5:15pm-7:15pm (2h) 2/2" at bounding box center [642, 301] width 138 height 9
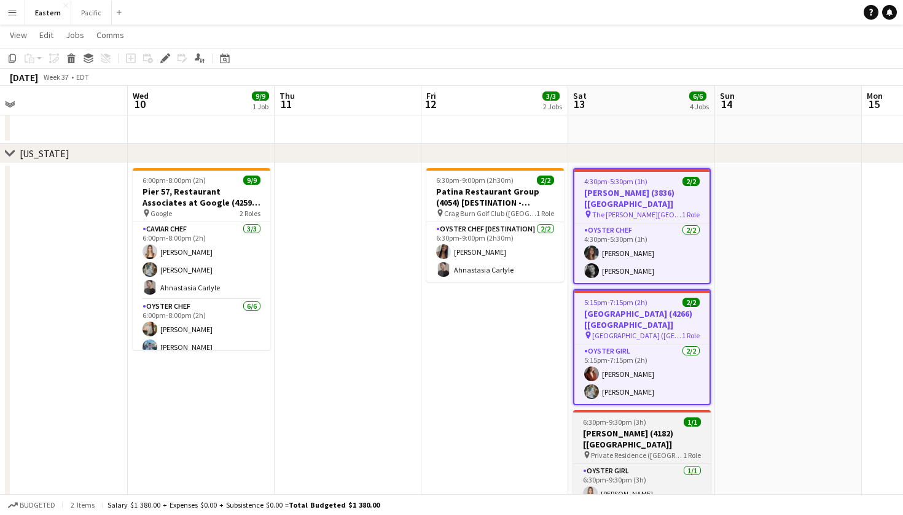
click at [662, 428] on h3 "[PERSON_NAME] (4182) [[GEOGRAPHIC_DATA]]" at bounding box center [642, 439] width 138 height 22
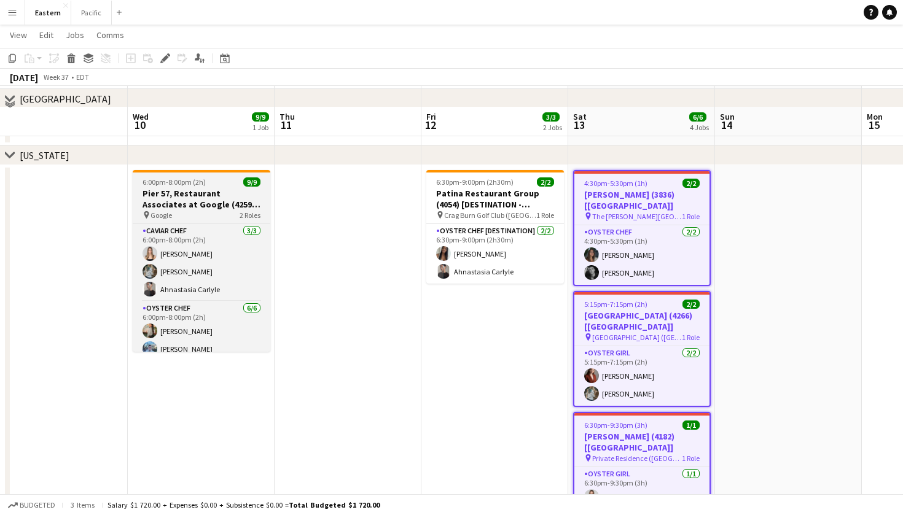
scroll to position [406, 0]
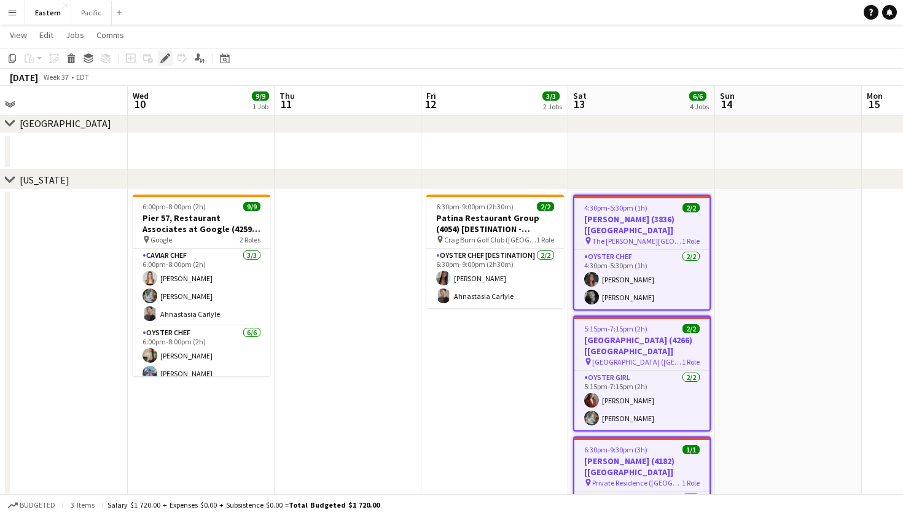
click at [167, 57] on icon at bounding box center [165, 58] width 7 height 7
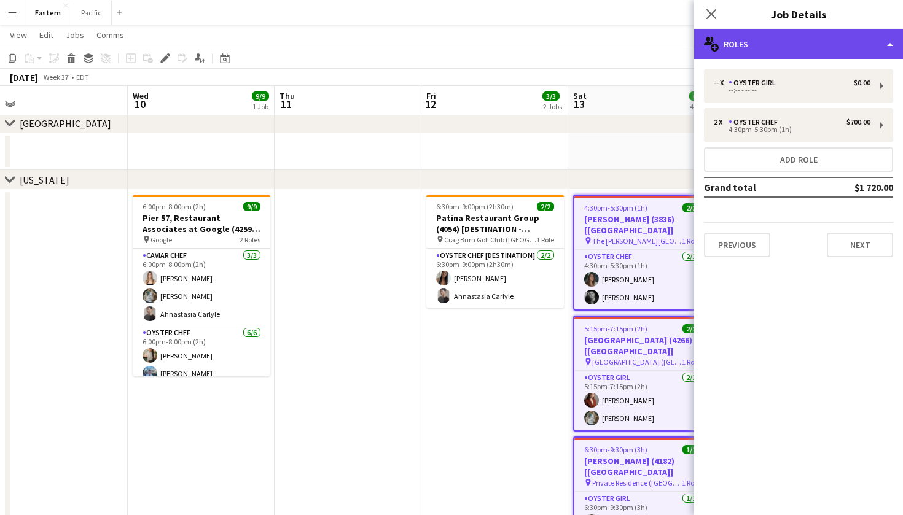
click at [827, 34] on div "multiple-users-add Roles" at bounding box center [798, 43] width 209 height 29
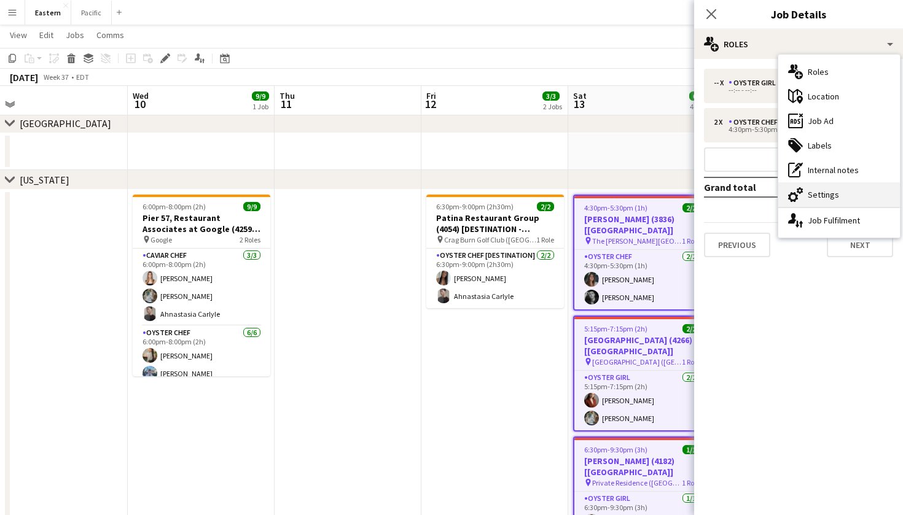
click at [848, 195] on div "cog-double-3 Settings" at bounding box center [839, 194] width 122 height 25
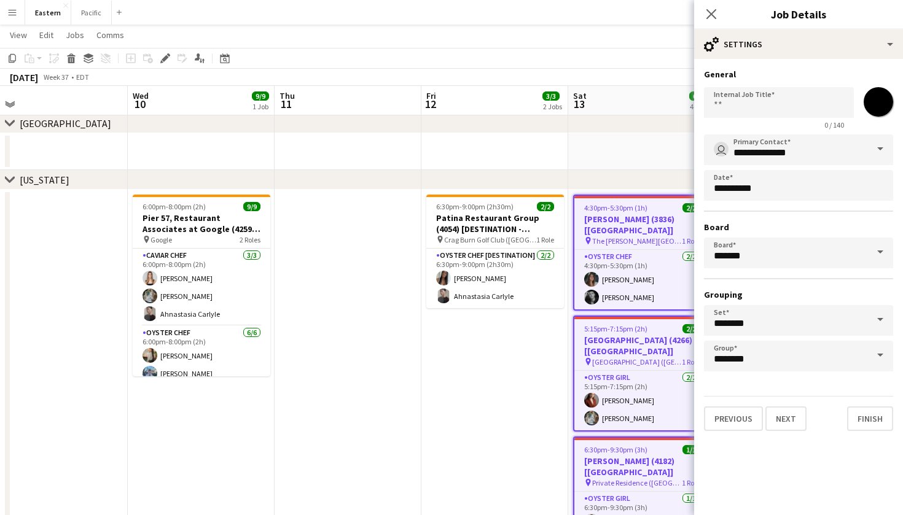
click at [879, 107] on input "*******" at bounding box center [878, 102] width 44 height 44
type input "*******"
click at [712, 6] on app-icon "Close pop-in" at bounding box center [712, 15] width 18 height 18
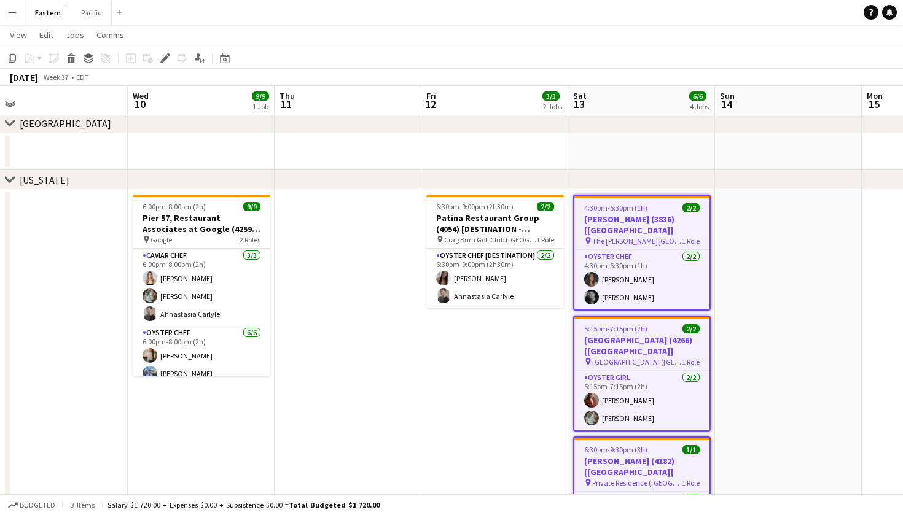
click at [641, 73] on div "[DATE] Week 37 • EDT" at bounding box center [451, 77] width 903 height 17
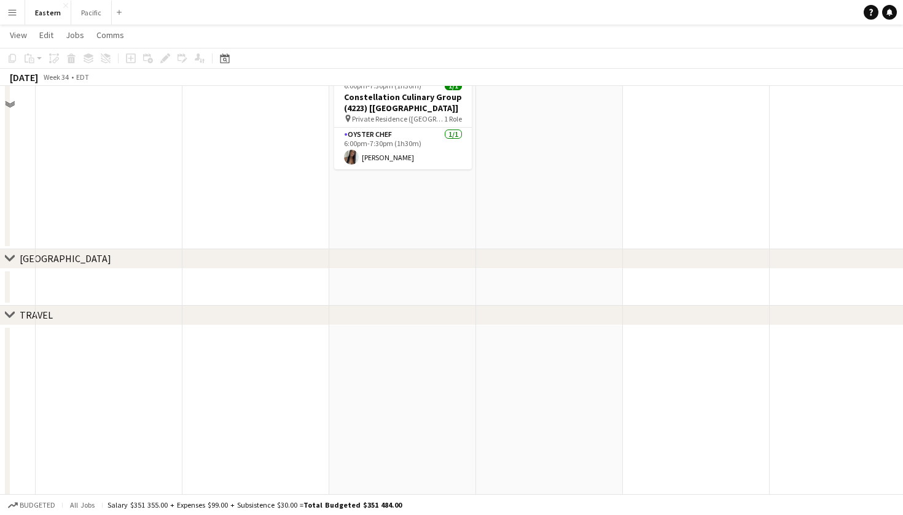
scroll to position [606, 0]
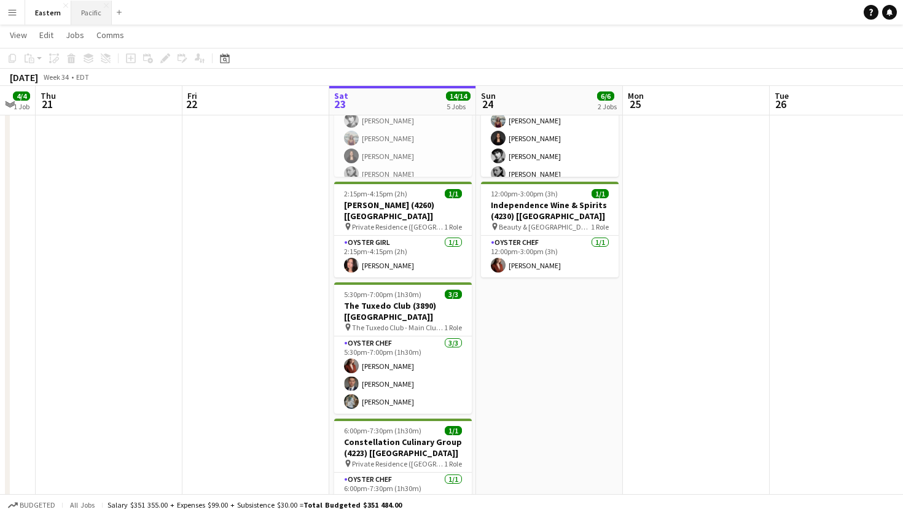
click at [96, 14] on button "Pacific Close" at bounding box center [91, 13] width 41 height 24
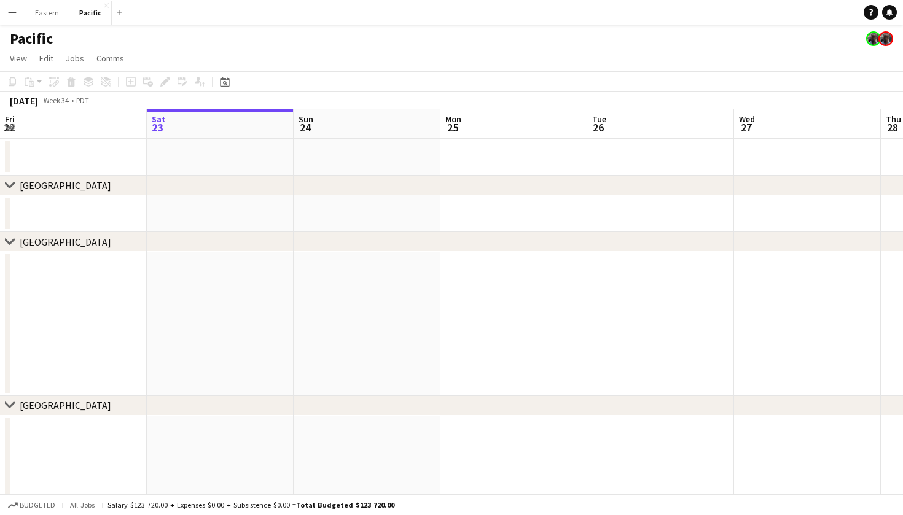
click at [16, 19] on button "Menu" at bounding box center [12, 12] width 25 height 25
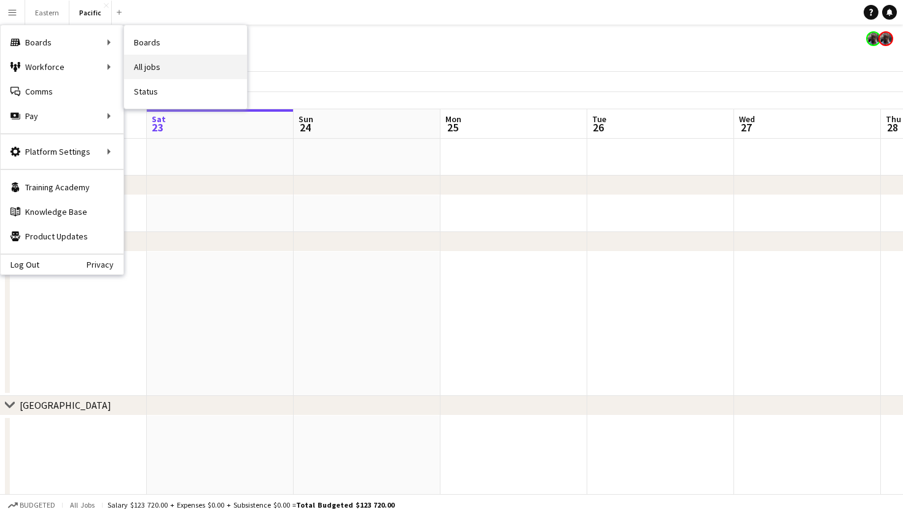
click at [155, 62] on link "All jobs" at bounding box center [185, 67] width 123 height 25
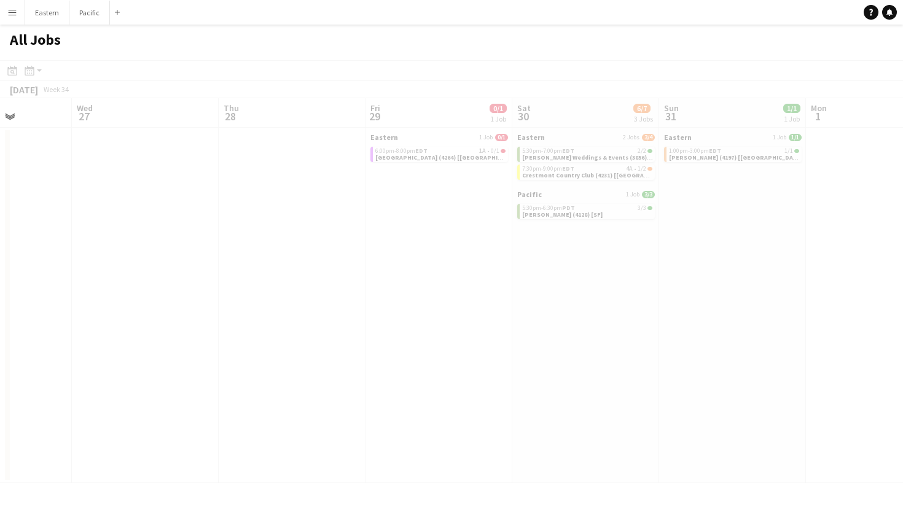
scroll to position [0, 374]
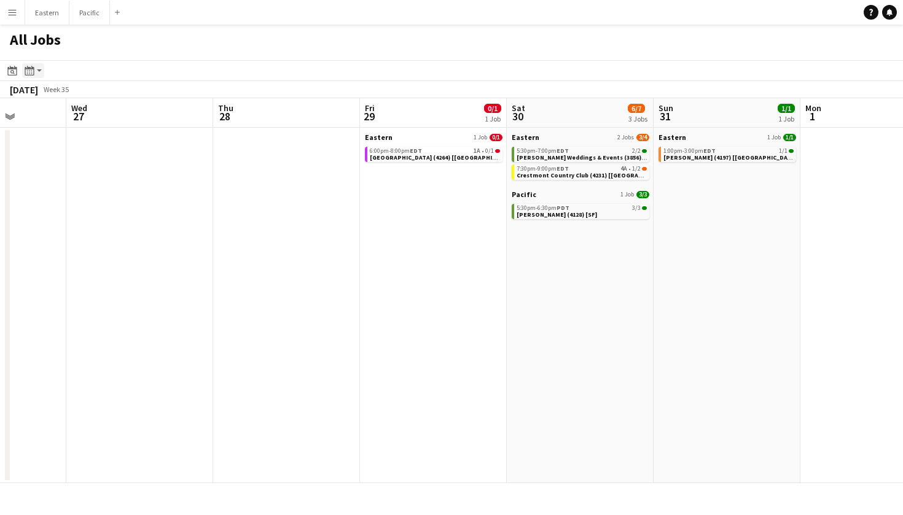
click at [28, 70] on icon "Month view / Day view" at bounding box center [30, 71] width 10 height 10
click at [49, 130] on div "Day view by Board Day view by Job Month view" at bounding box center [66, 115] width 87 height 73
click at [80, 140] on link "Month view" at bounding box center [67, 136] width 68 height 11
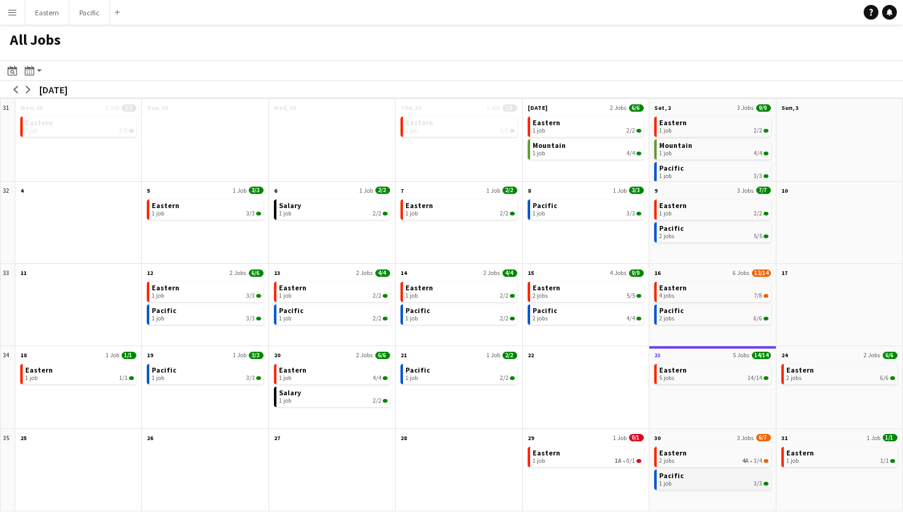
scroll to position [0, 0]
click at [721, 477] on link "Pacific 1 job 3/3" at bounding box center [713, 479] width 109 height 18
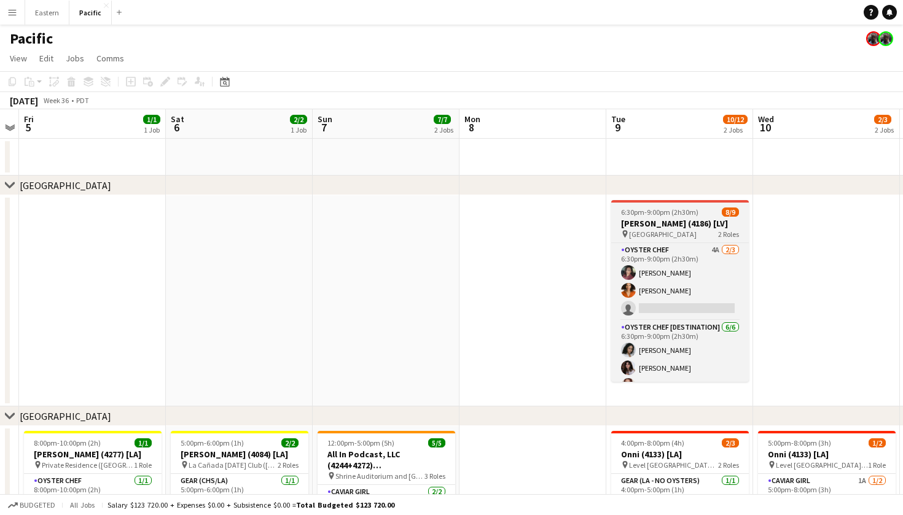
click at [713, 227] on h3 "Czarnowski (4186) [LV]" at bounding box center [680, 223] width 138 height 11
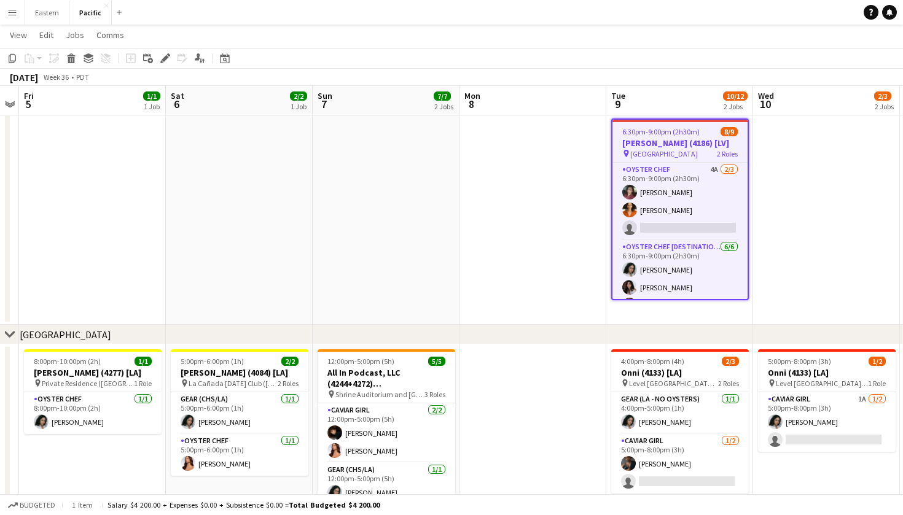
scroll to position [82, 0]
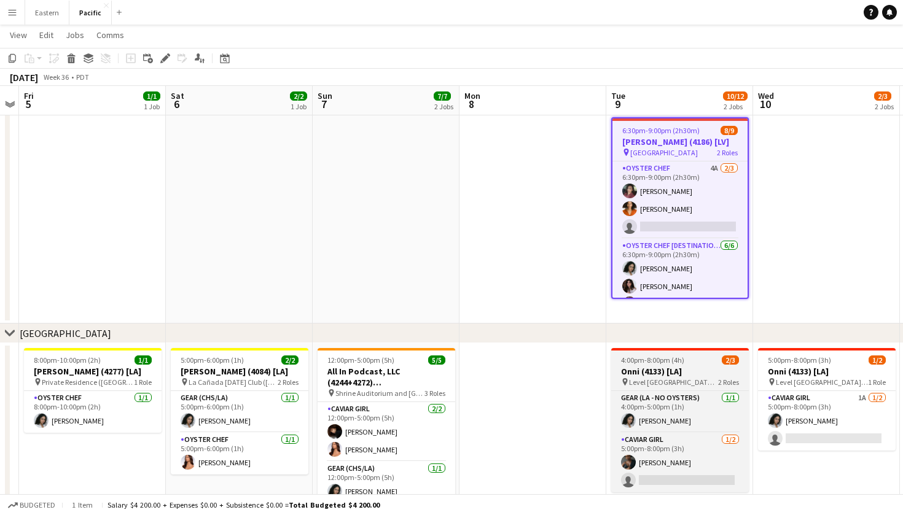
click at [679, 383] on span "Level Los Angeles - Downtown South Olive" at bounding box center [673, 382] width 89 height 9
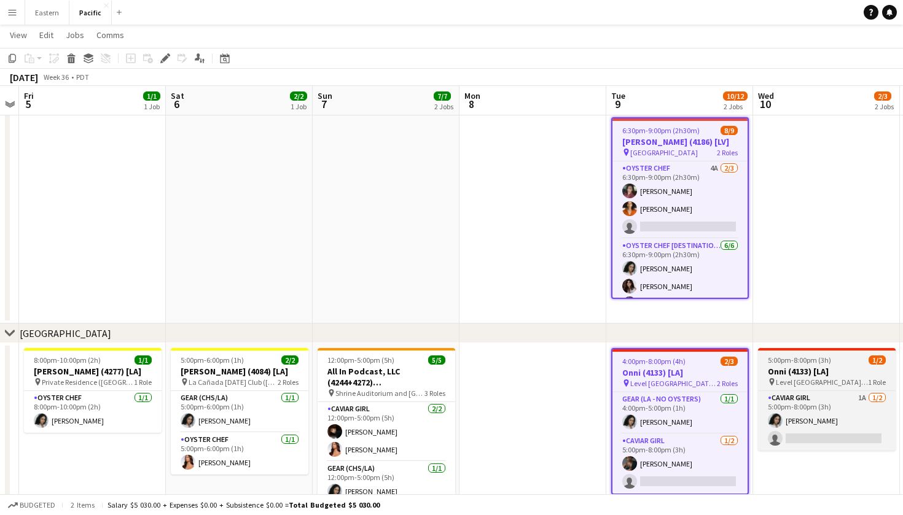
click at [816, 366] on h3 "Onni (4133) [LA]" at bounding box center [827, 371] width 138 height 11
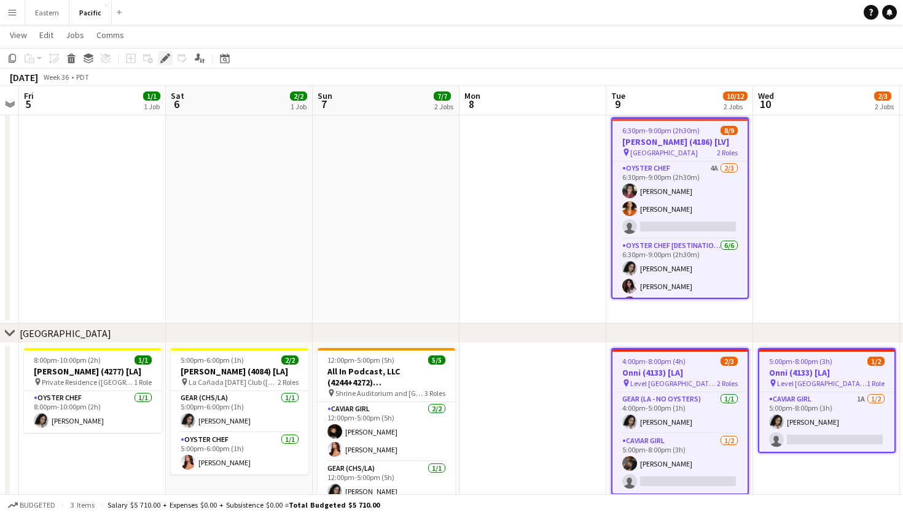
click at [166, 57] on icon at bounding box center [165, 58] width 7 height 7
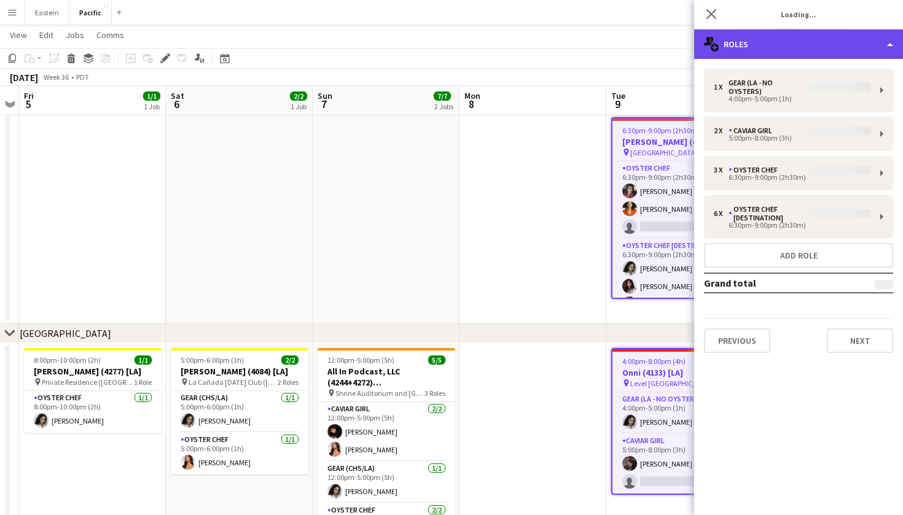
click at [804, 34] on div "multiple-users-add Roles" at bounding box center [798, 43] width 209 height 29
click at [790, 54] on div "multiple-users-add Roles" at bounding box center [798, 43] width 209 height 29
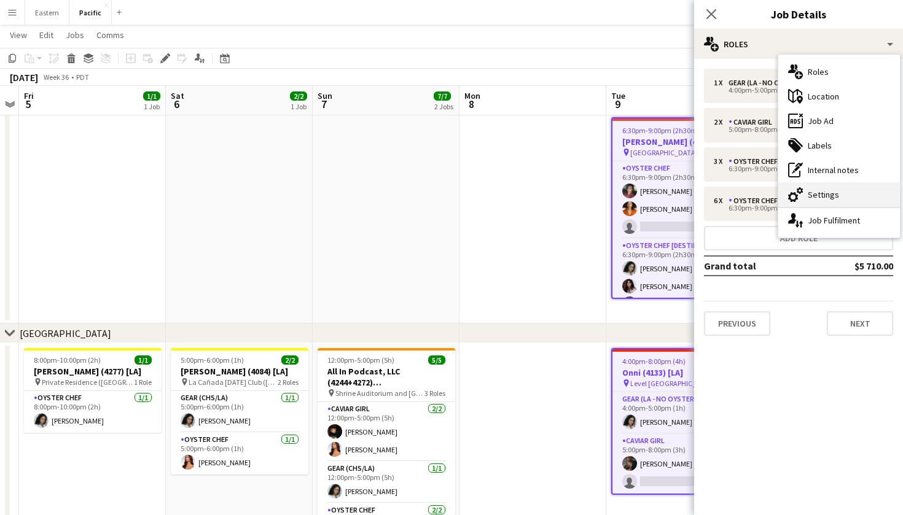
click at [802, 190] on icon at bounding box center [800, 190] width 6 height 7
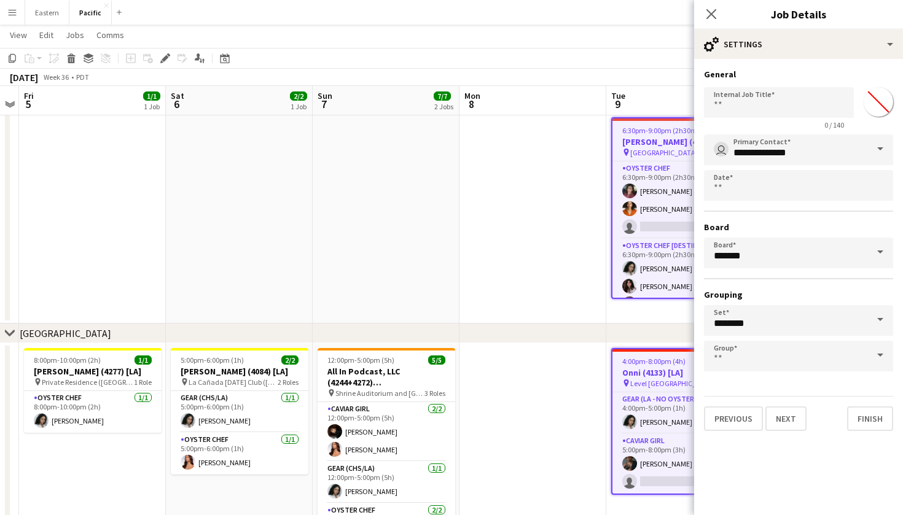
click at [870, 104] on input "*******" at bounding box center [878, 102] width 44 height 44
click at [708, 13] on icon "Close pop-in" at bounding box center [711, 14] width 12 height 12
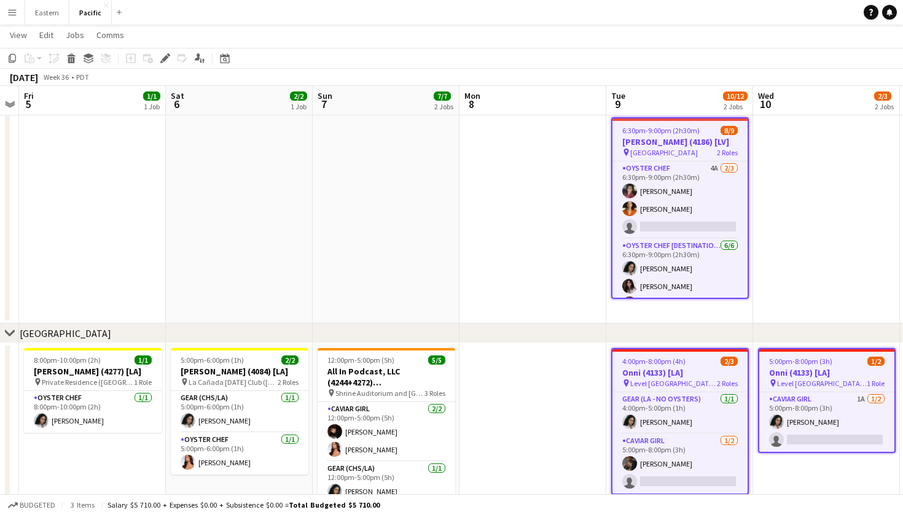
click at [771, 230] on app-date-cell at bounding box center [826, 217] width 147 height 211
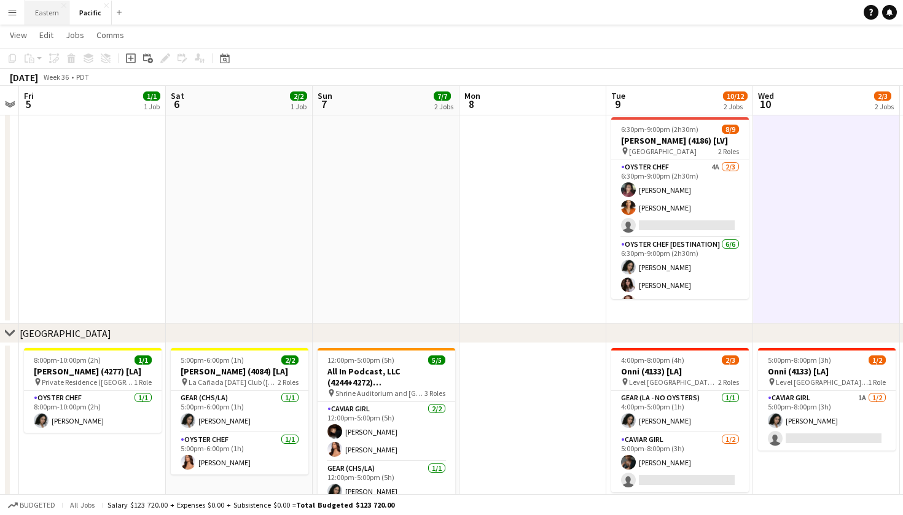
click at [39, 13] on button "Eastern Close" at bounding box center [47, 13] width 44 height 24
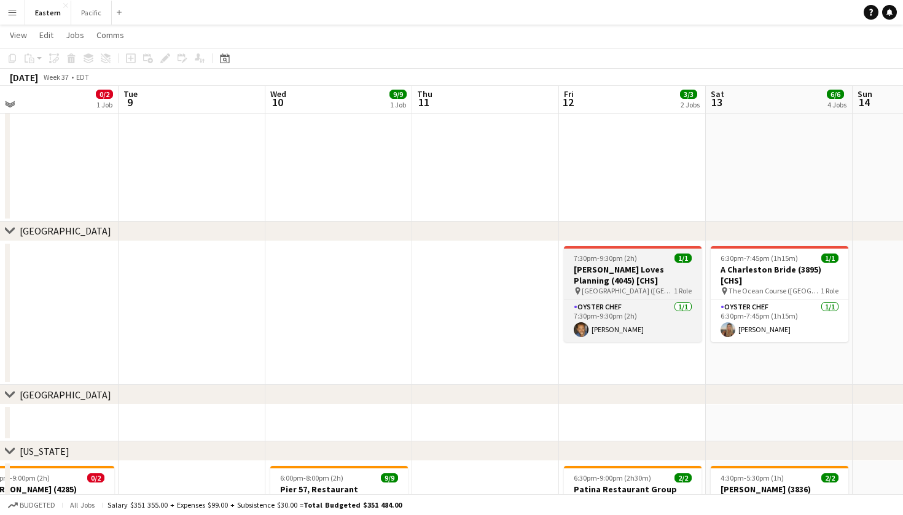
scroll to position [150, 0]
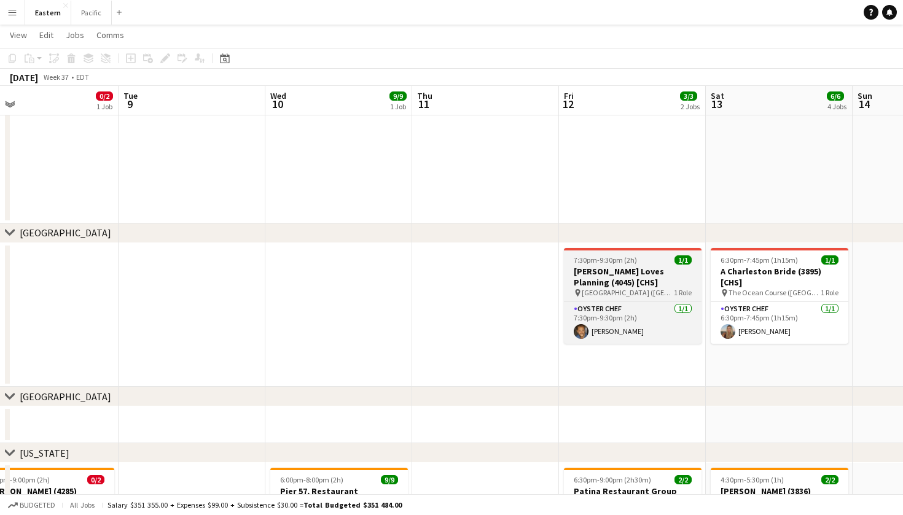
click at [649, 257] on div "7:30pm-9:30pm (2h) 1/1" at bounding box center [633, 260] width 138 height 9
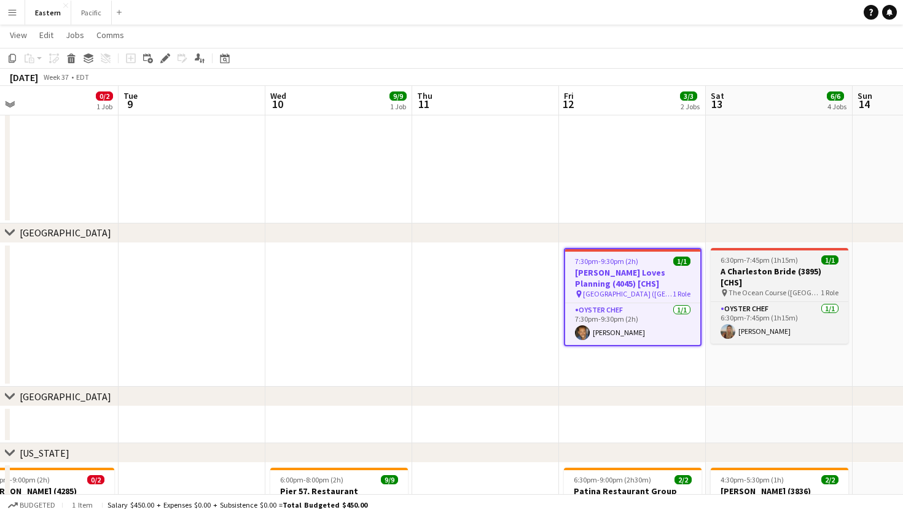
click at [746, 275] on h3 "A Charleston Bride (3895) [CHS]" at bounding box center [780, 277] width 138 height 22
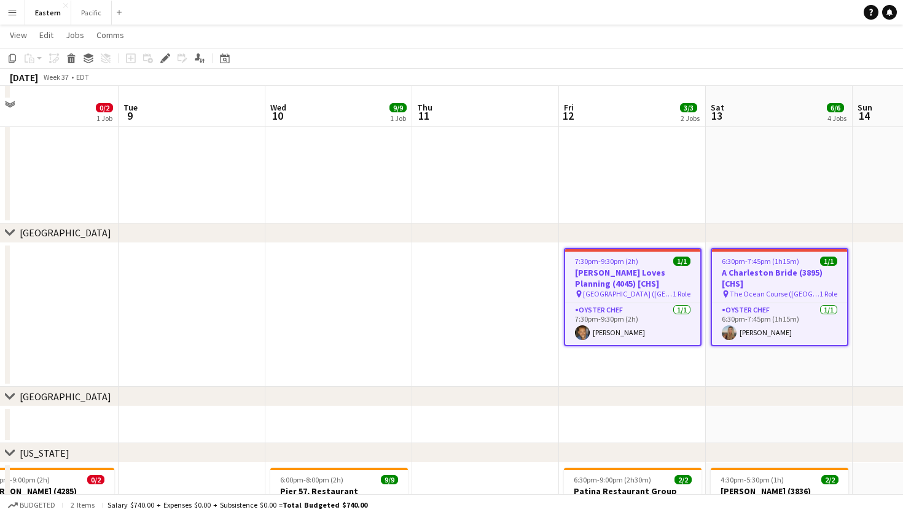
scroll to position [175, 0]
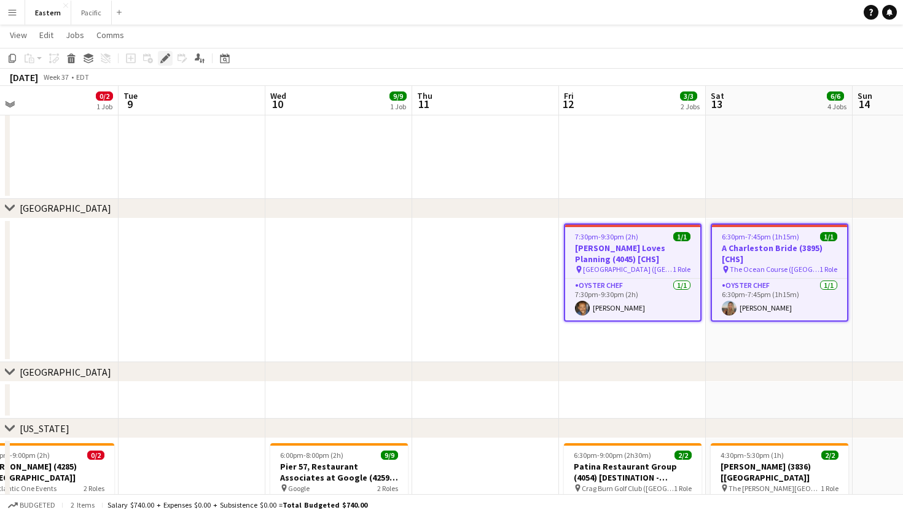
click at [163, 53] on div "Edit" at bounding box center [165, 58] width 15 height 15
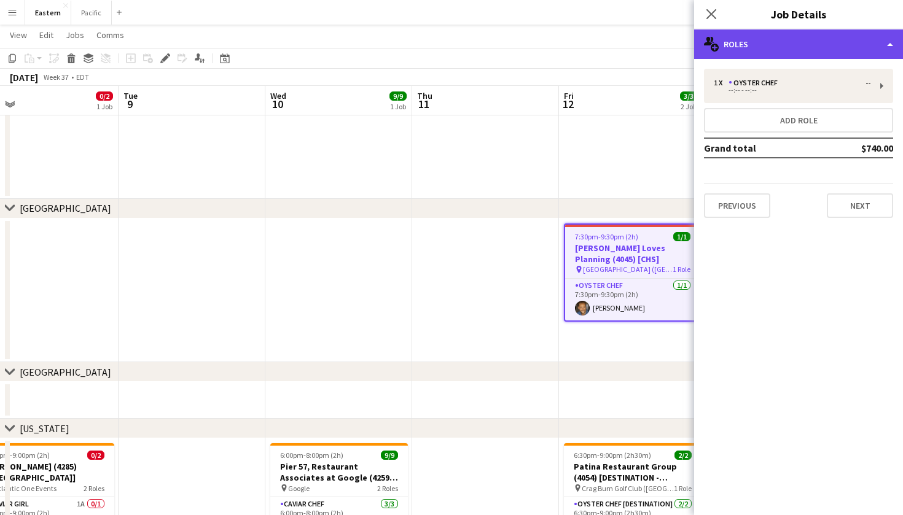
click at [826, 45] on div "multiple-users-add Roles" at bounding box center [798, 43] width 209 height 29
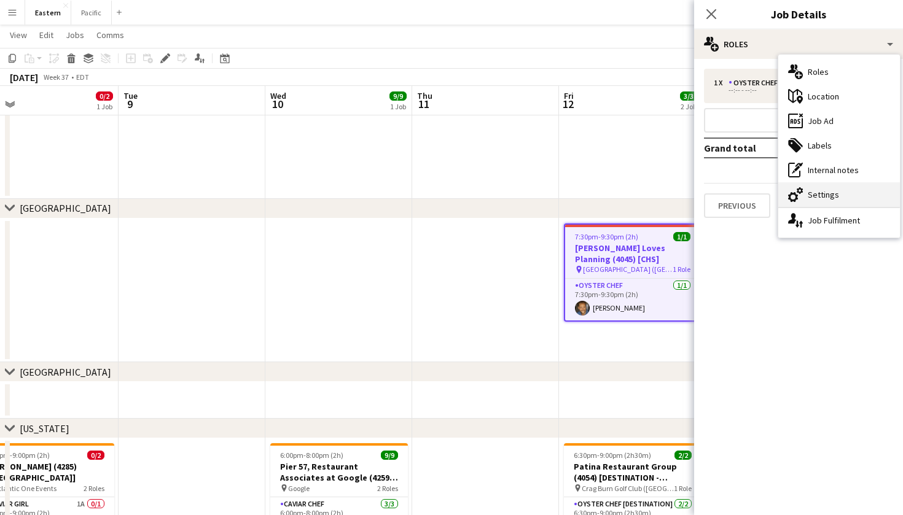
click at [835, 192] on div "cog-double-3 Settings" at bounding box center [839, 194] width 122 height 25
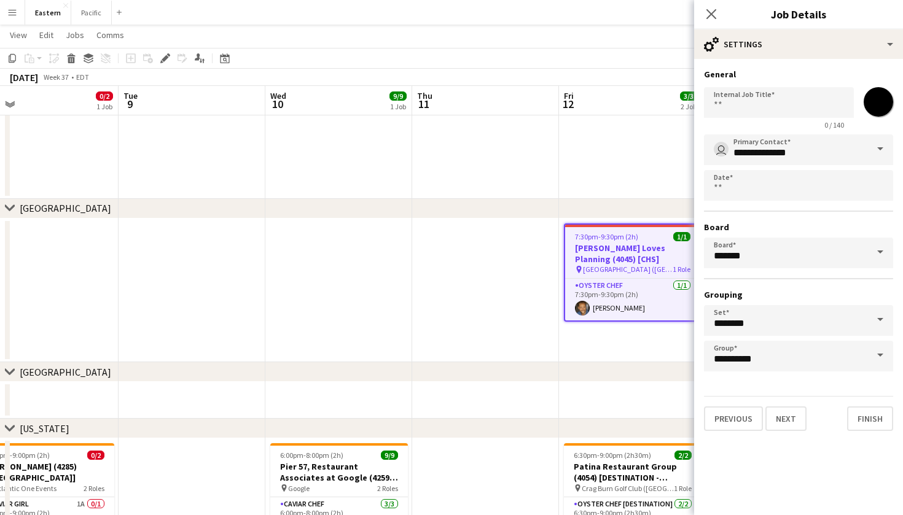
click at [883, 102] on input "*******" at bounding box center [878, 102] width 44 height 44
type input "*******"
click at [708, 1] on div "Close pop-in" at bounding box center [711, 14] width 34 height 28
click at [708, 19] on icon "Close pop-in" at bounding box center [711, 14] width 12 height 12
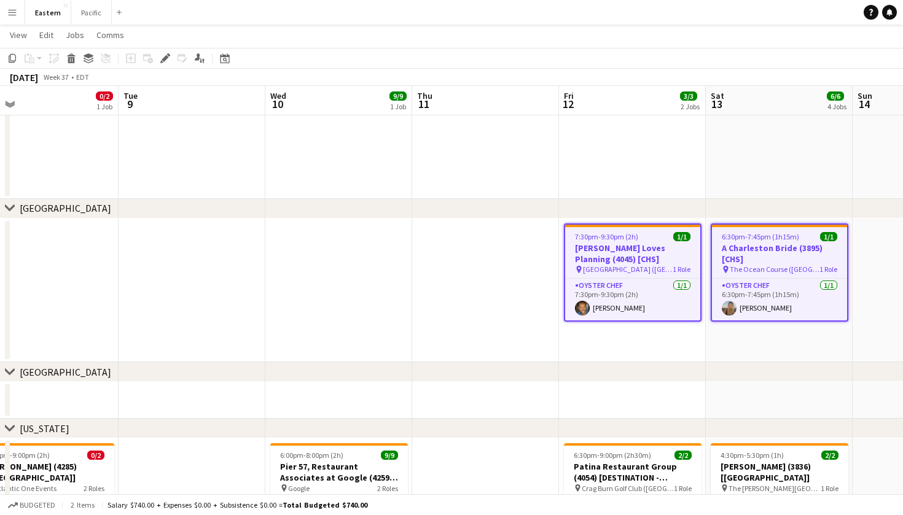
click at [657, 76] on div "[DATE] Week 37 • EDT" at bounding box center [451, 77] width 903 height 17
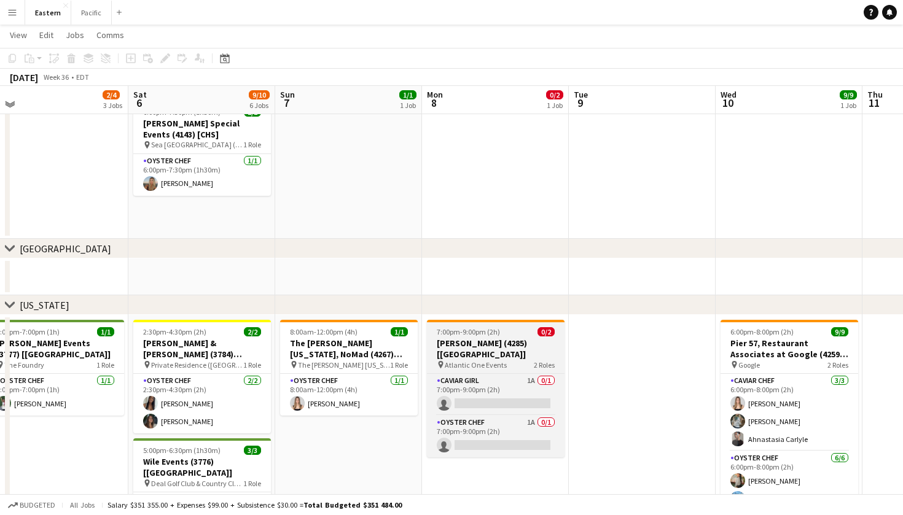
scroll to position [292, 0]
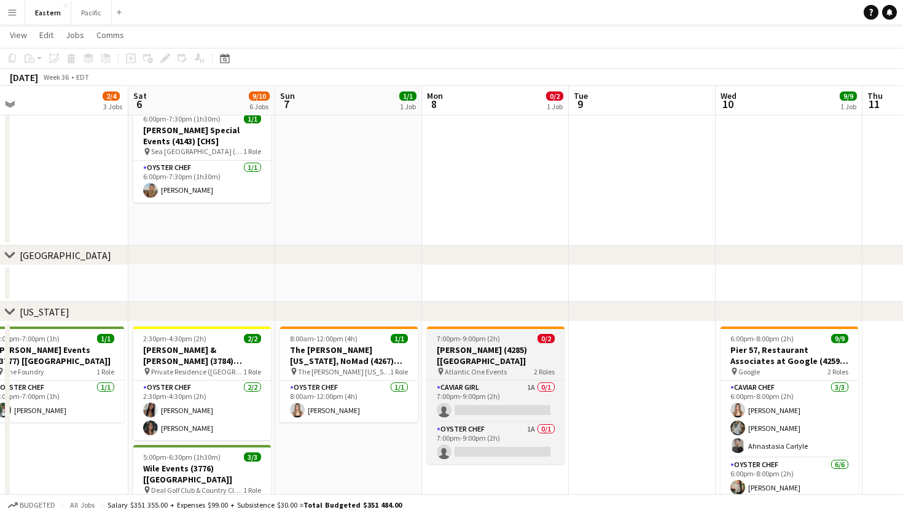
click at [512, 367] on div "pin Atlantic One Events 2 Roles" at bounding box center [496, 372] width 138 height 10
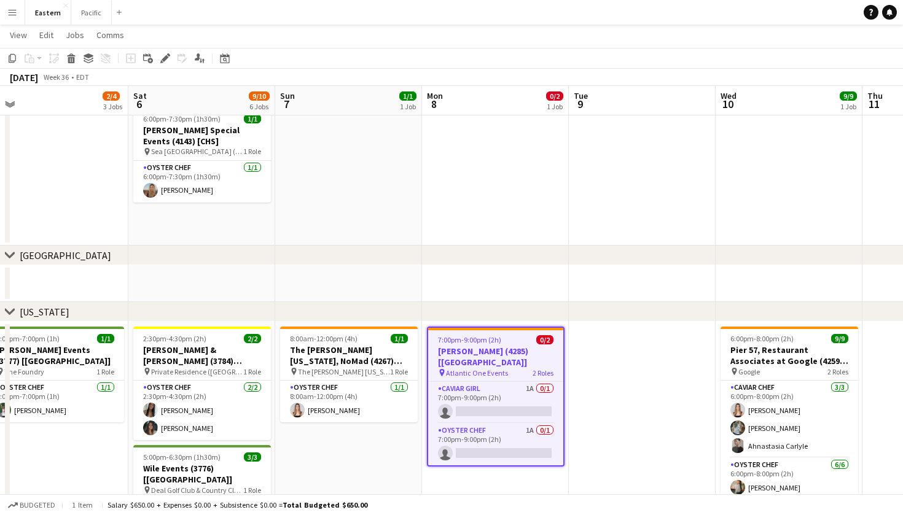
click at [525, 353] on h3 "[PERSON_NAME] (4285) [[GEOGRAPHIC_DATA]]" at bounding box center [495, 357] width 135 height 22
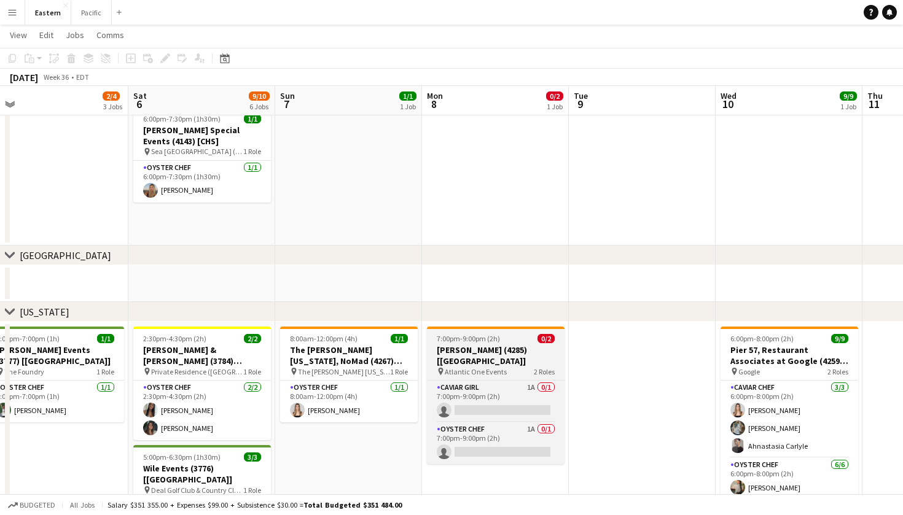
click at [525, 353] on h3 "[PERSON_NAME] (4285) [[GEOGRAPHIC_DATA]]" at bounding box center [496, 356] width 138 height 22
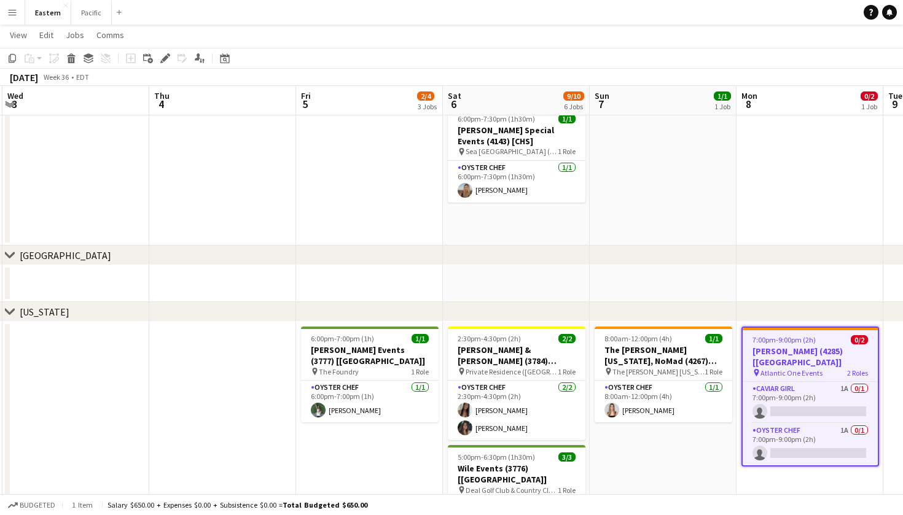
scroll to position [0, 291]
